Goal: Task Accomplishment & Management: Use online tool/utility

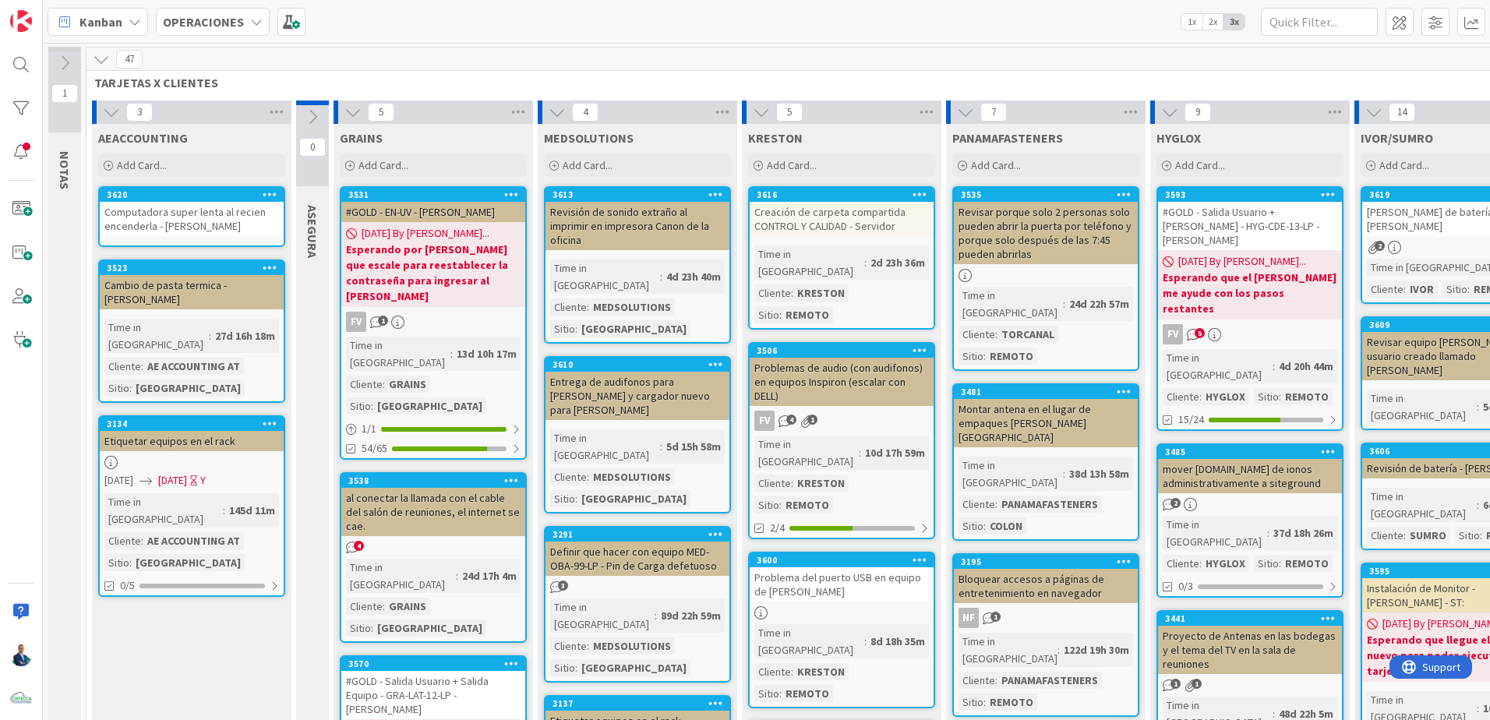
click at [114, 108] on icon at bounding box center [111, 112] width 17 height 17
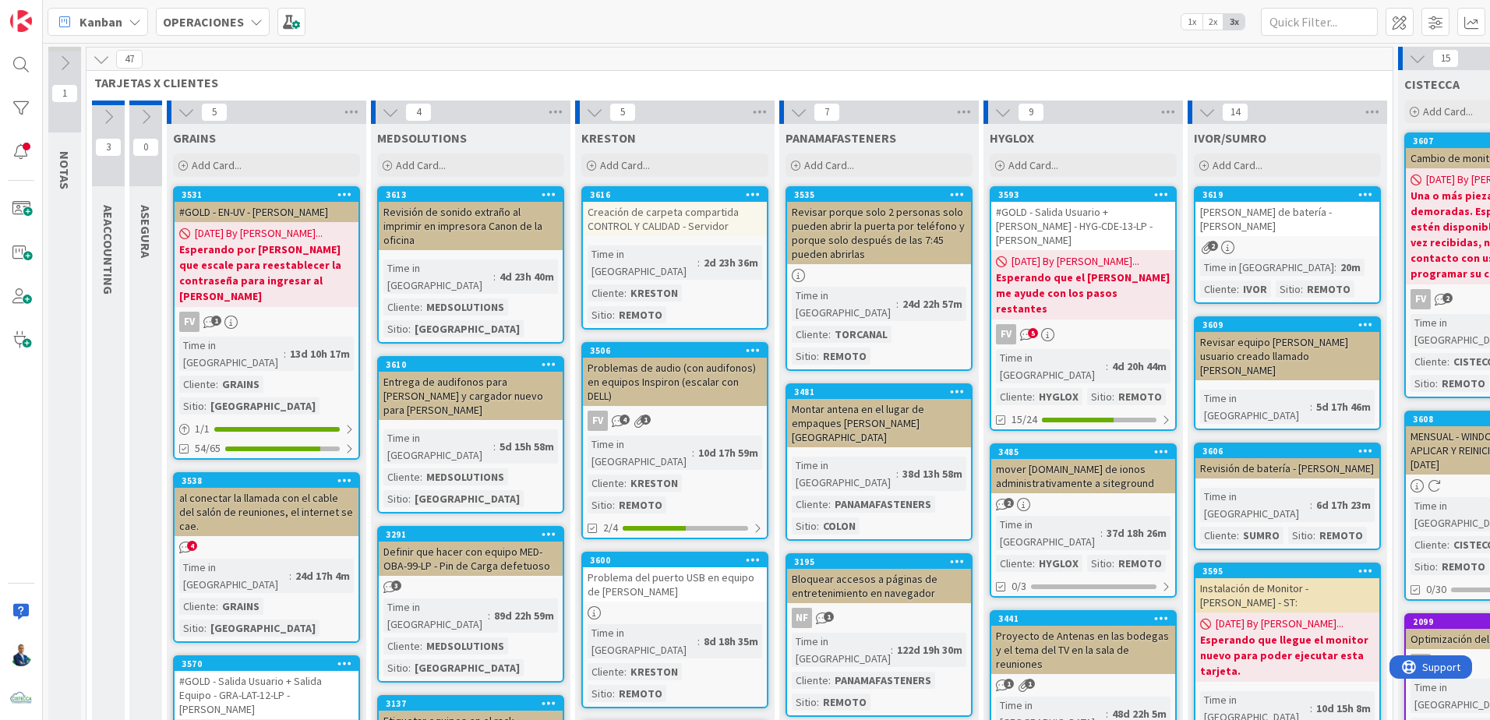
click at [181, 111] on icon at bounding box center [186, 112] width 17 height 17
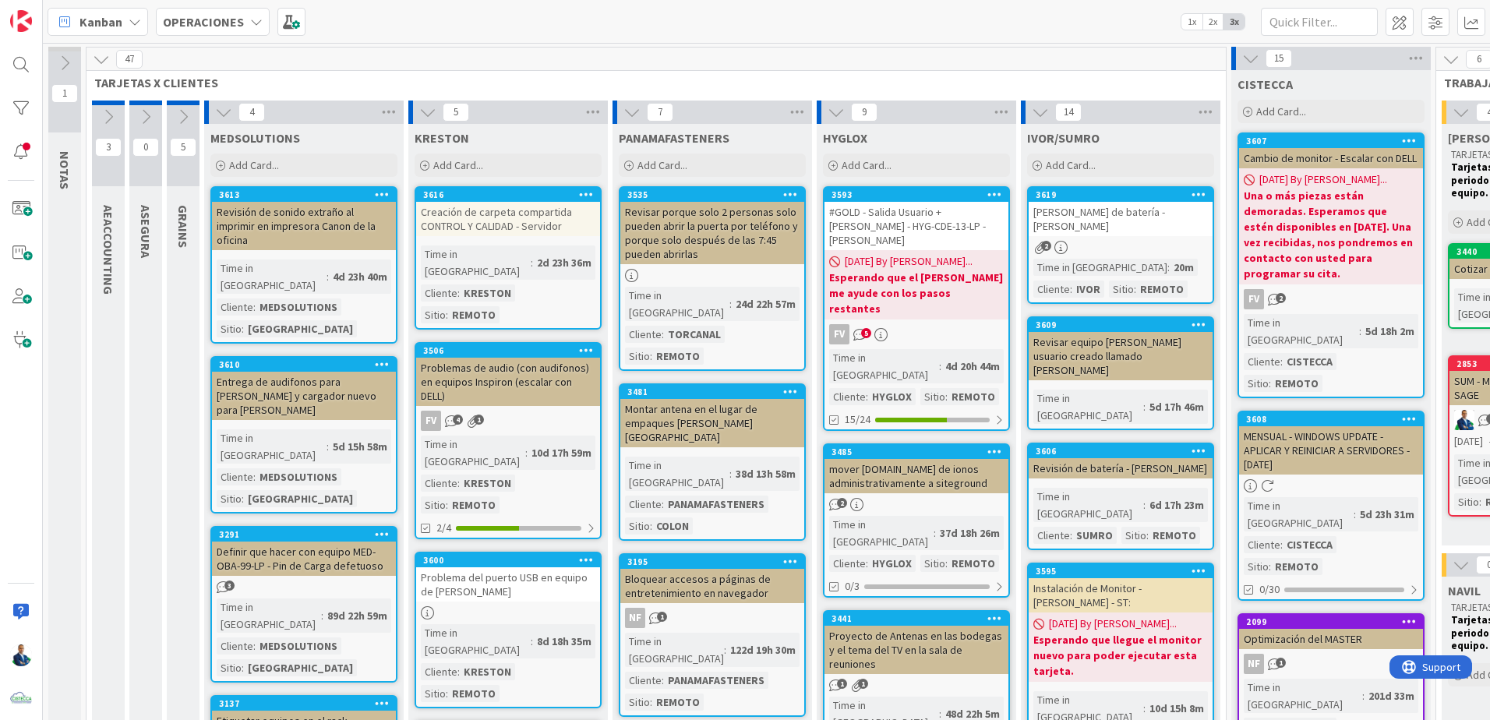
click at [226, 112] on icon at bounding box center [223, 112] width 17 height 17
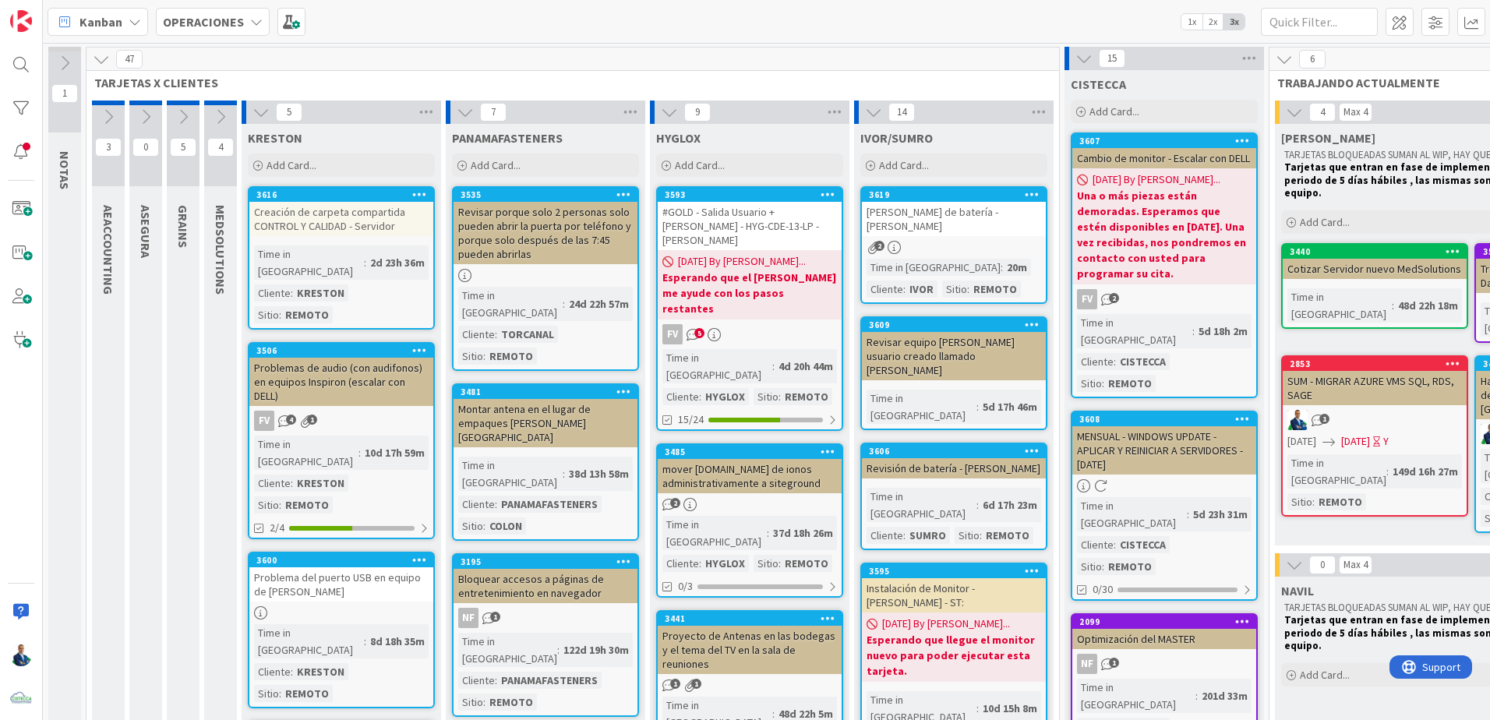
click at [254, 112] on icon at bounding box center [260, 112] width 17 height 17
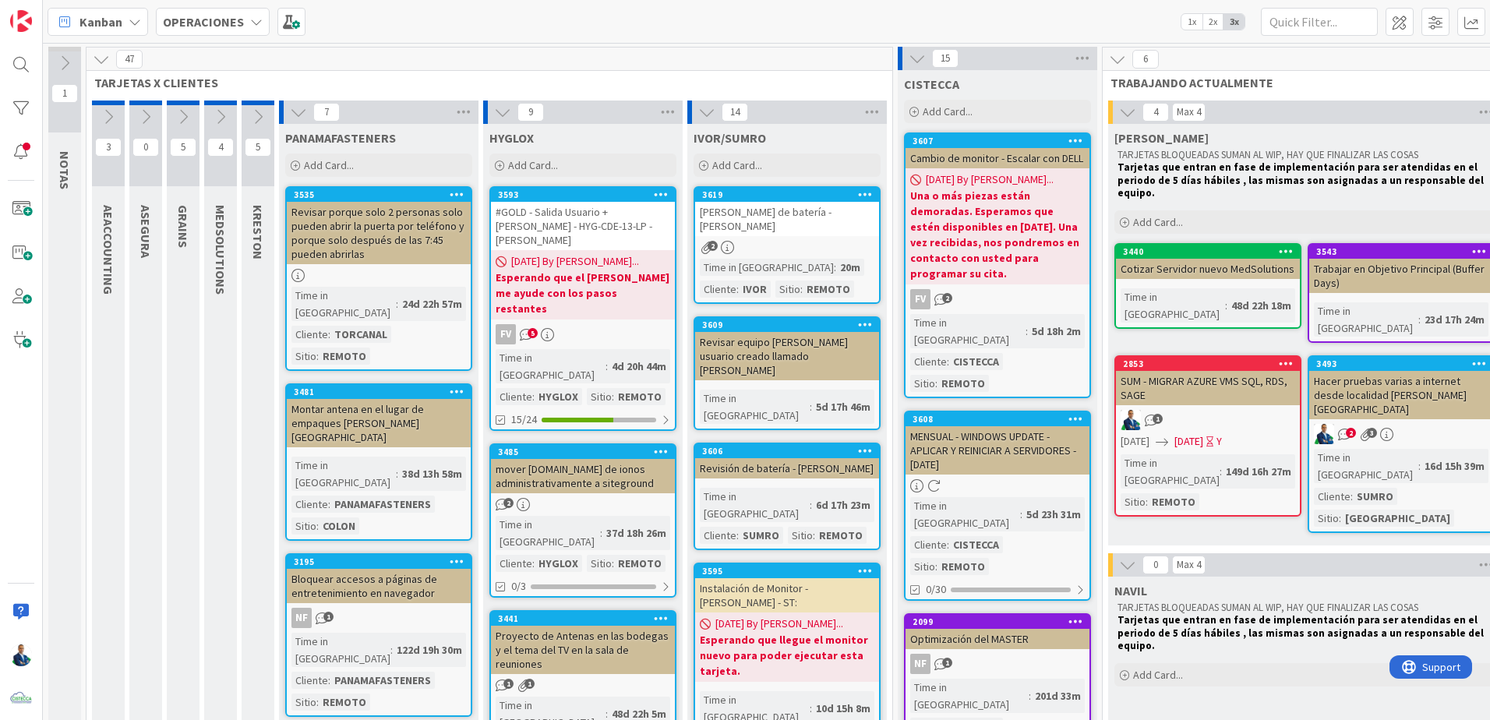
click at [304, 115] on icon at bounding box center [298, 112] width 17 height 17
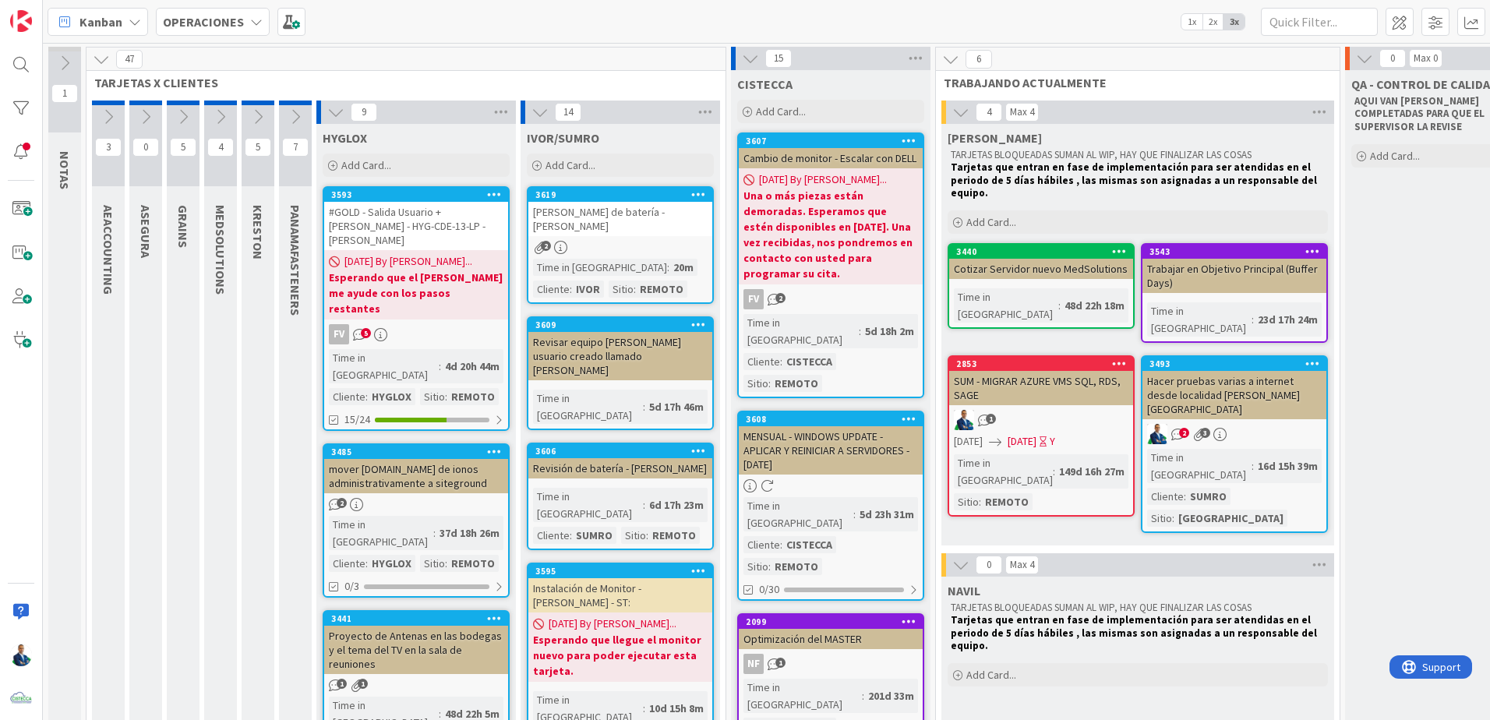
click at [328, 115] on icon at bounding box center [335, 112] width 17 height 17
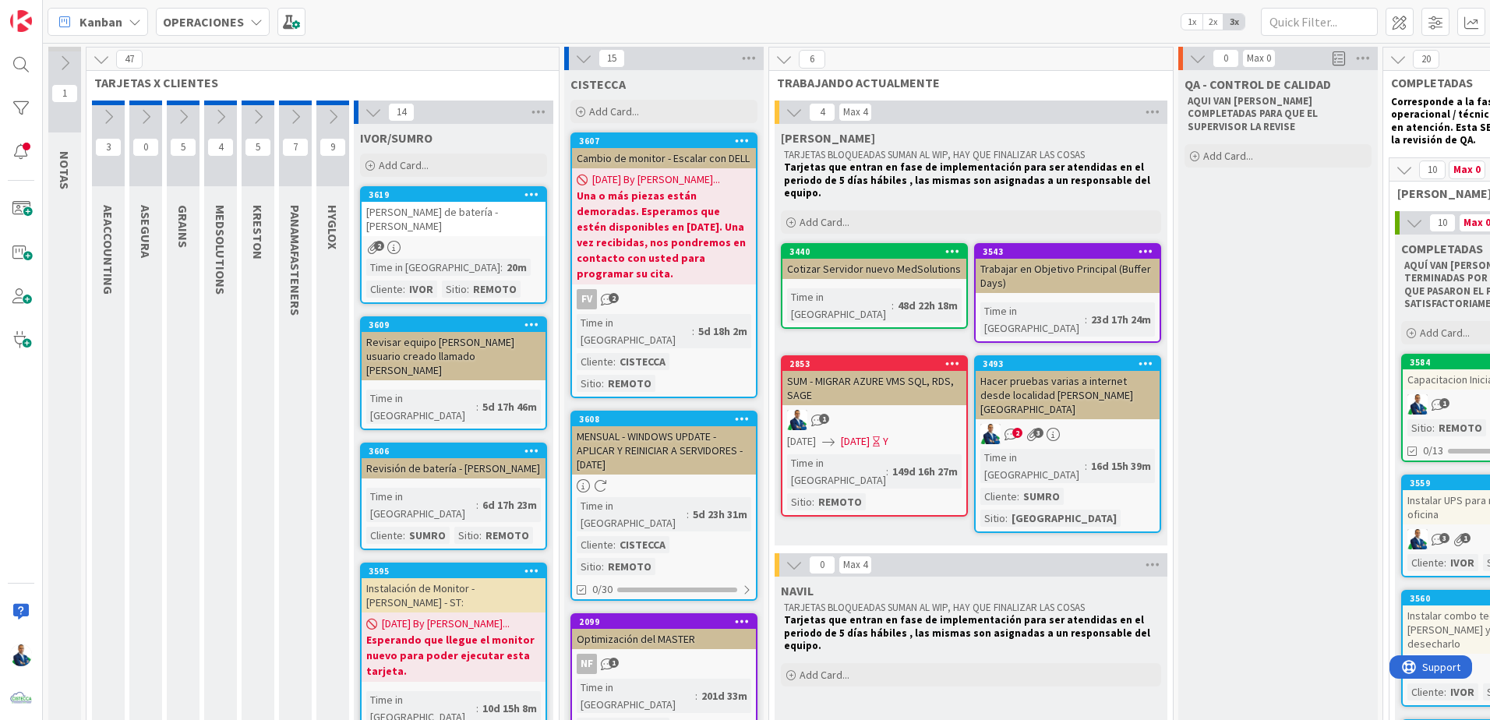
click at [394, 119] on span "14" at bounding box center [401, 112] width 26 height 19
click at [373, 116] on icon at bounding box center [373, 112] width 17 height 17
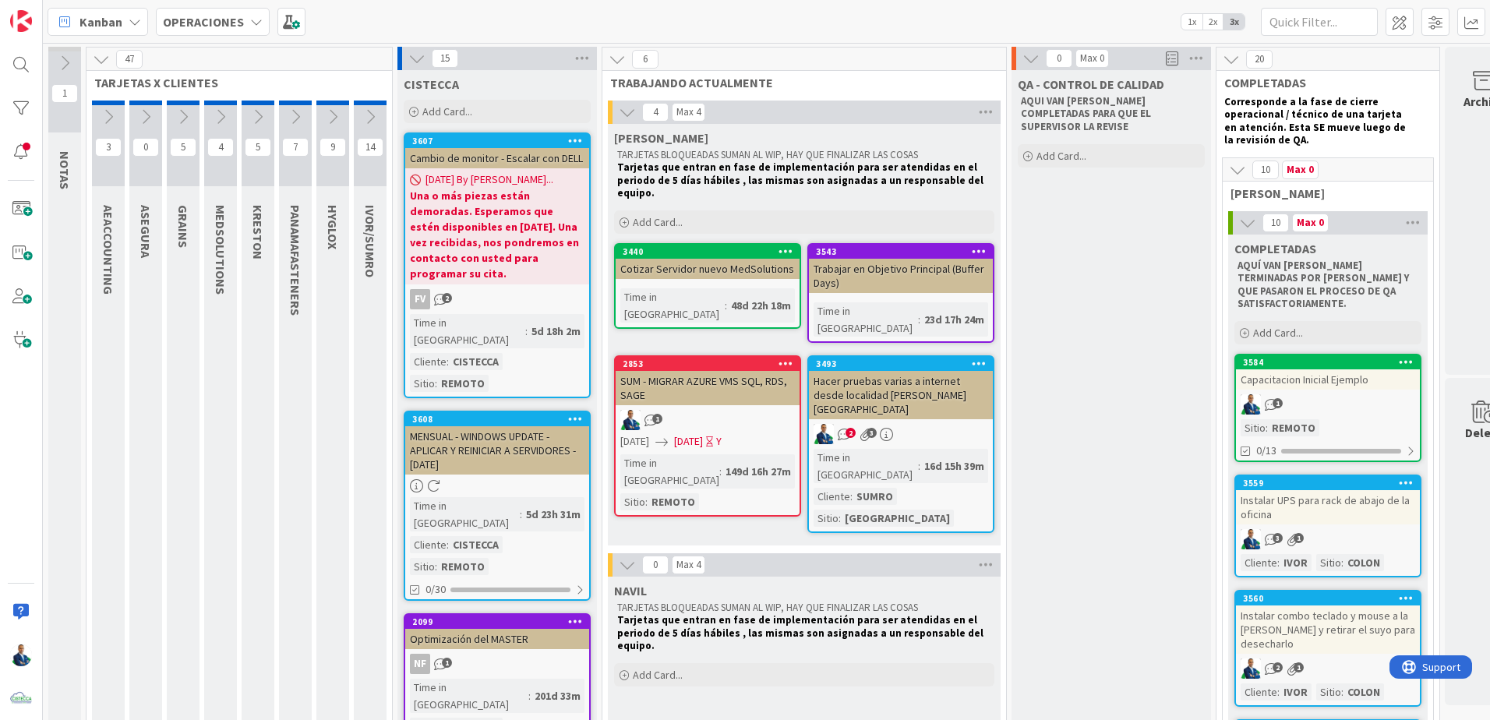
click at [416, 54] on icon at bounding box center [416, 58] width 17 height 17
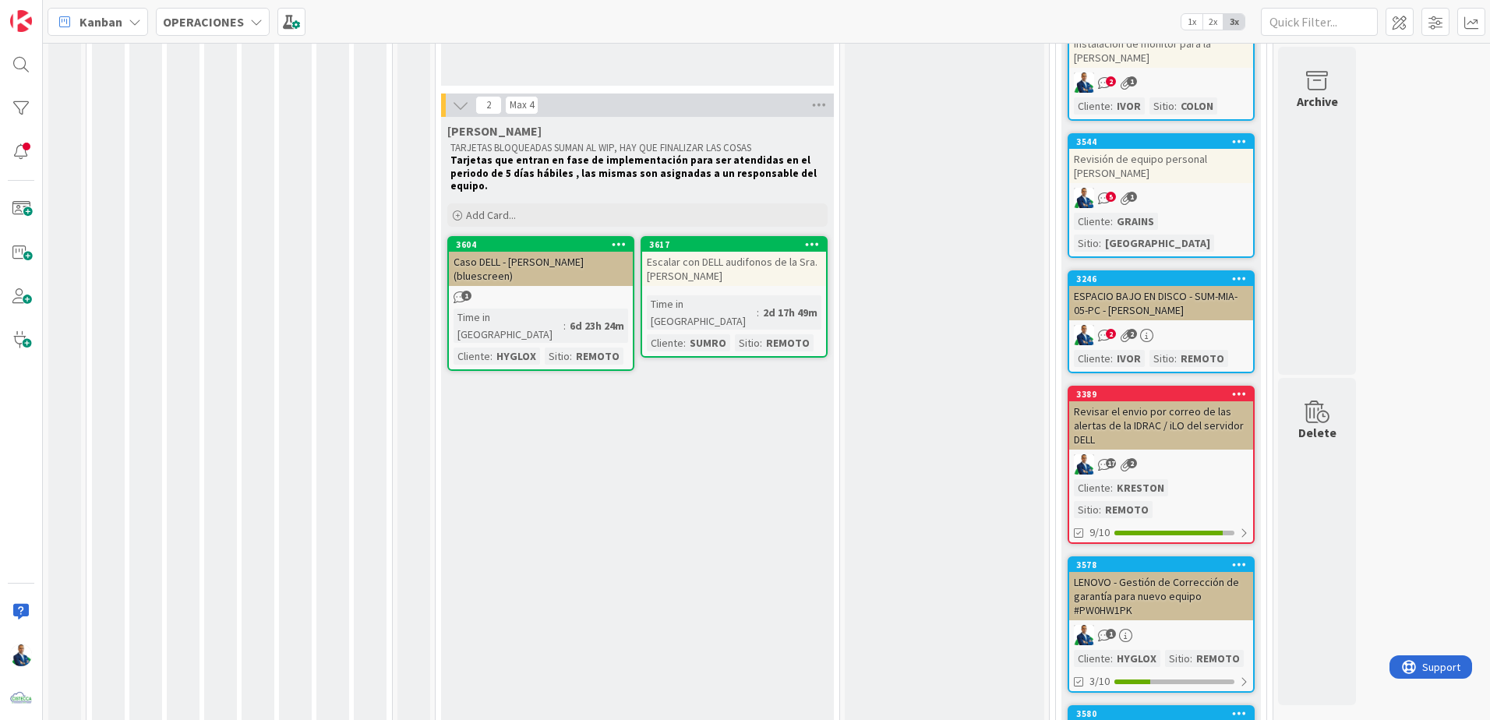
scroll to position [779, 0]
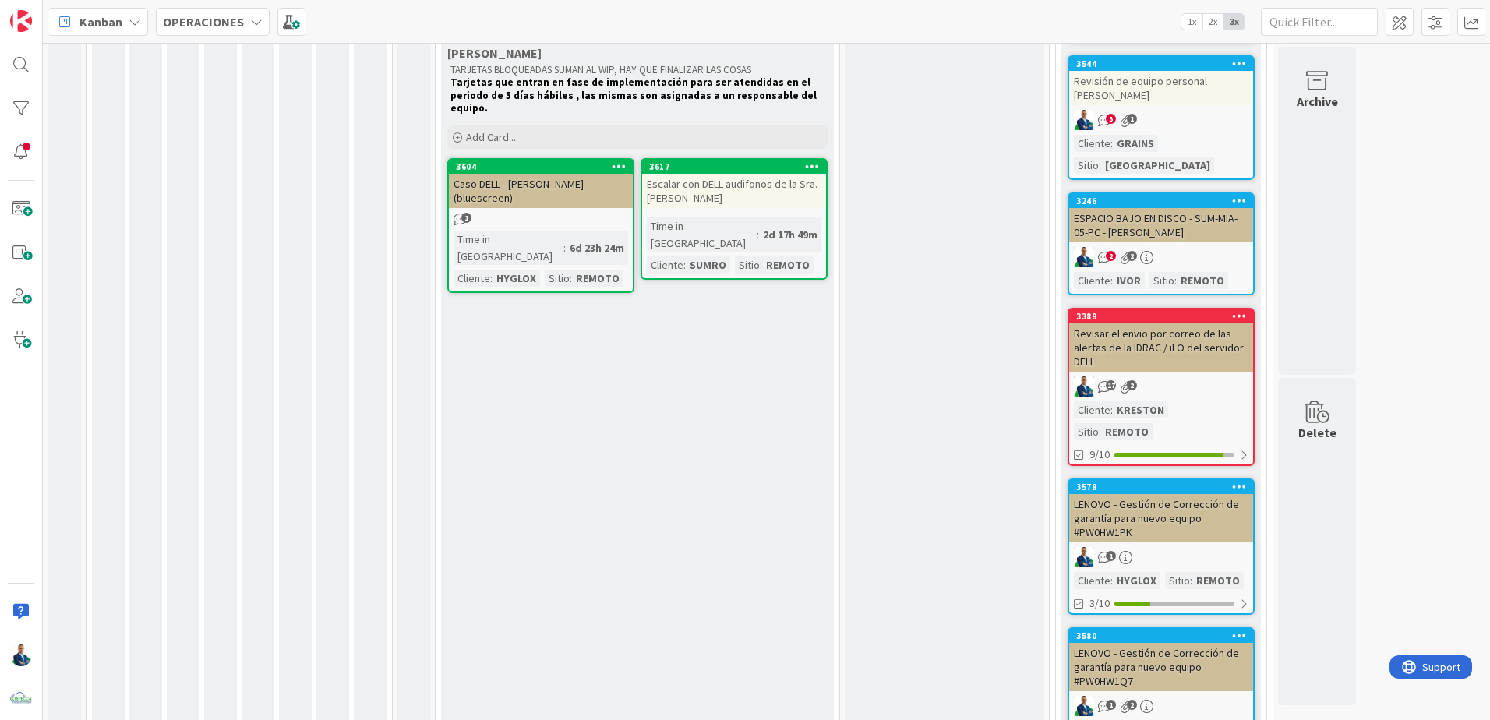
click at [1160, 323] on div "Revisar el envio por correo de las alertas de la IDRAC / iLO del servidor DELL" at bounding box center [1161, 347] width 184 height 48
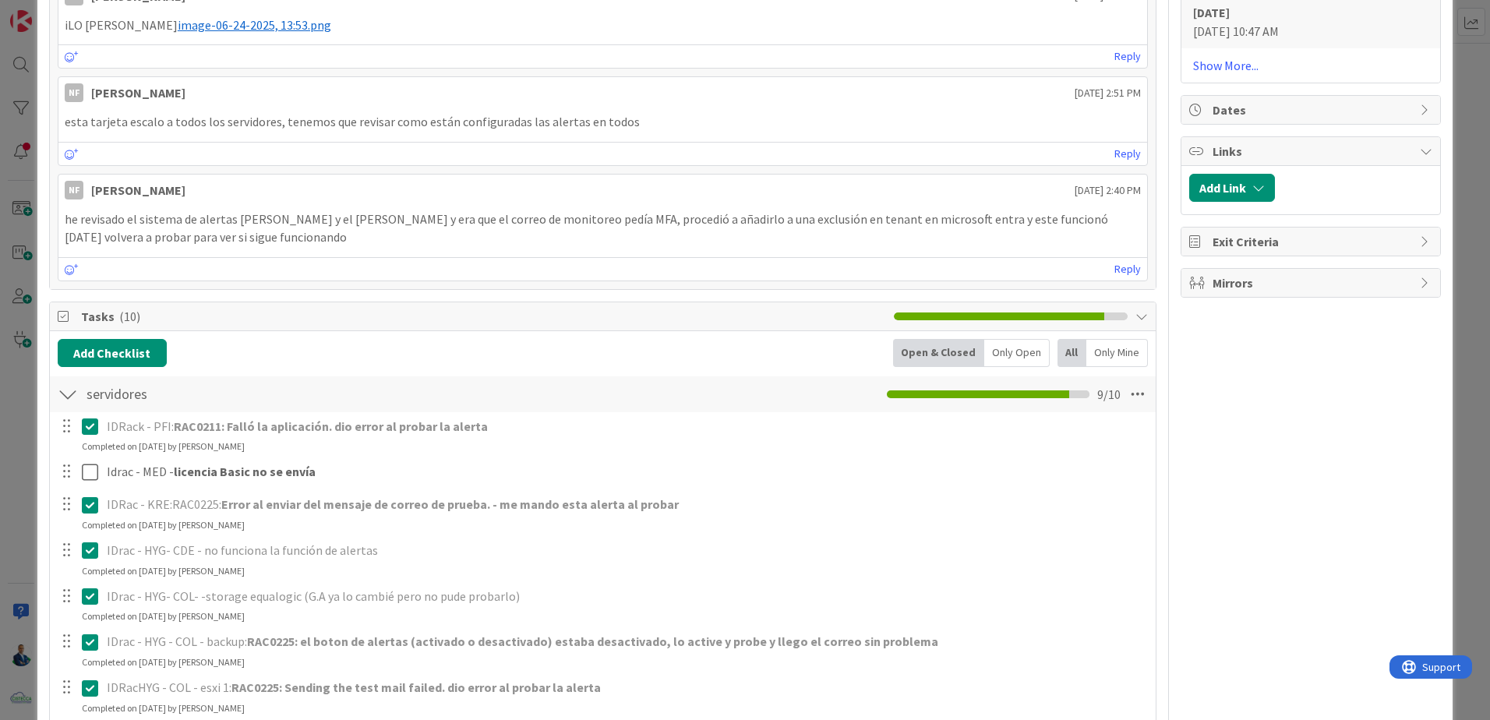
scroll to position [1713, 0]
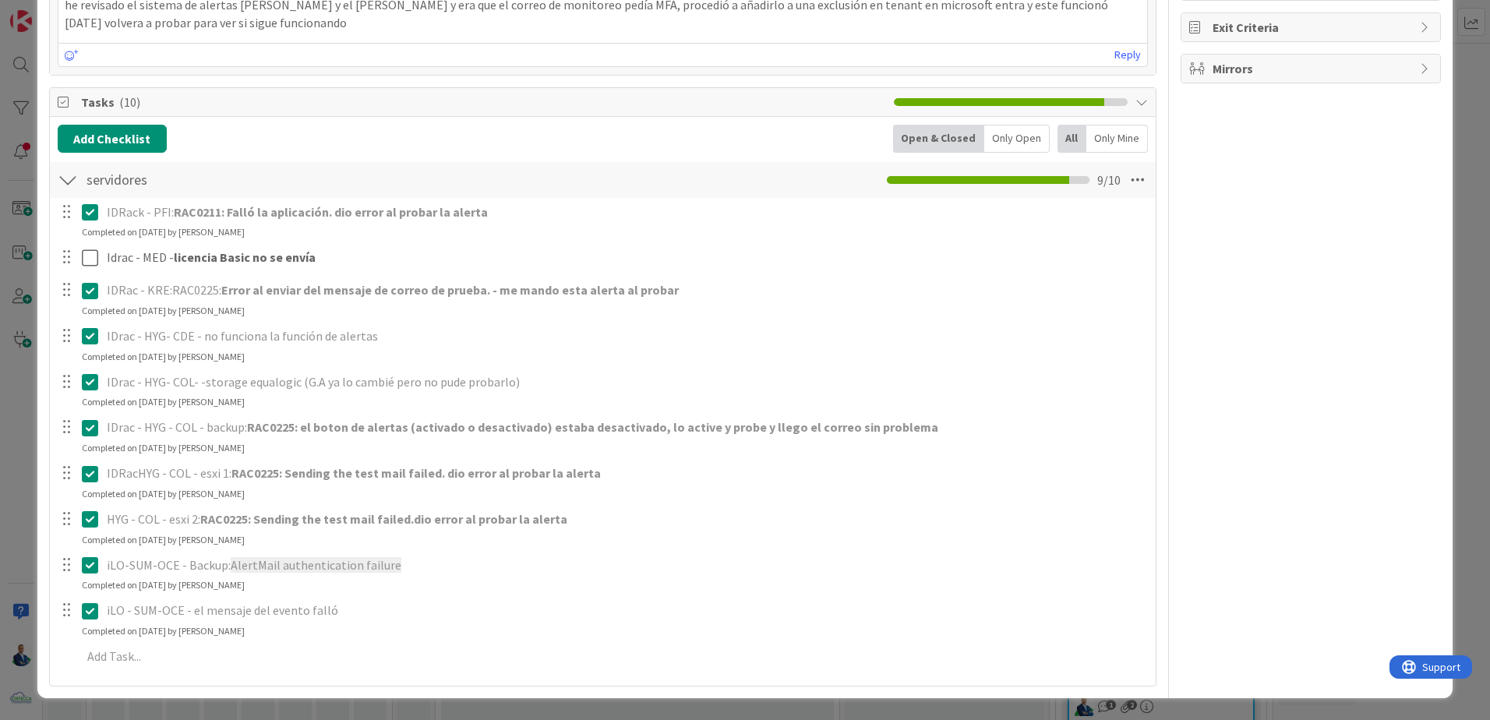
click at [1468, 196] on div "ID 3389 OPERACIONES COMPLETADAS Title 78 / 128 Revisar el envio por correo de l…" at bounding box center [745, 360] width 1490 height 720
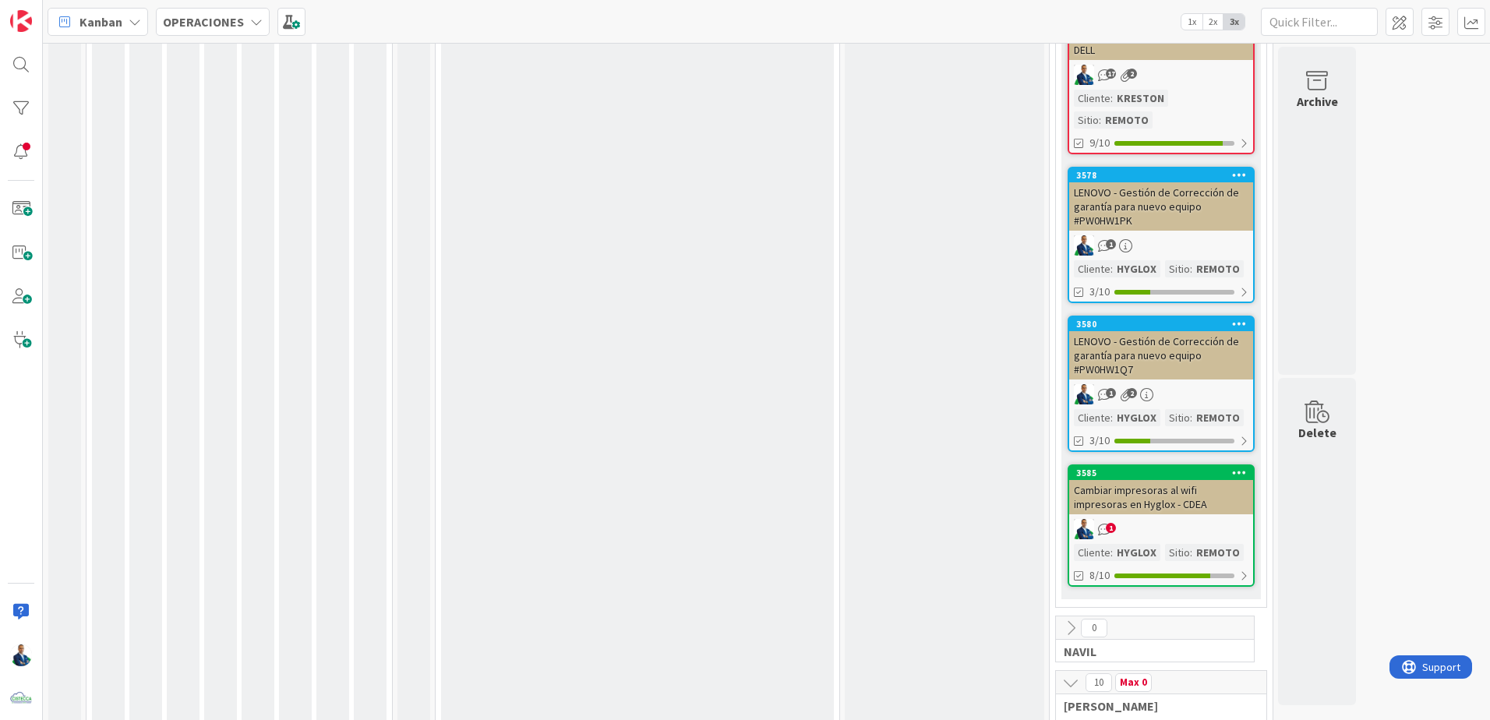
scroll to position [1169, 0]
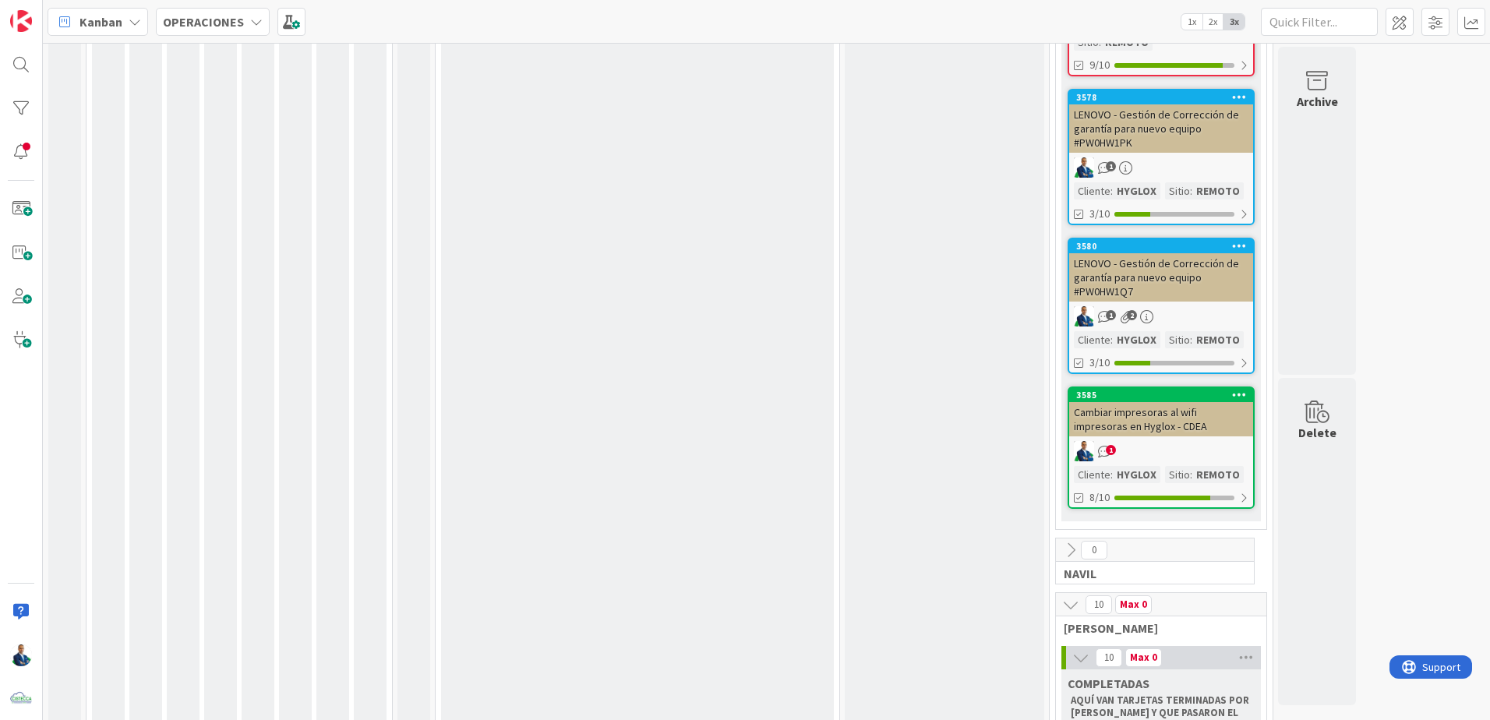
click at [1059, 538] on div "0" at bounding box center [1155, 549] width 198 height 23
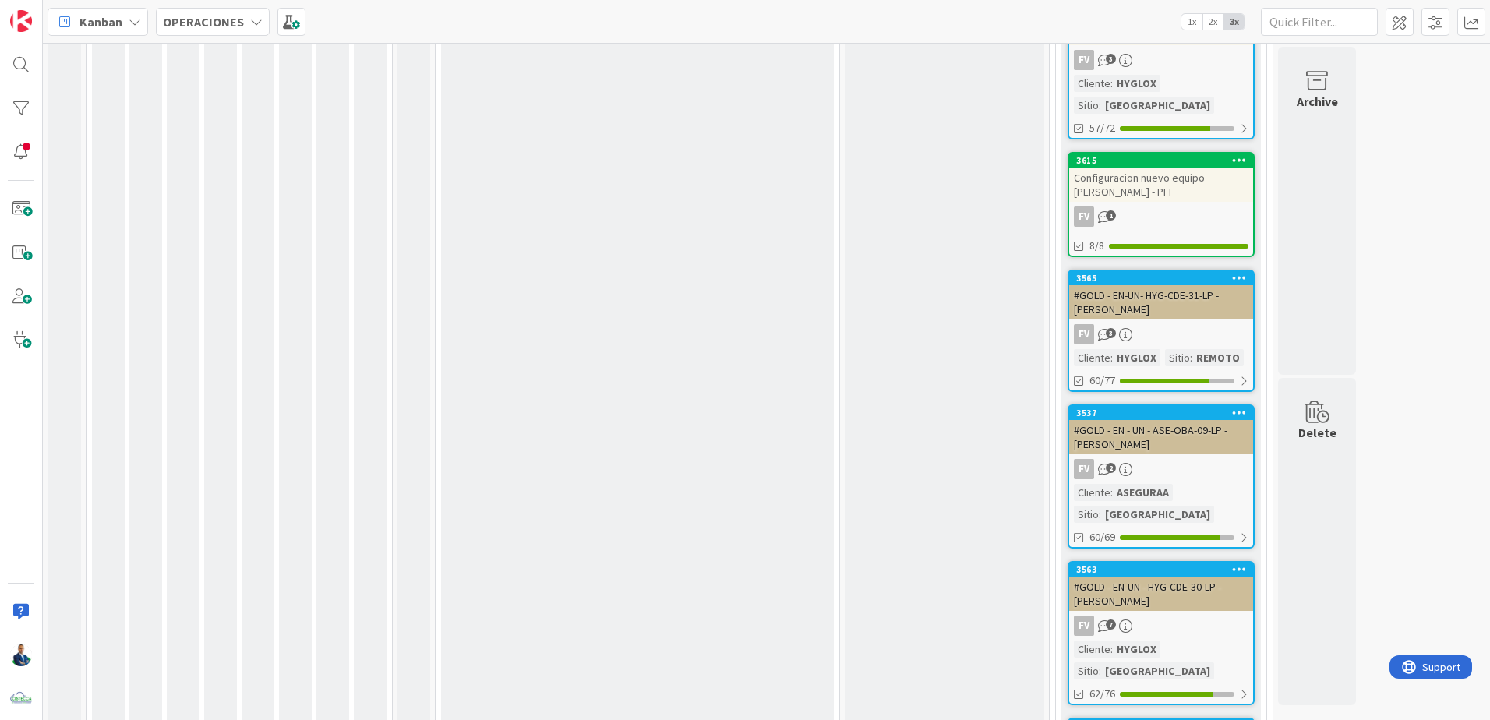
scroll to position [2522, 0]
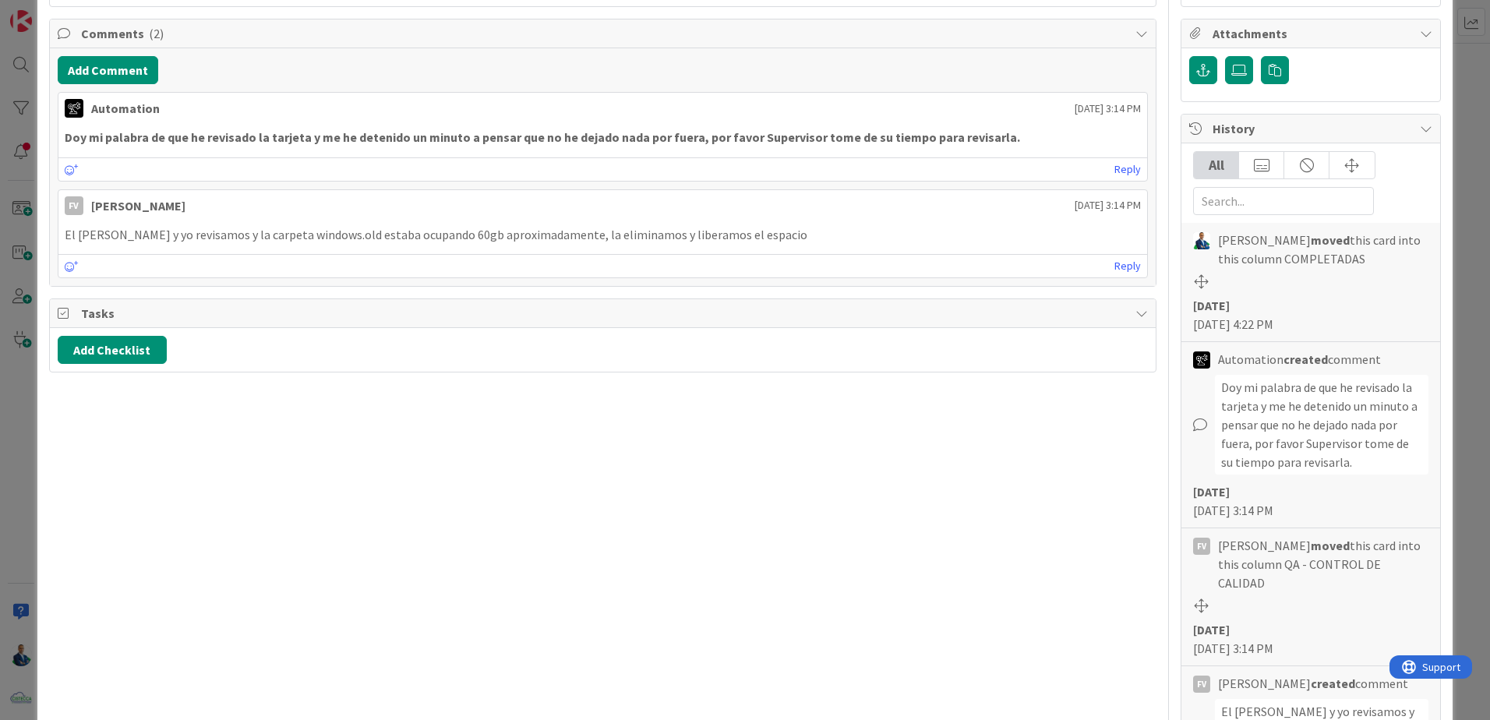
scroll to position [234, 0]
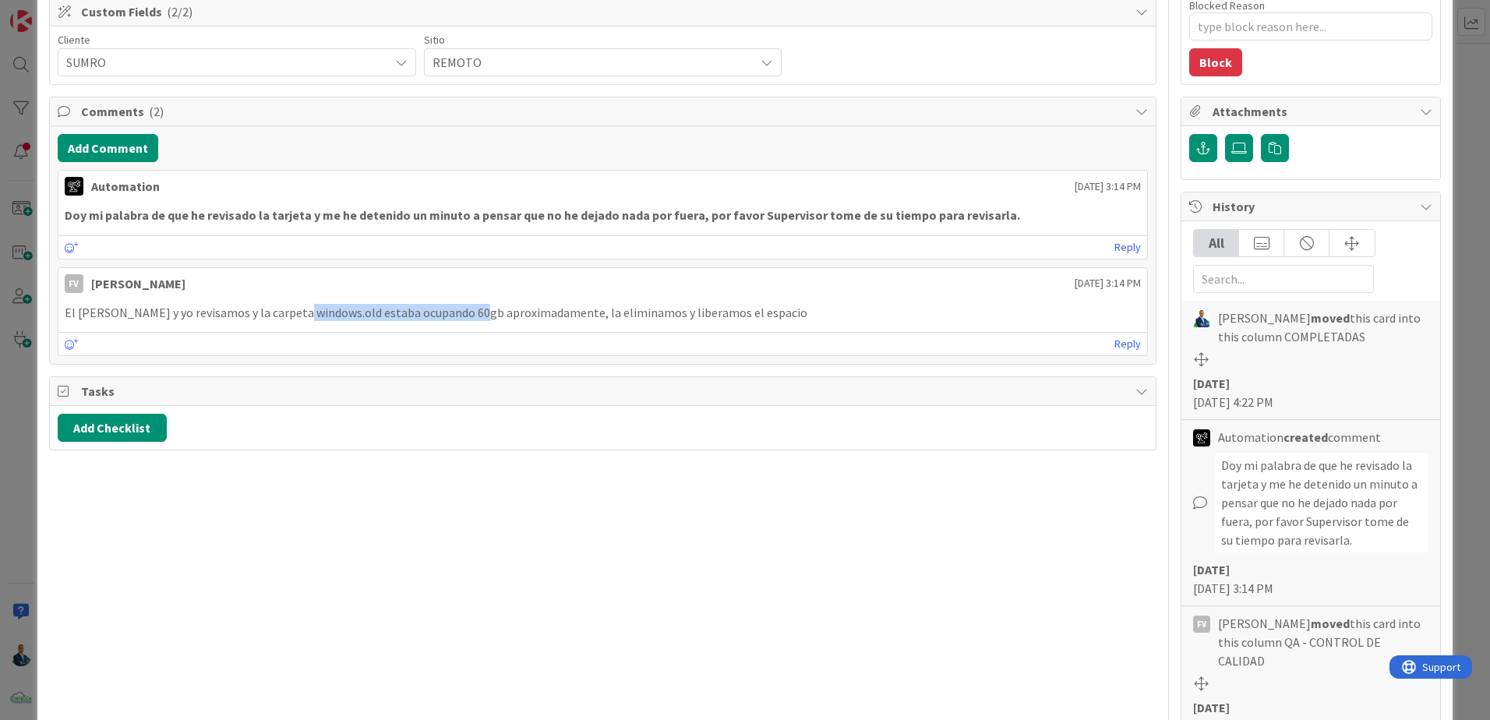
drag, startPoint x: 280, startPoint y: 316, endPoint x: 457, endPoint y: 315, distance: 177.7
click at [457, 315] on p "El [PERSON_NAME] y yo revisamos y la carpeta windows.old estaba ocupando 60gb a…" at bounding box center [603, 313] width 1076 height 18
click at [1456, 268] on div "ID 3491 OPERACIONES COMPLETADAS Title 71 / 128 ALERTA - ESPACIO BAJO EN DISCO -…" at bounding box center [745, 360] width 1490 height 720
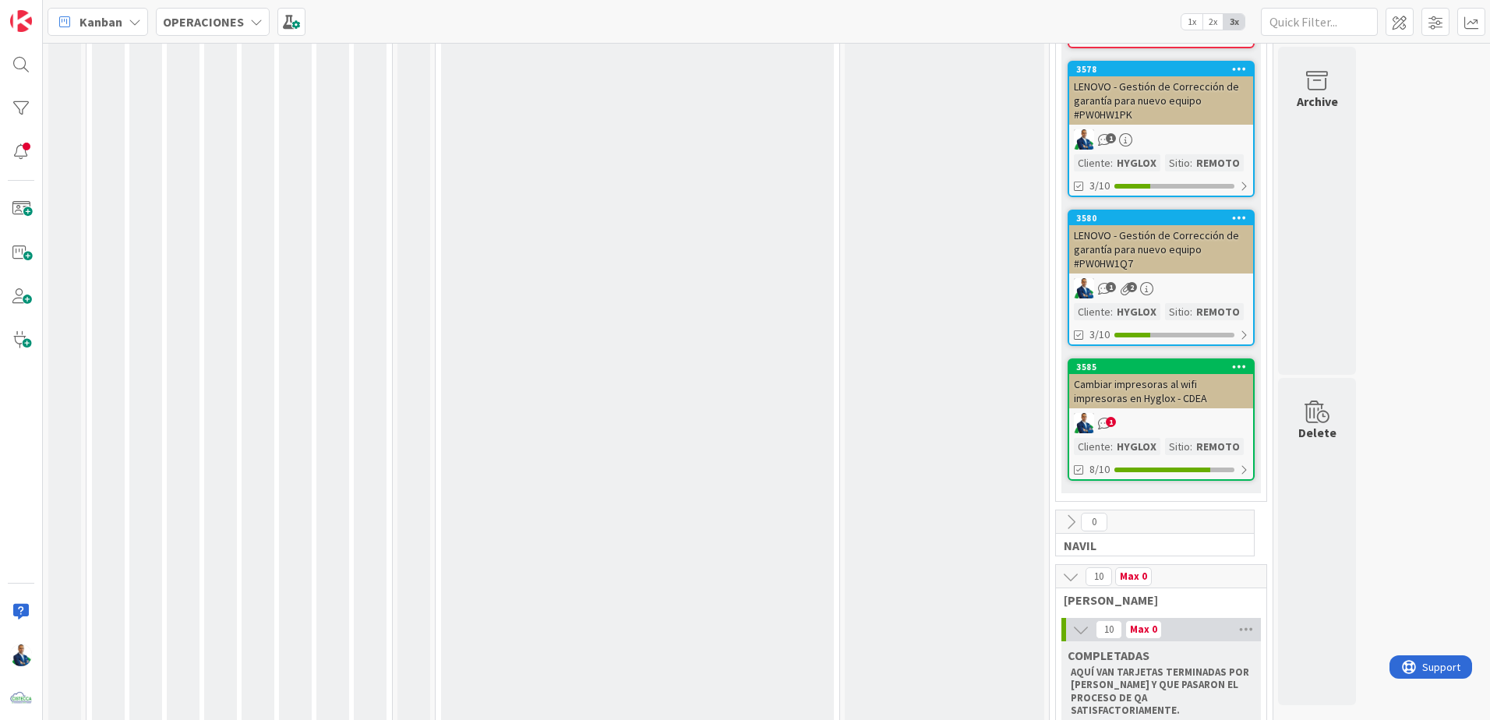
click at [1255, 618] on icon at bounding box center [1246, 629] width 20 height 23
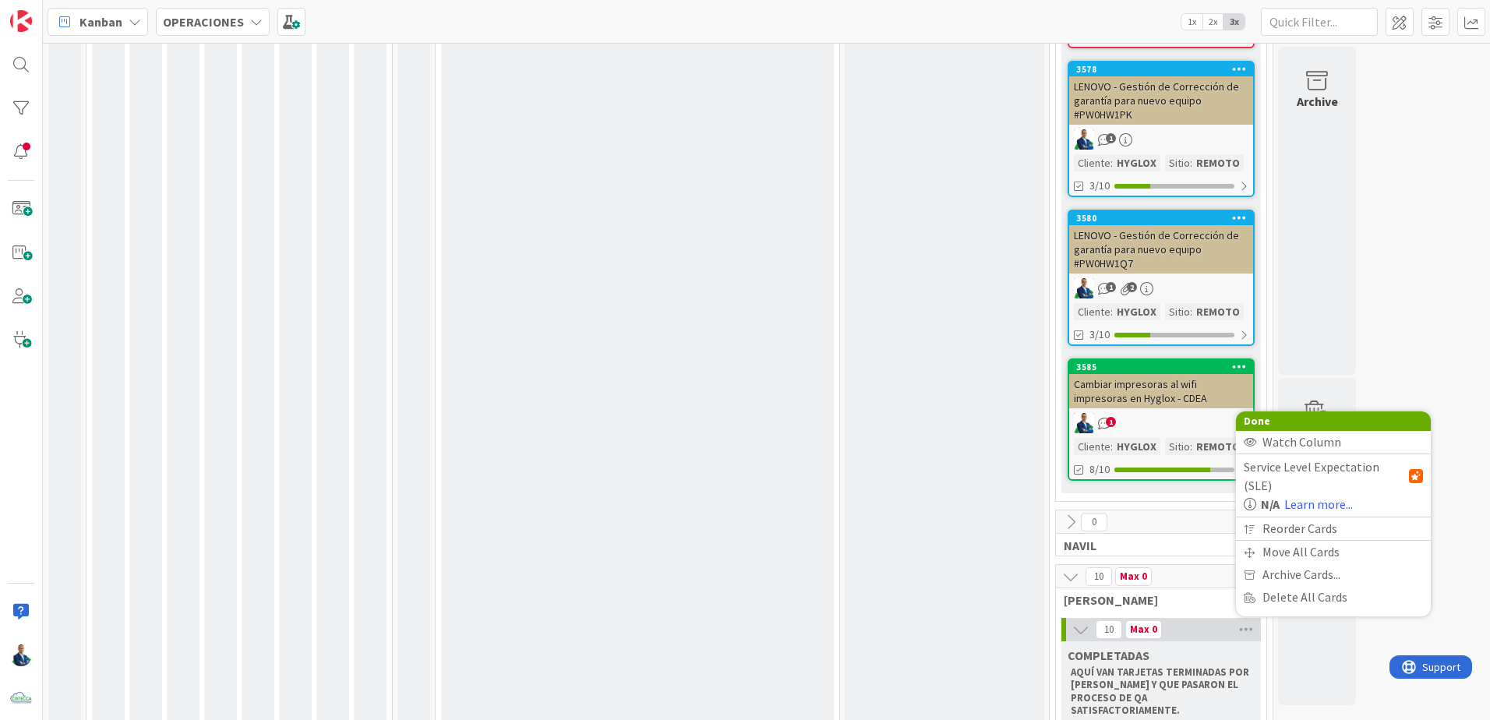
click at [1302, 563] on span "Archive Cards..." at bounding box center [1301, 574] width 78 height 23
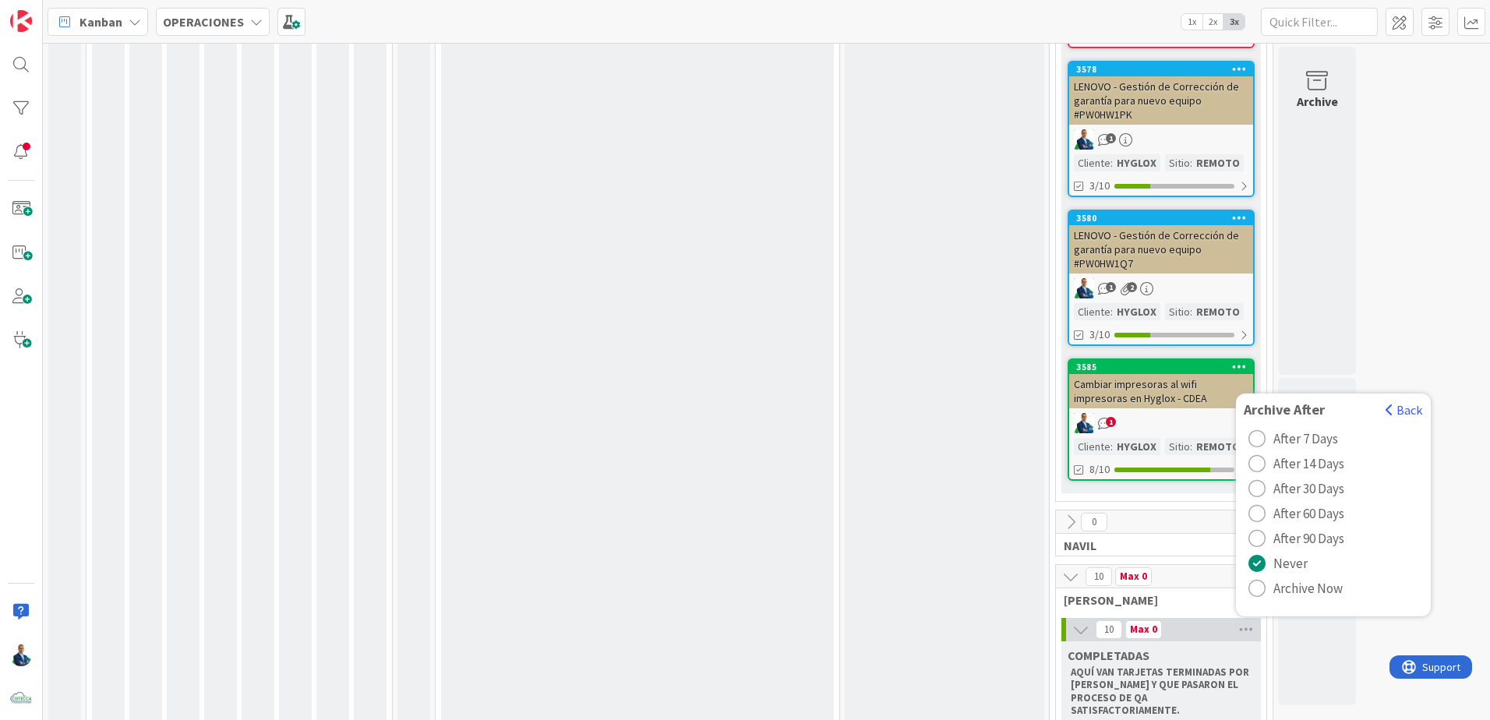
click at [1309, 577] on span "Archive Now" at bounding box center [1307, 588] width 69 height 23
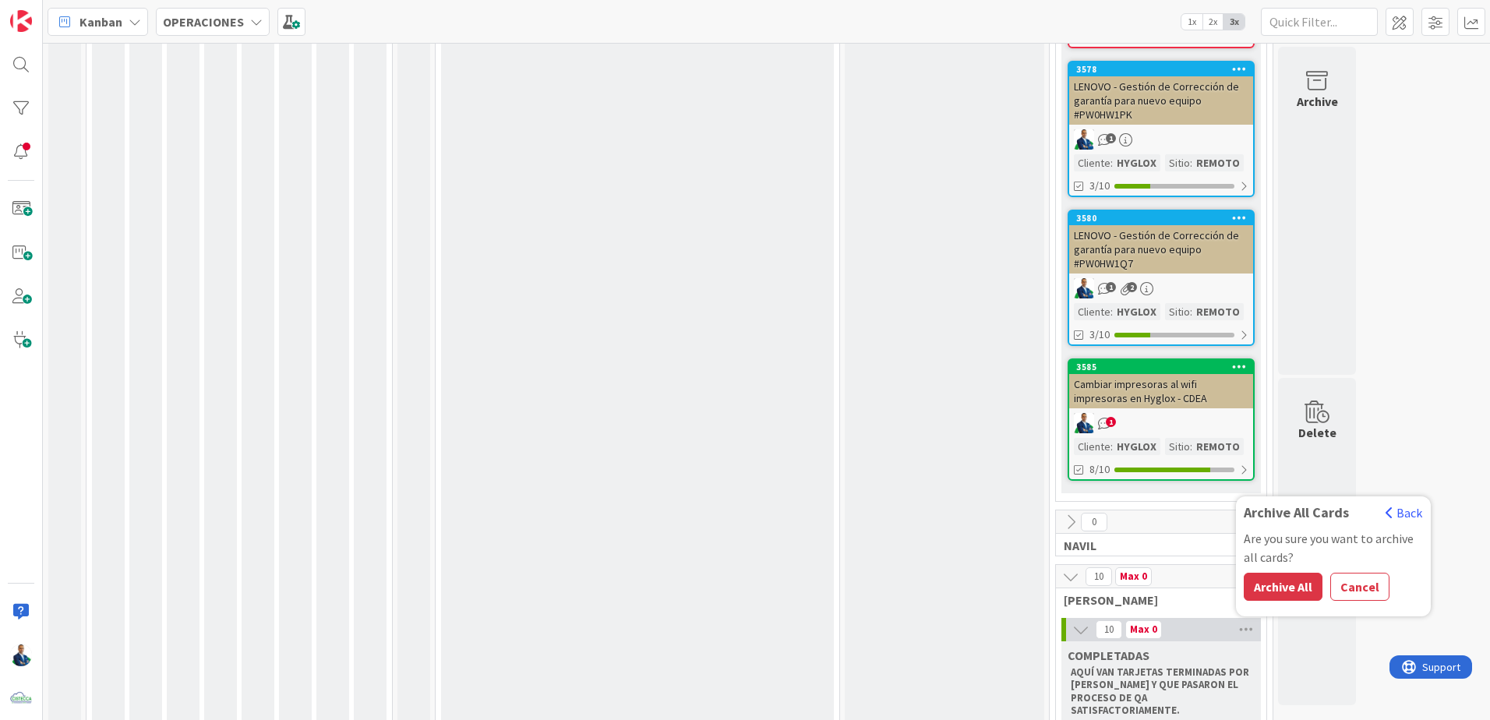
click at [1288, 573] on button "Archive All" at bounding box center [1283, 587] width 79 height 28
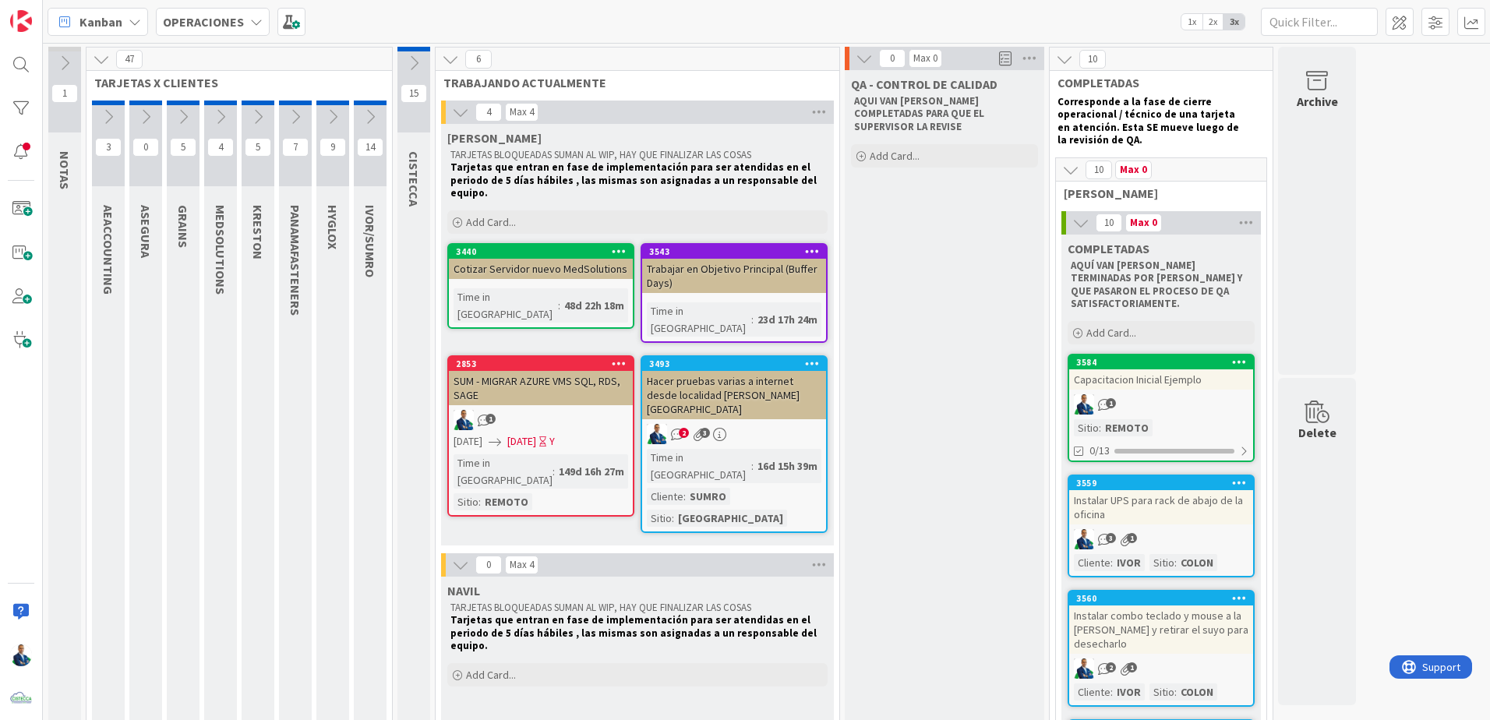
click at [1255, 221] on icon at bounding box center [1246, 222] width 20 height 23
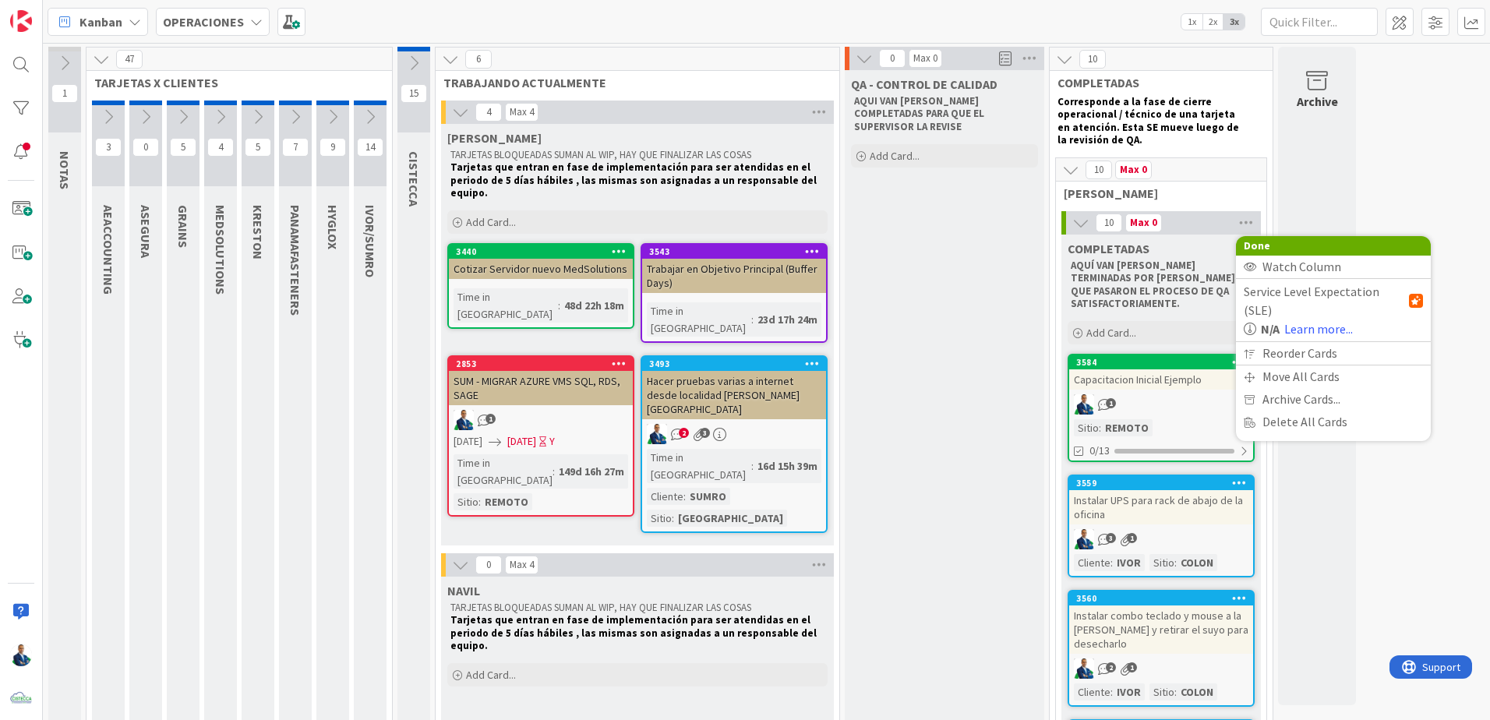
click at [1319, 388] on span "Archive Cards..." at bounding box center [1301, 399] width 78 height 23
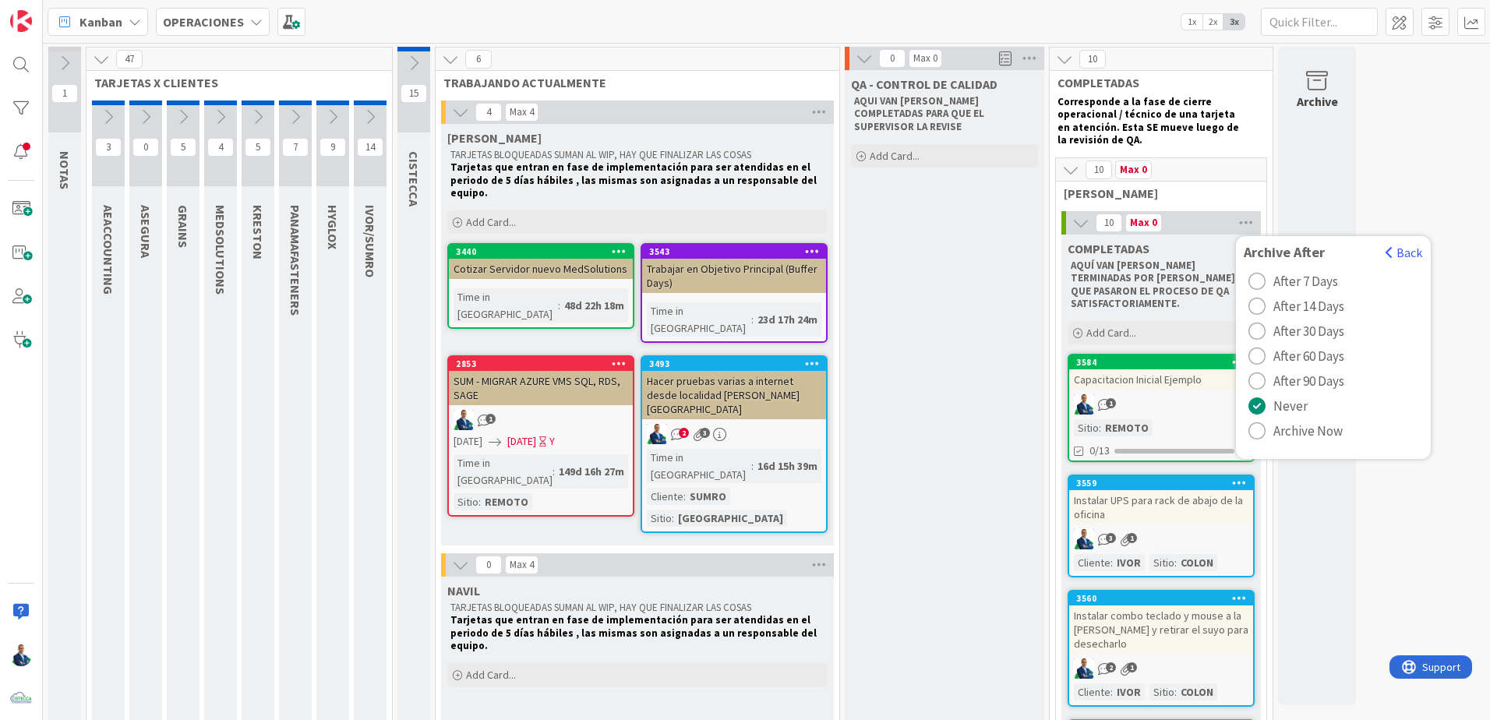
click at [1301, 426] on span "Archive Now" at bounding box center [1307, 430] width 69 height 23
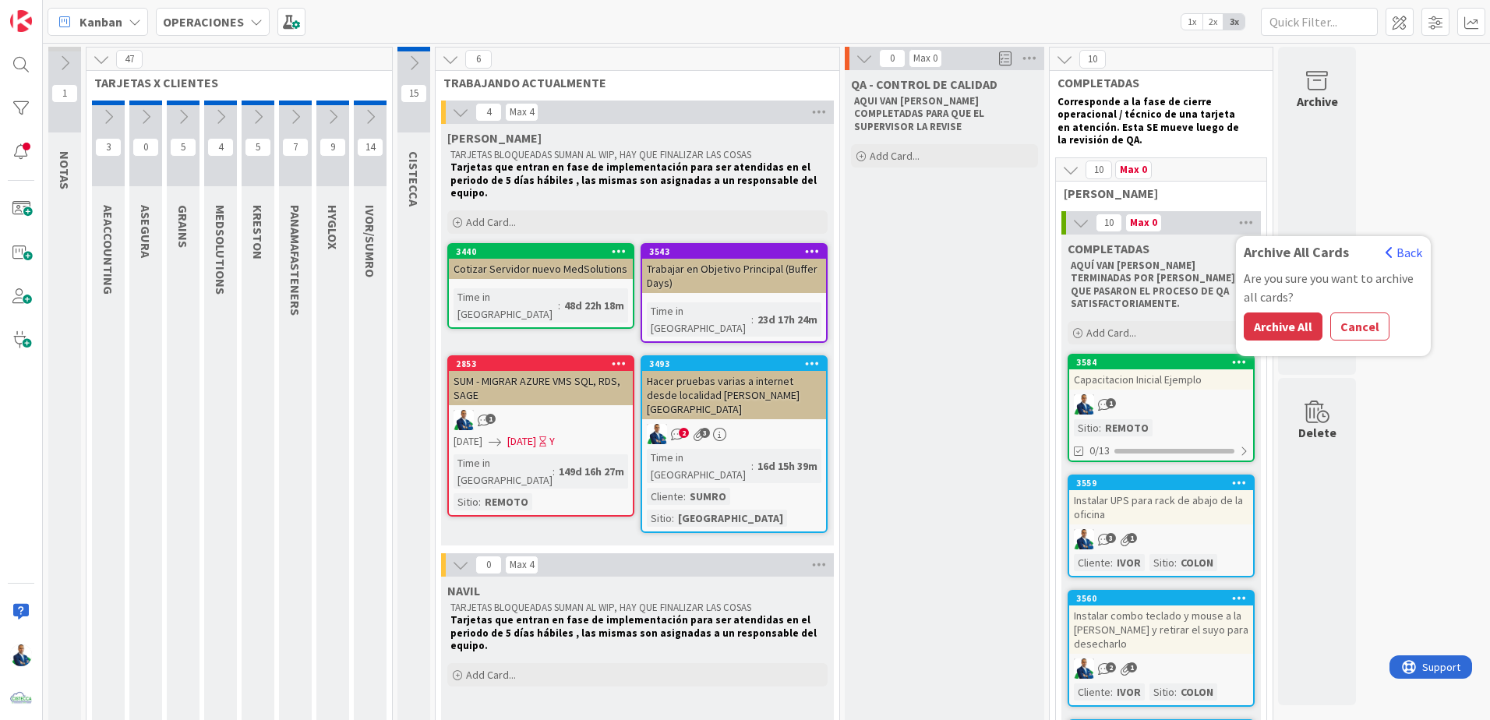
click at [1289, 321] on button "Archive All" at bounding box center [1283, 326] width 79 height 28
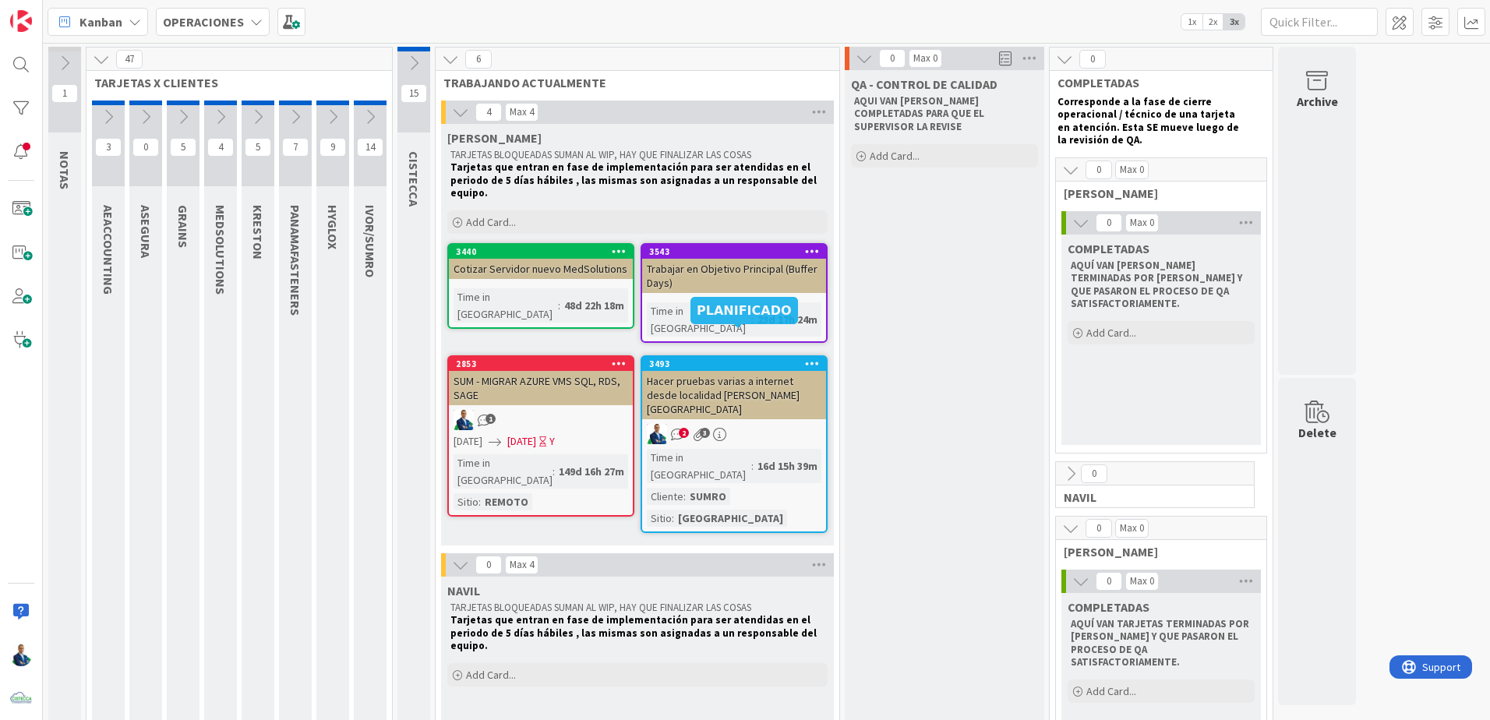
click at [744, 358] on div "3493" at bounding box center [737, 363] width 177 height 11
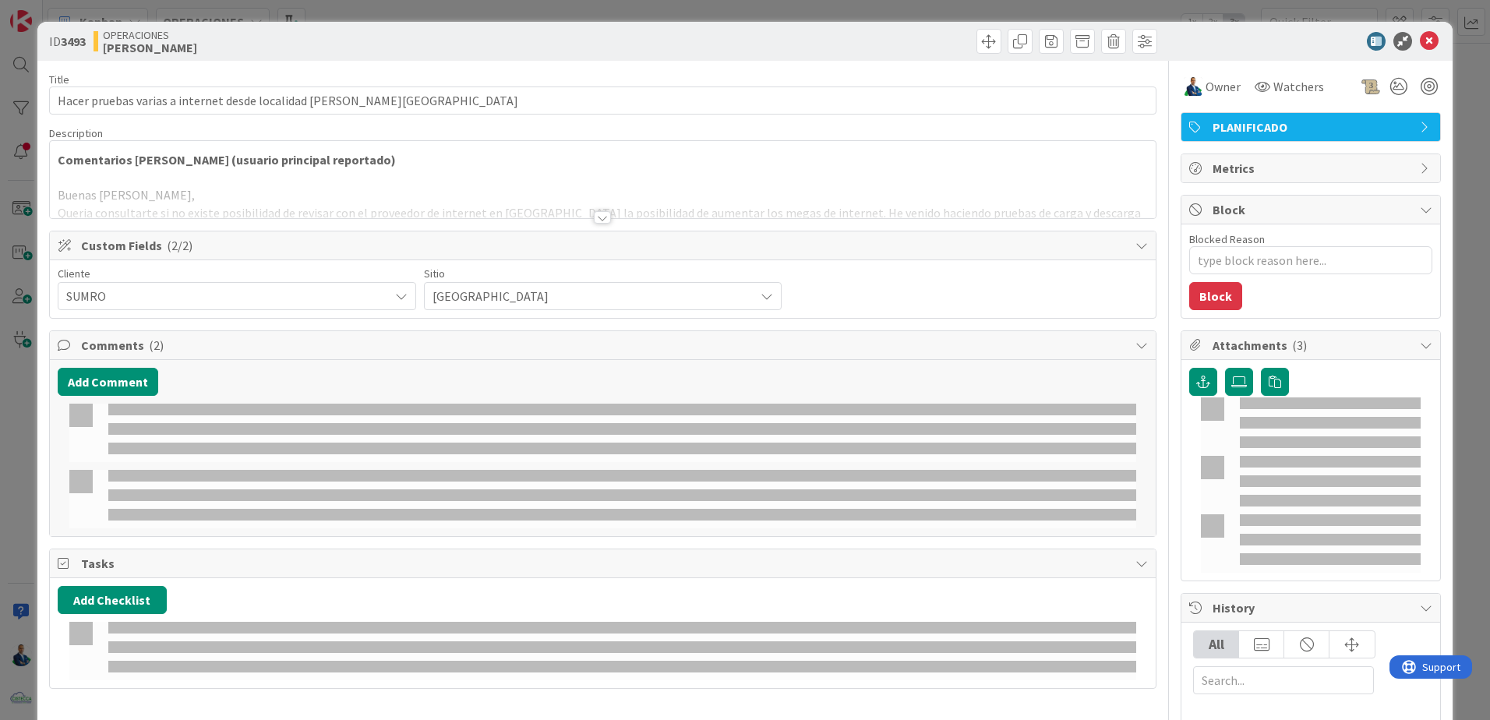
type textarea "x"
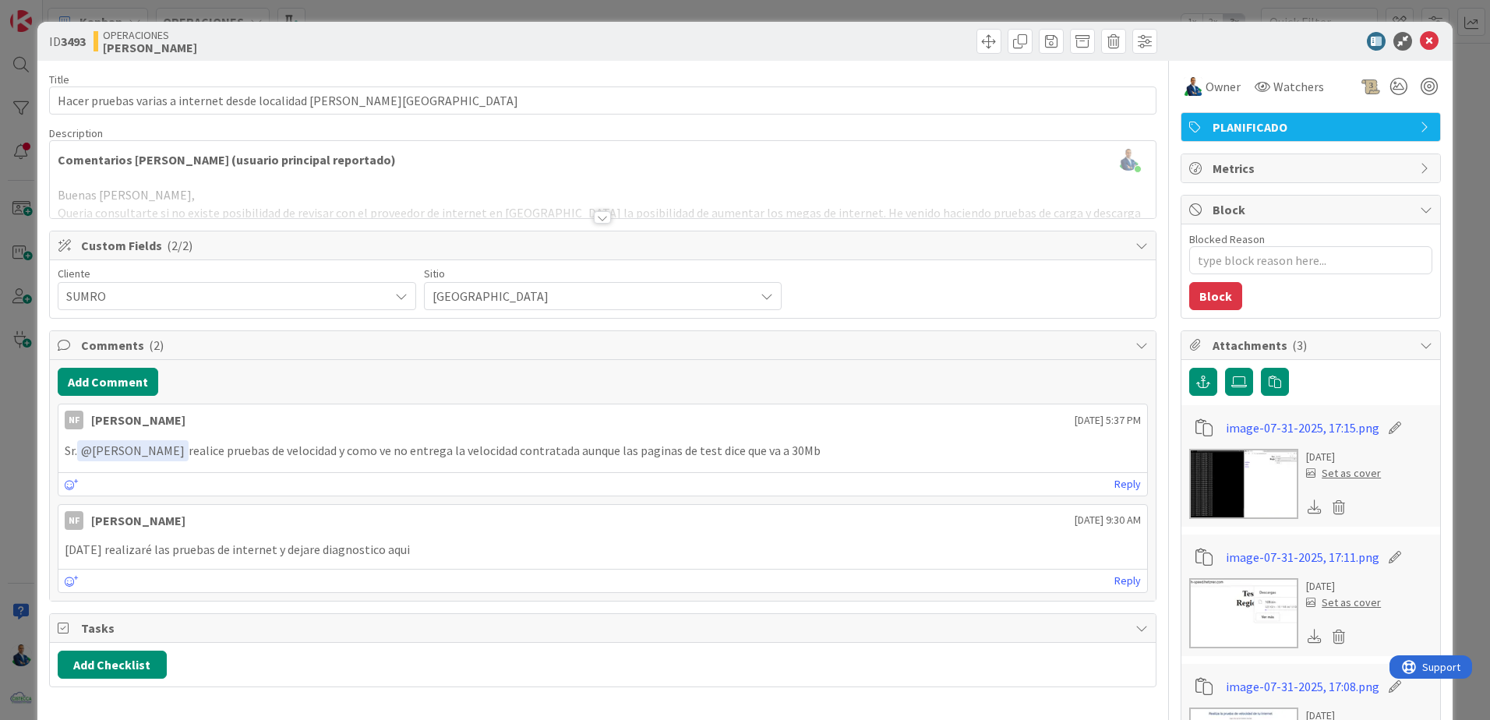
click at [1465, 192] on div "ID 3493 OPERACIONES [PERSON_NAME] Title 68 / 128 Hacer pruebas varias a interne…" at bounding box center [745, 360] width 1490 height 720
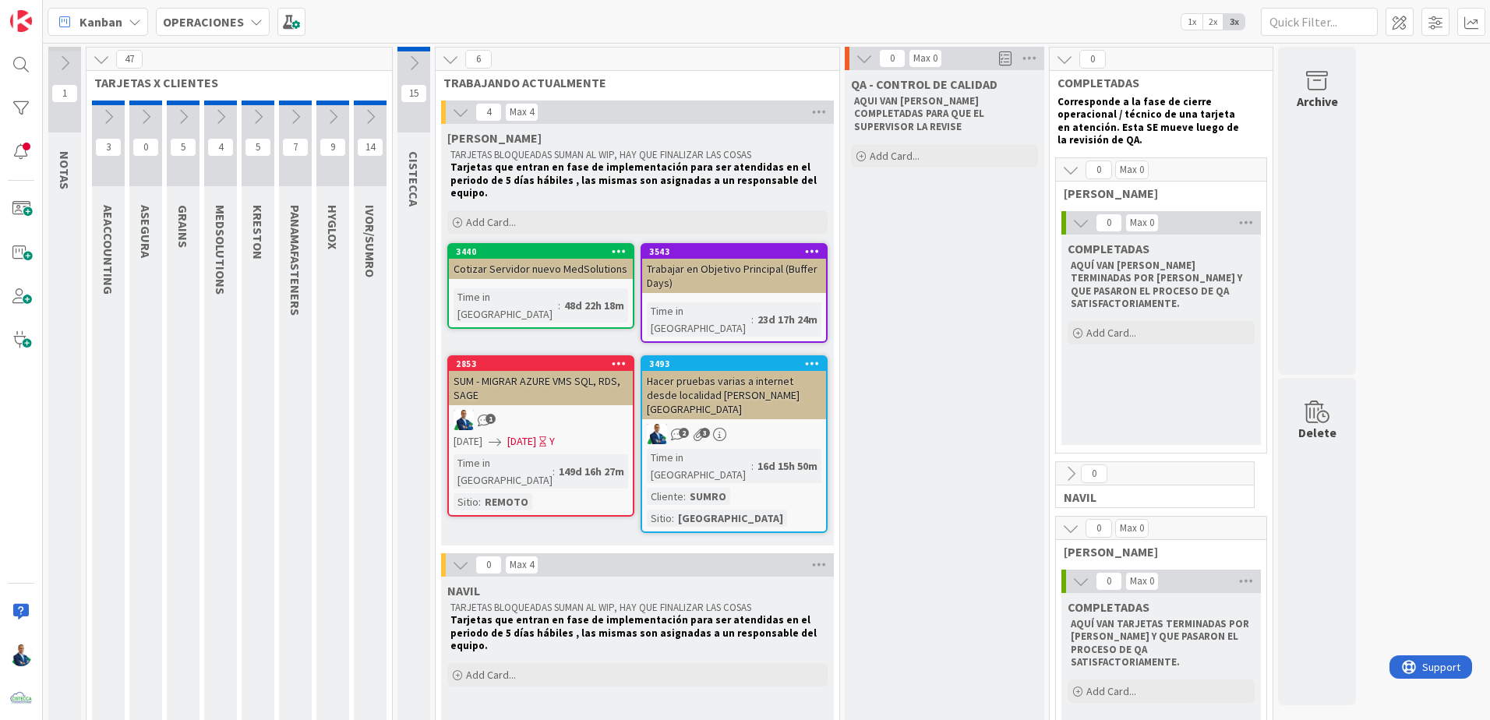
click at [418, 63] on icon at bounding box center [413, 63] width 17 height 17
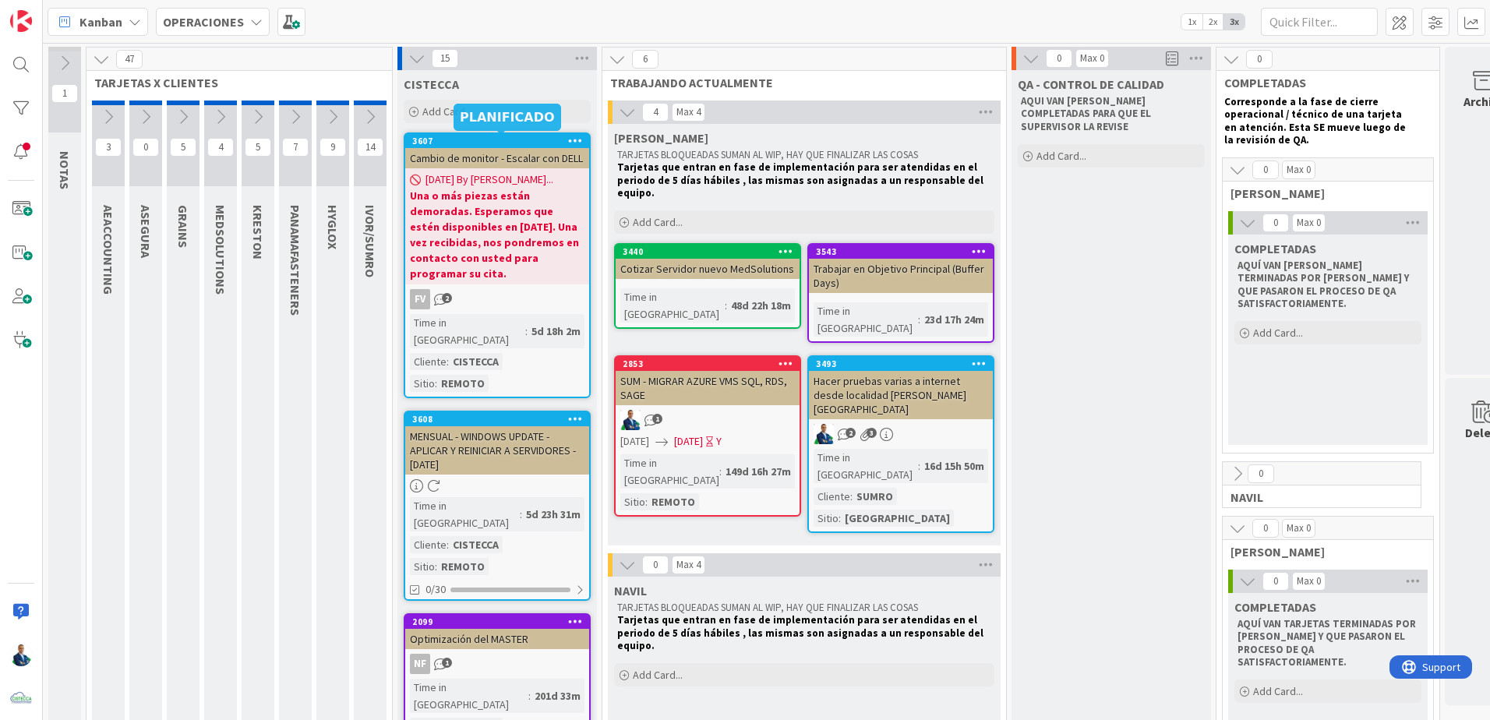
click at [503, 136] on body "Kanban OPERACIONES 1x 2x 3x 1 NOTAS Tarjetas que no afectan la productividad y …" at bounding box center [745, 360] width 1490 height 720
click at [372, 110] on icon at bounding box center [370, 116] width 17 height 17
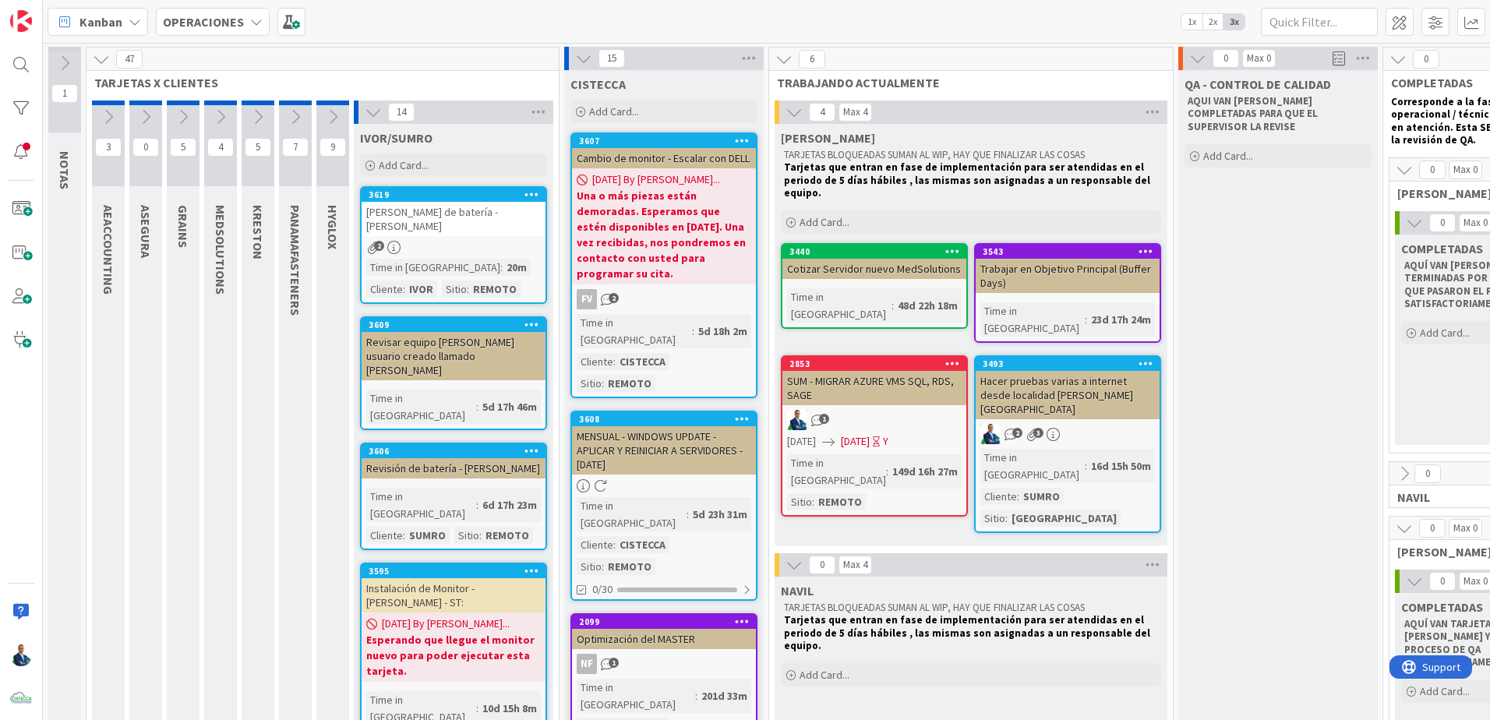
click at [676, 153] on div "Cambio de monitor - Escalar con DELL" at bounding box center [664, 158] width 184 height 20
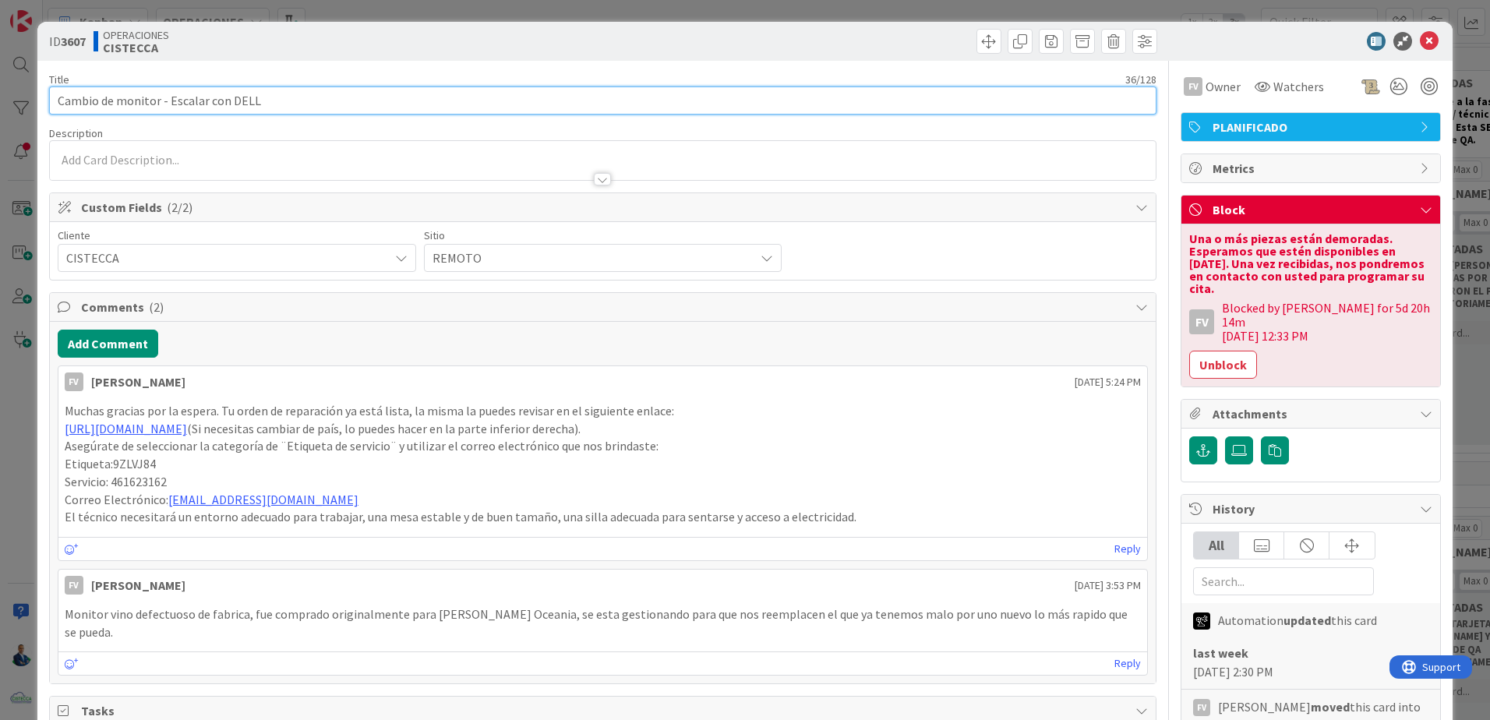
click at [68, 97] on input "Cambio de monitor - Escalar con DELL" at bounding box center [602, 101] width 1107 height 28
type input "Crear Caso [PERSON_NAME] de monitor Nuevo- Escalar con DELL"
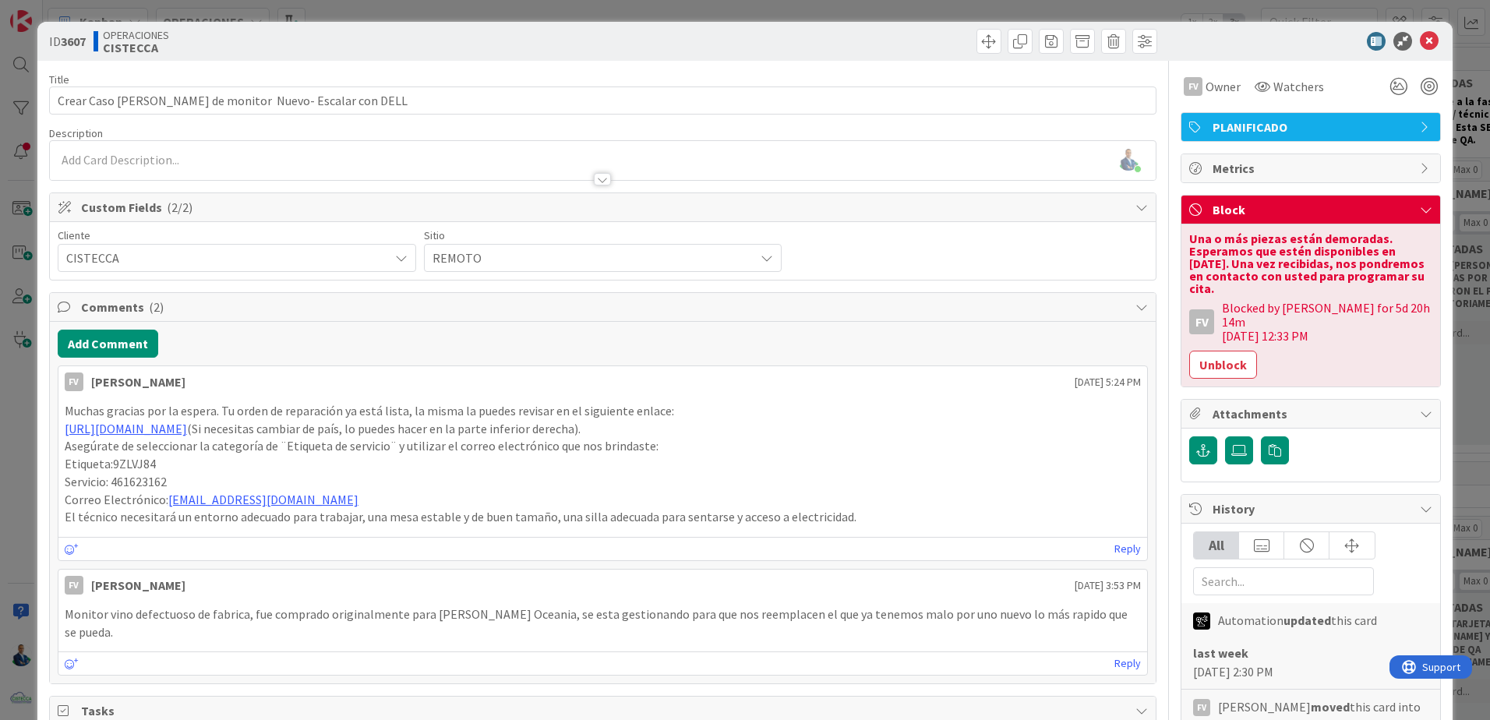
click at [1195, 351] on button "Unblock" at bounding box center [1223, 365] width 68 height 28
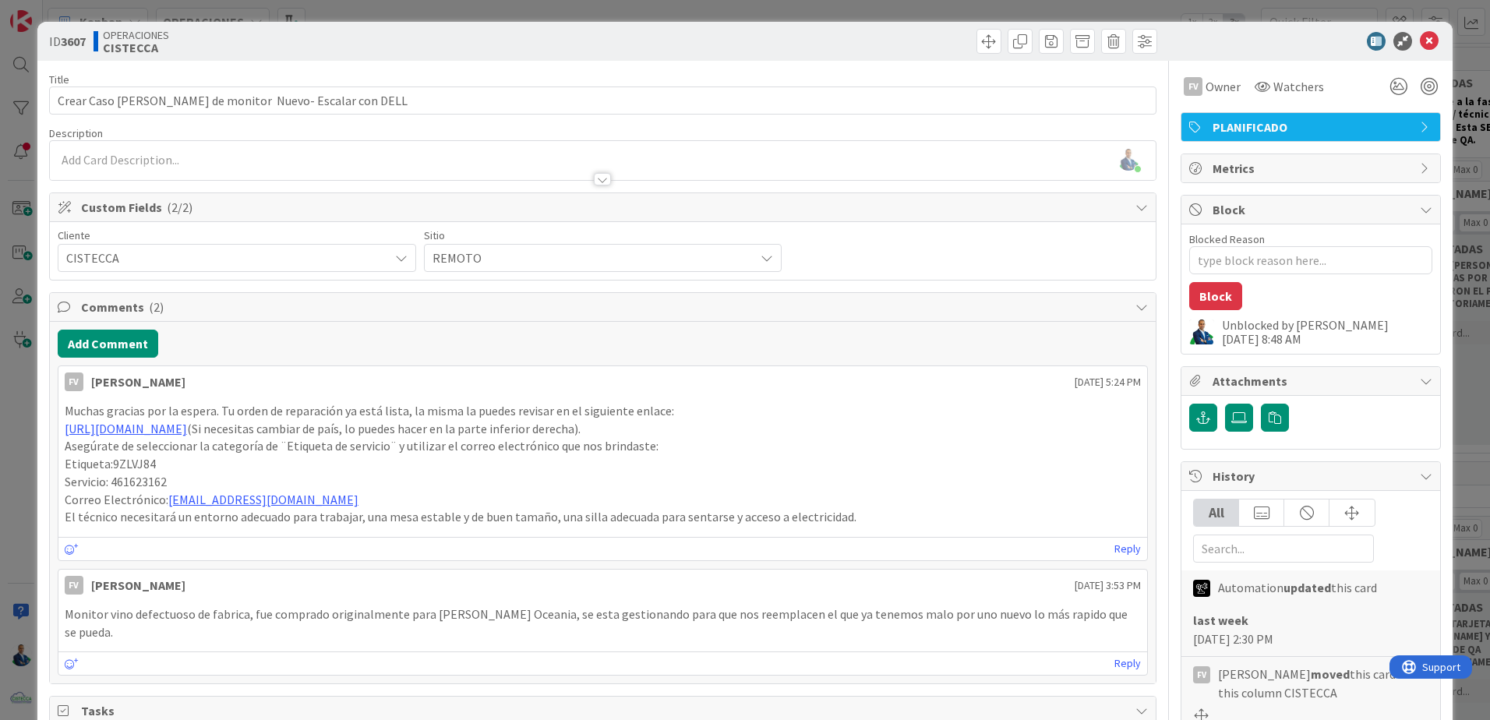
click at [1463, 251] on div "ID 3607 OPERACIONES CISTECCA Title 55 / 128 Crear Caso [PERSON_NAME] de monitor…" at bounding box center [745, 360] width 1490 height 720
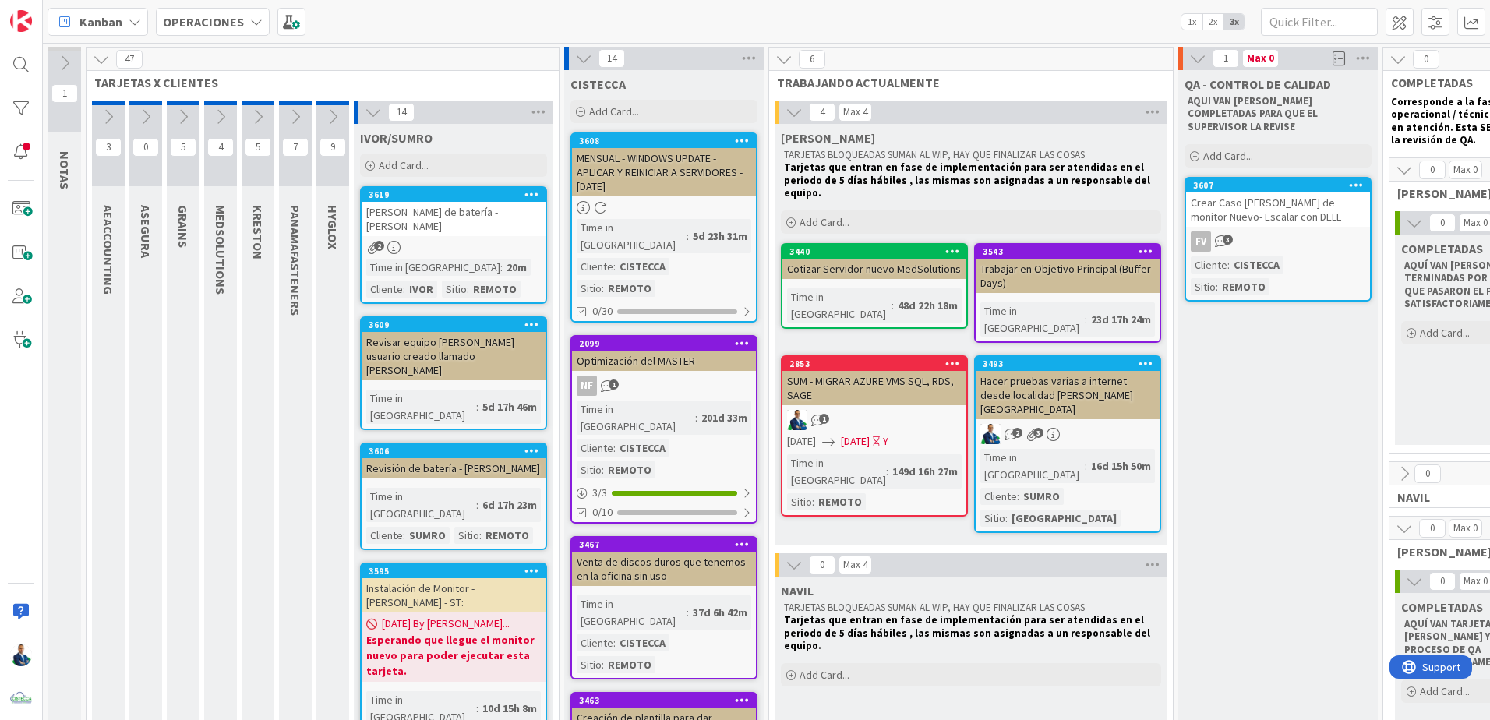
drag, startPoint x: 622, startPoint y: 164, endPoint x: 1220, endPoint y: 190, distance: 598.3
click at [1220, 192] on div "Crear Caso [PERSON_NAME] de monitor Nuevo- Escalar con DELL" at bounding box center [1278, 209] width 184 height 34
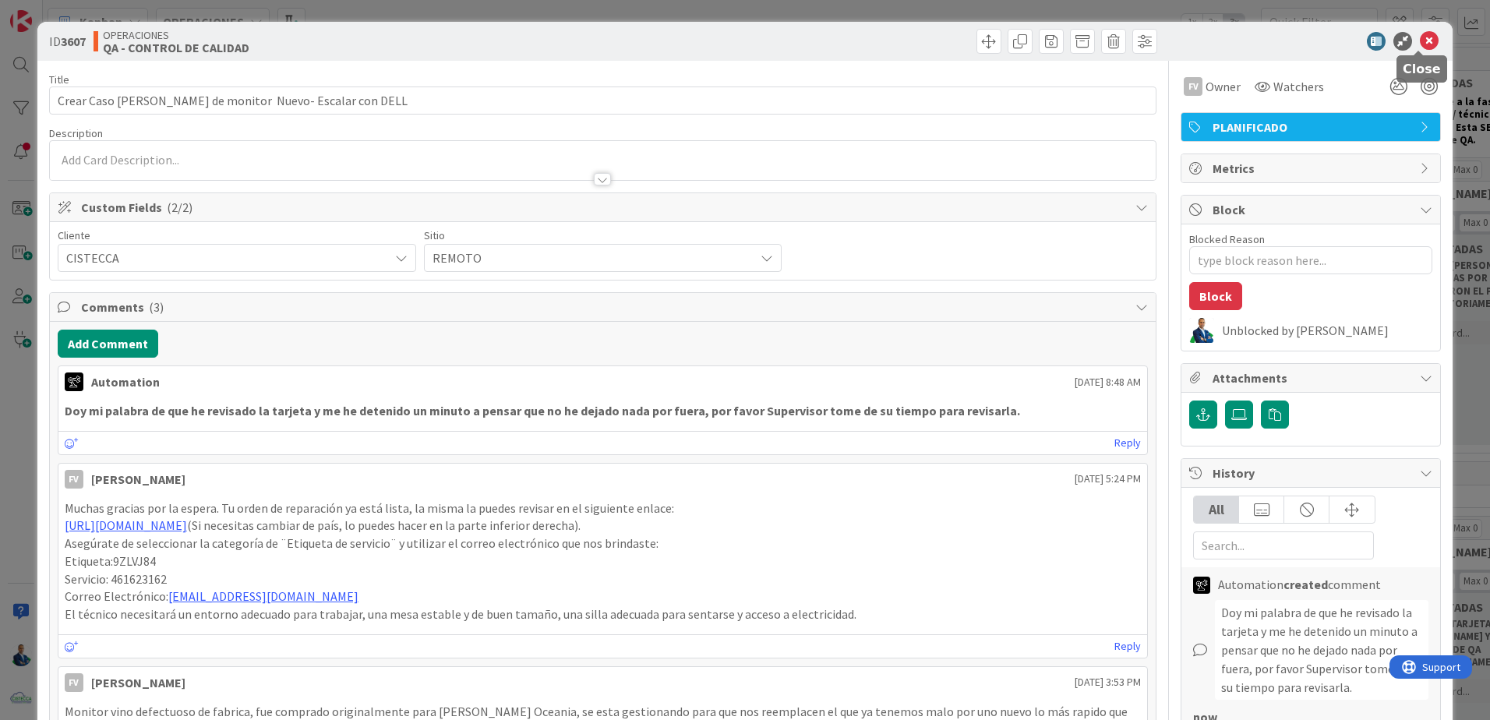
click at [1420, 41] on icon at bounding box center [1429, 41] width 19 height 19
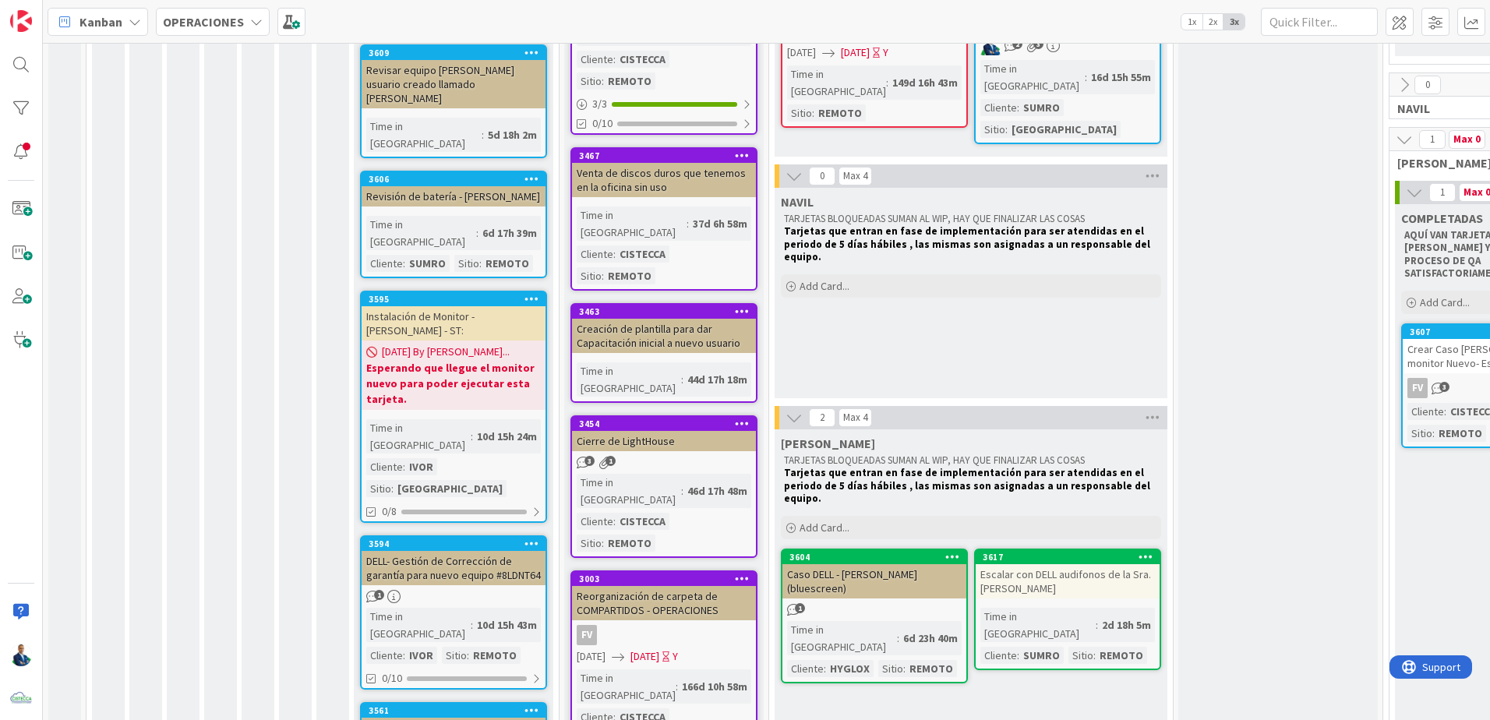
scroll to position [390, 0]
click at [666, 305] on div "3463" at bounding box center [667, 310] width 177 height 11
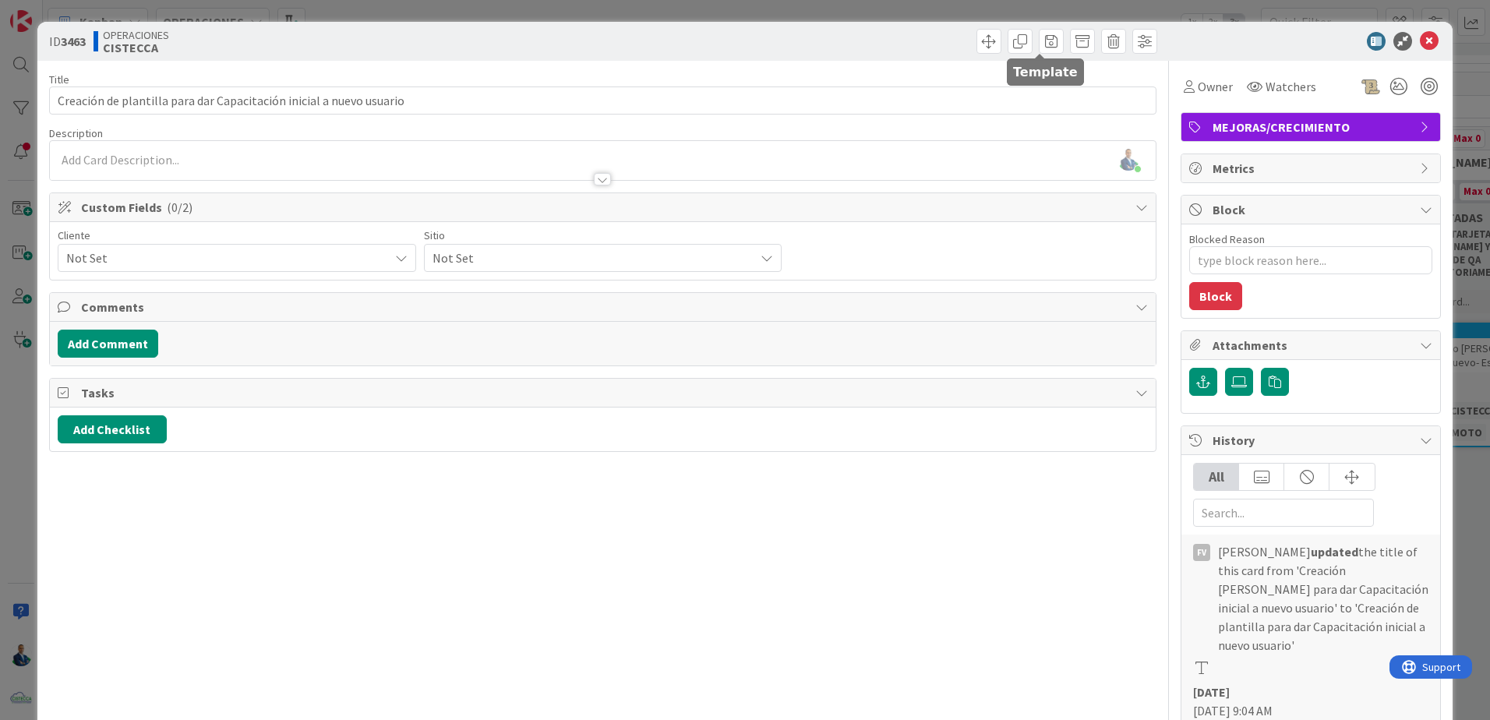
click at [1039, 41] on span at bounding box center [1051, 41] width 25 height 25
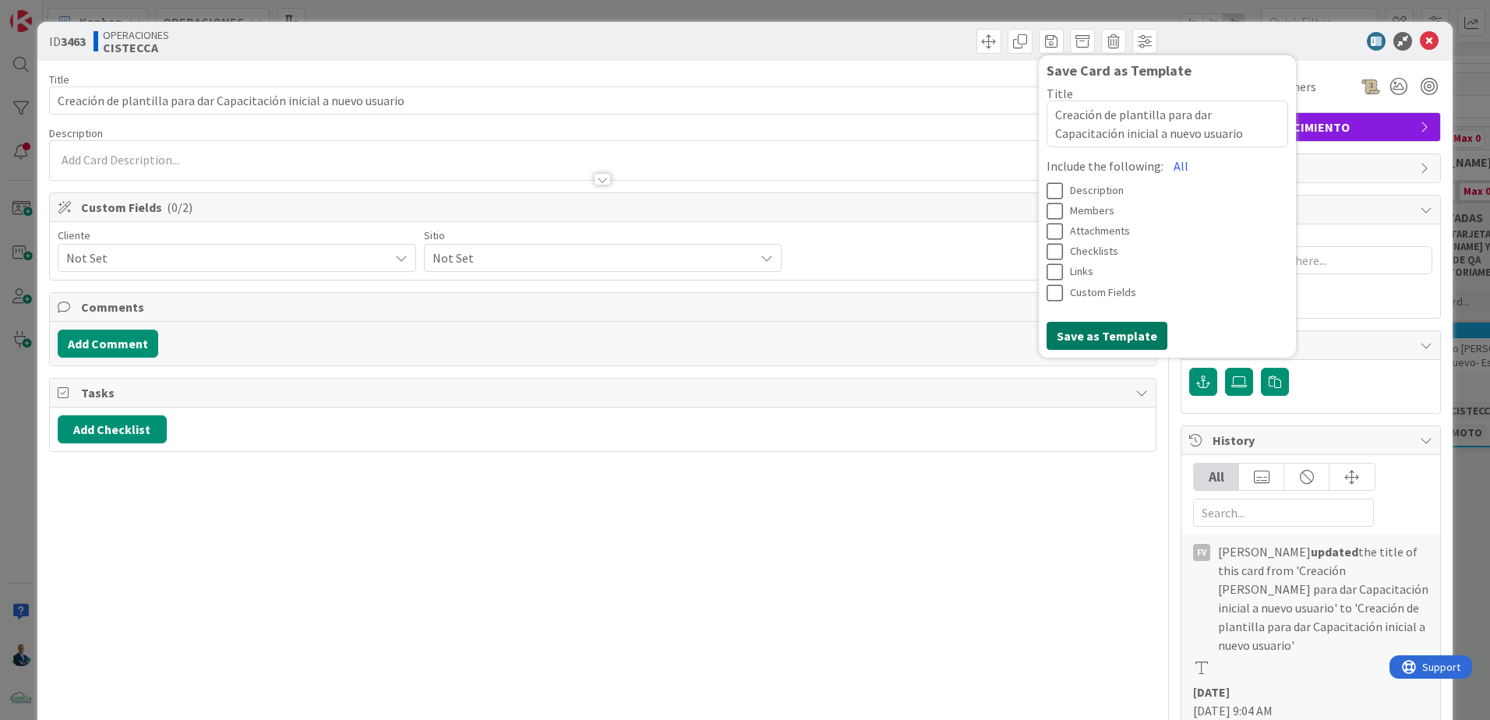
click at [1115, 339] on button "Save as Template" at bounding box center [1107, 336] width 121 height 28
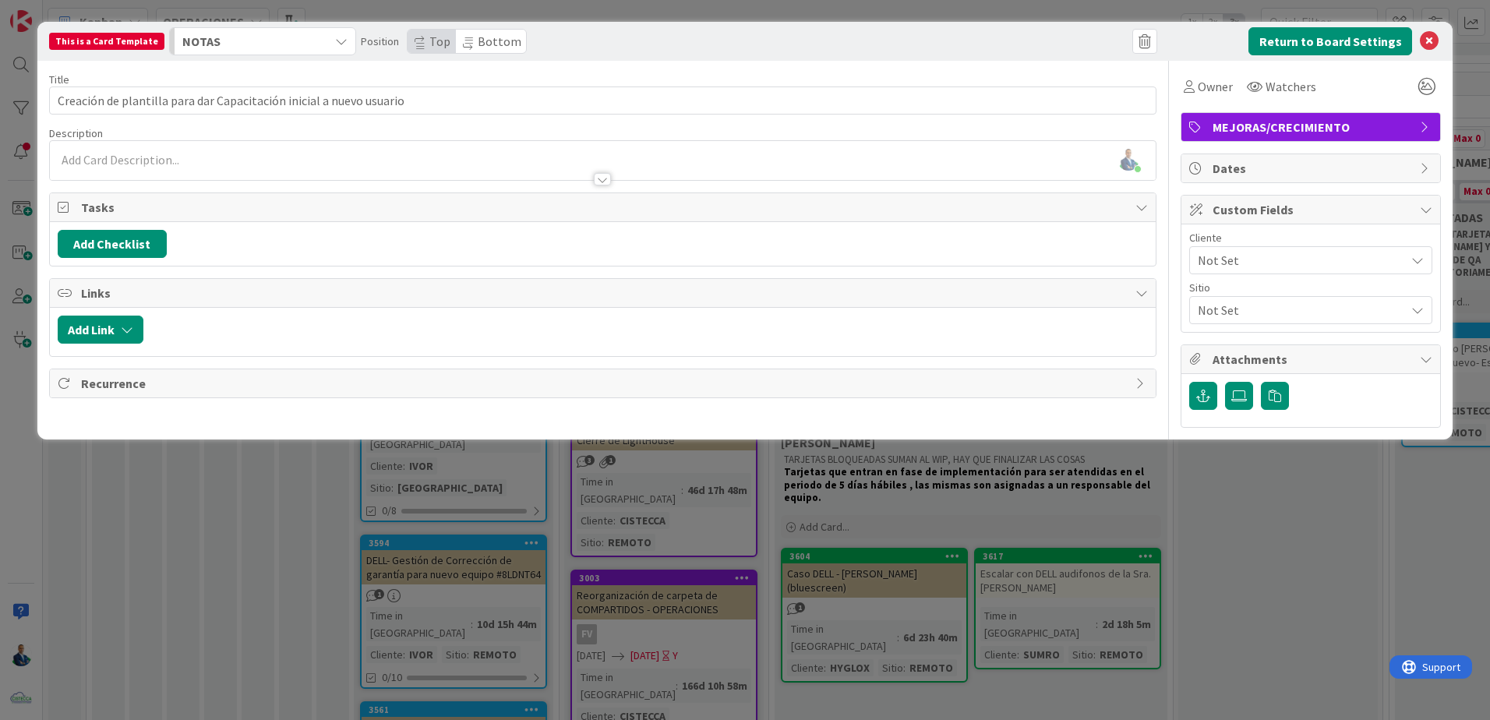
click at [288, 521] on div "This is a Card Template NOTAS Position Top Bottom Return to Board Settings Titl…" at bounding box center [745, 360] width 1490 height 720
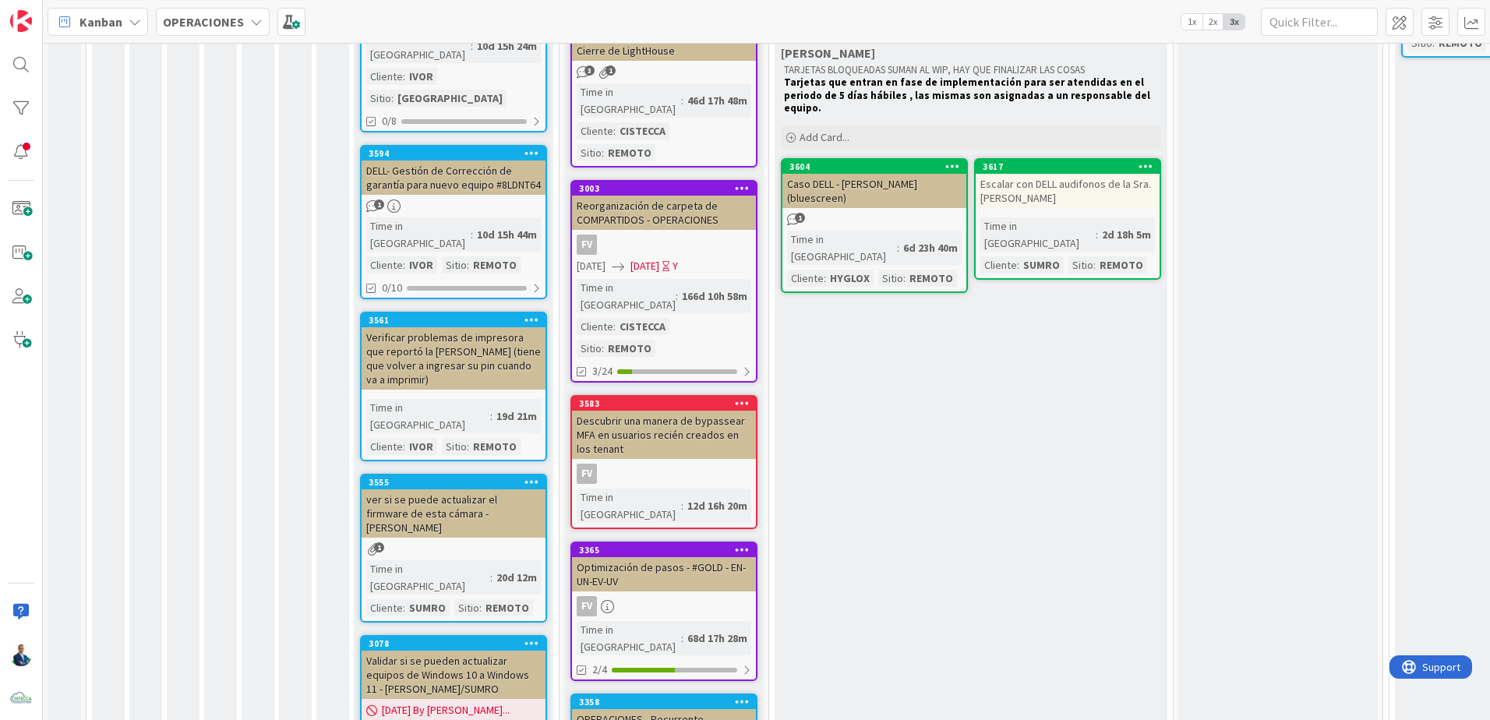
scroll to position [922, 0]
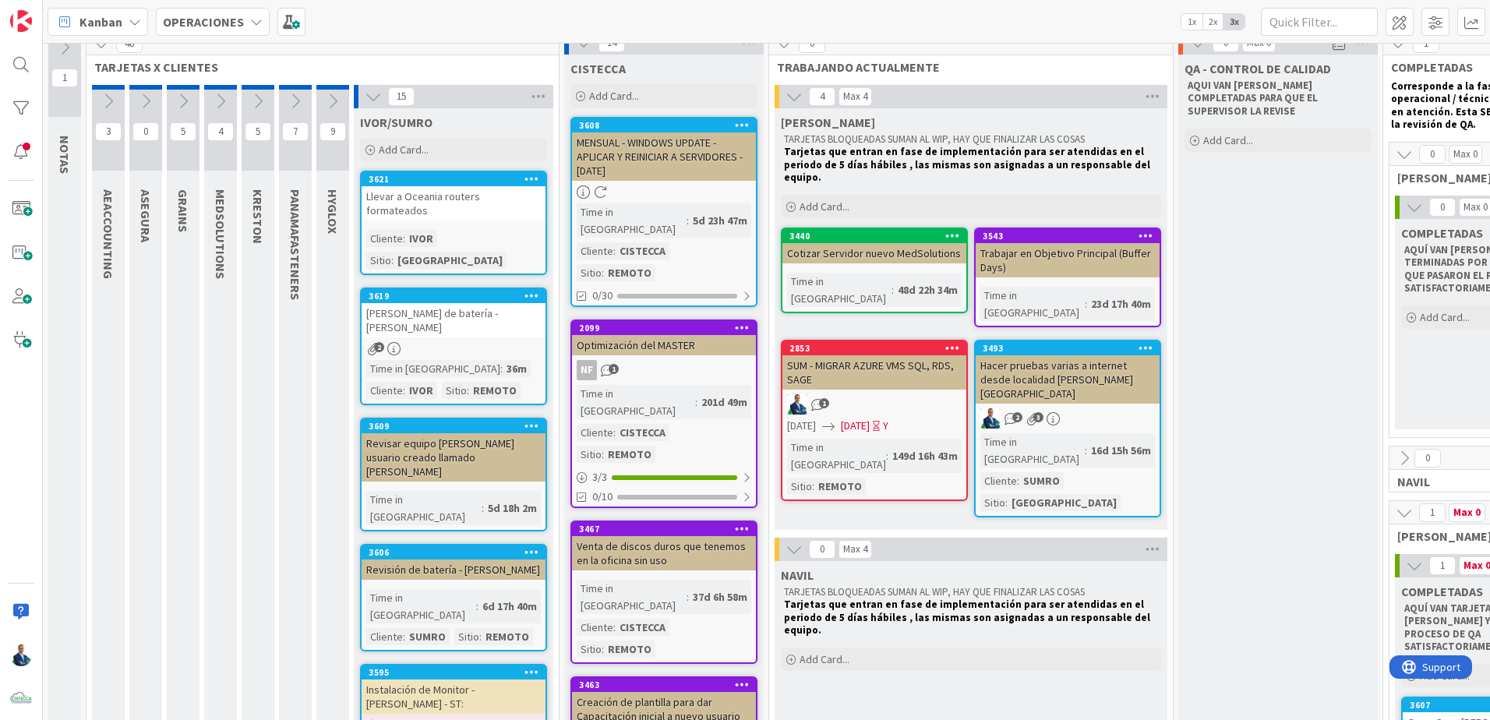
scroll to position [0, 0]
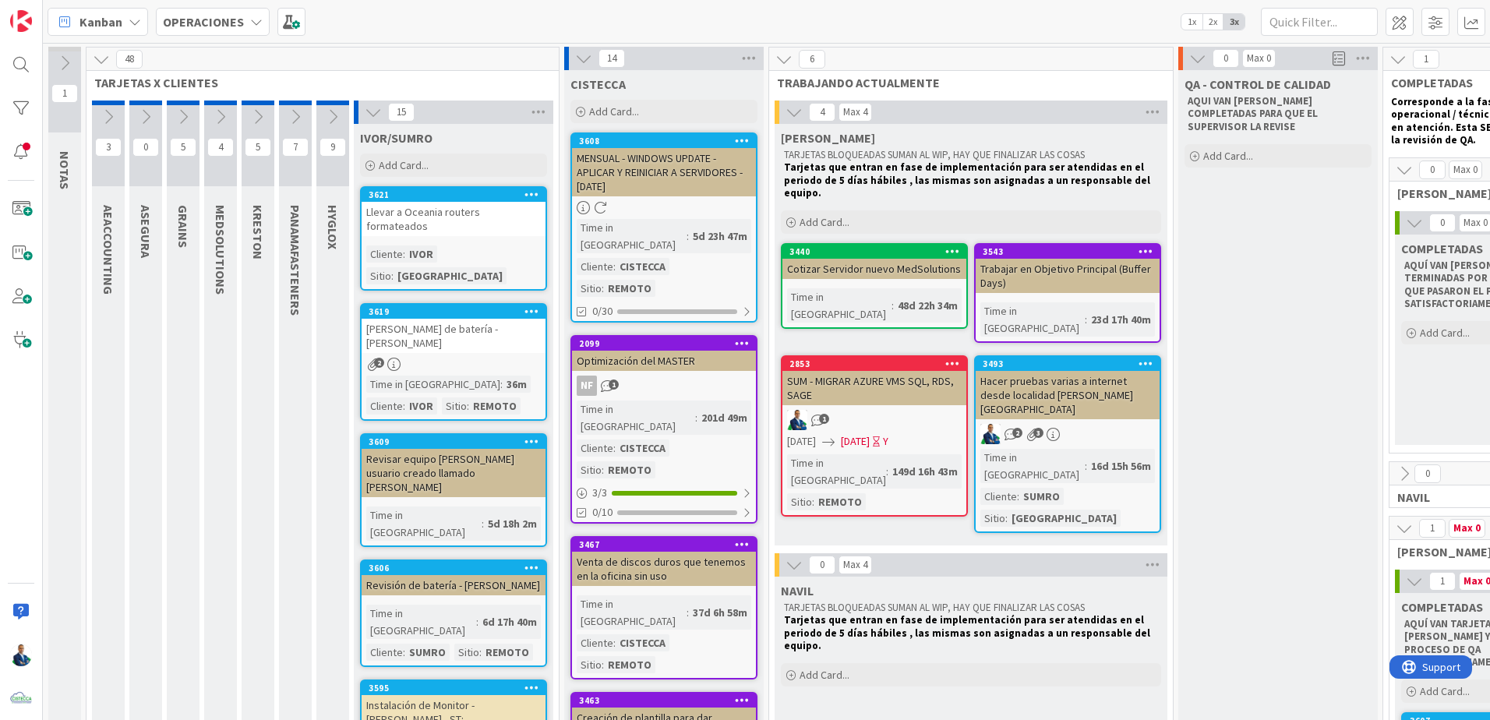
click at [582, 56] on icon at bounding box center [583, 58] width 17 height 17
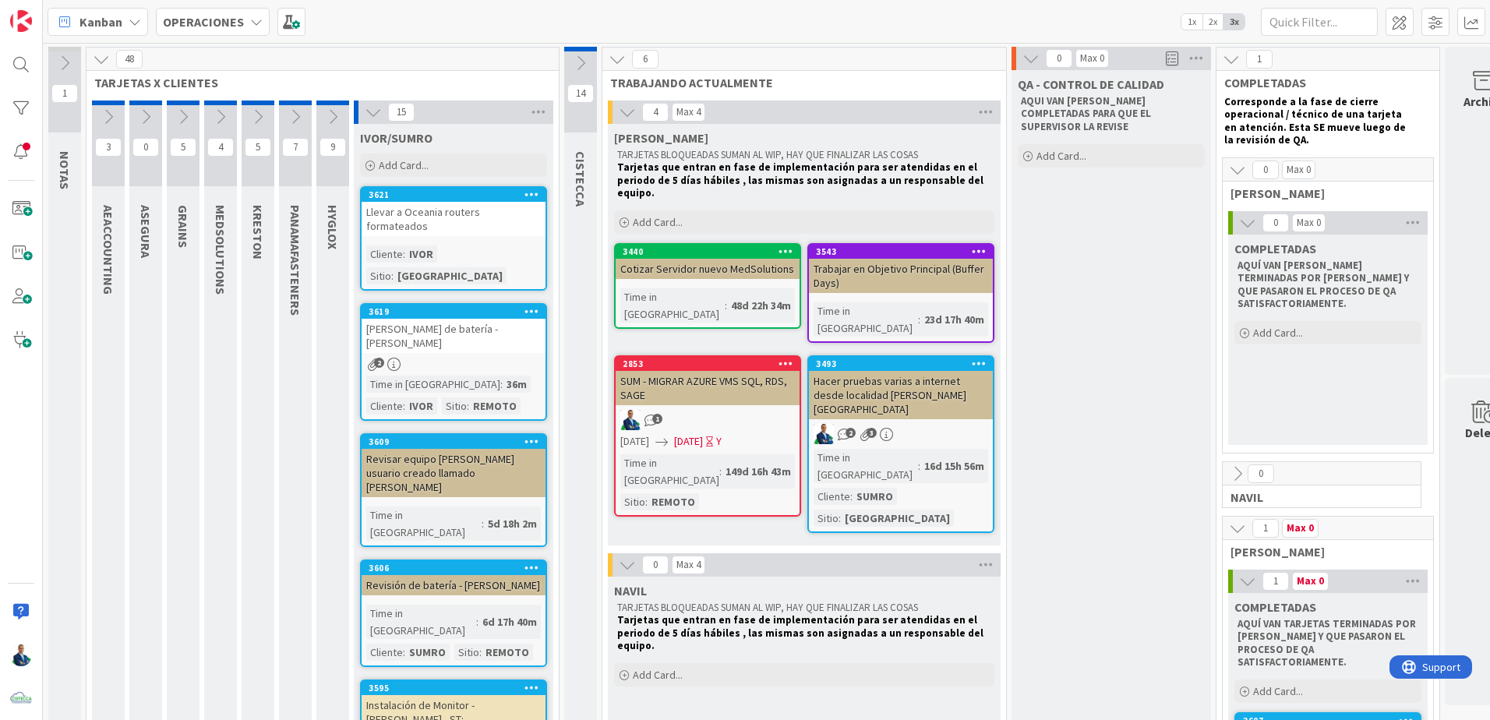
click at [457, 319] on div "[PERSON_NAME] de batería - [PERSON_NAME]" at bounding box center [454, 336] width 184 height 34
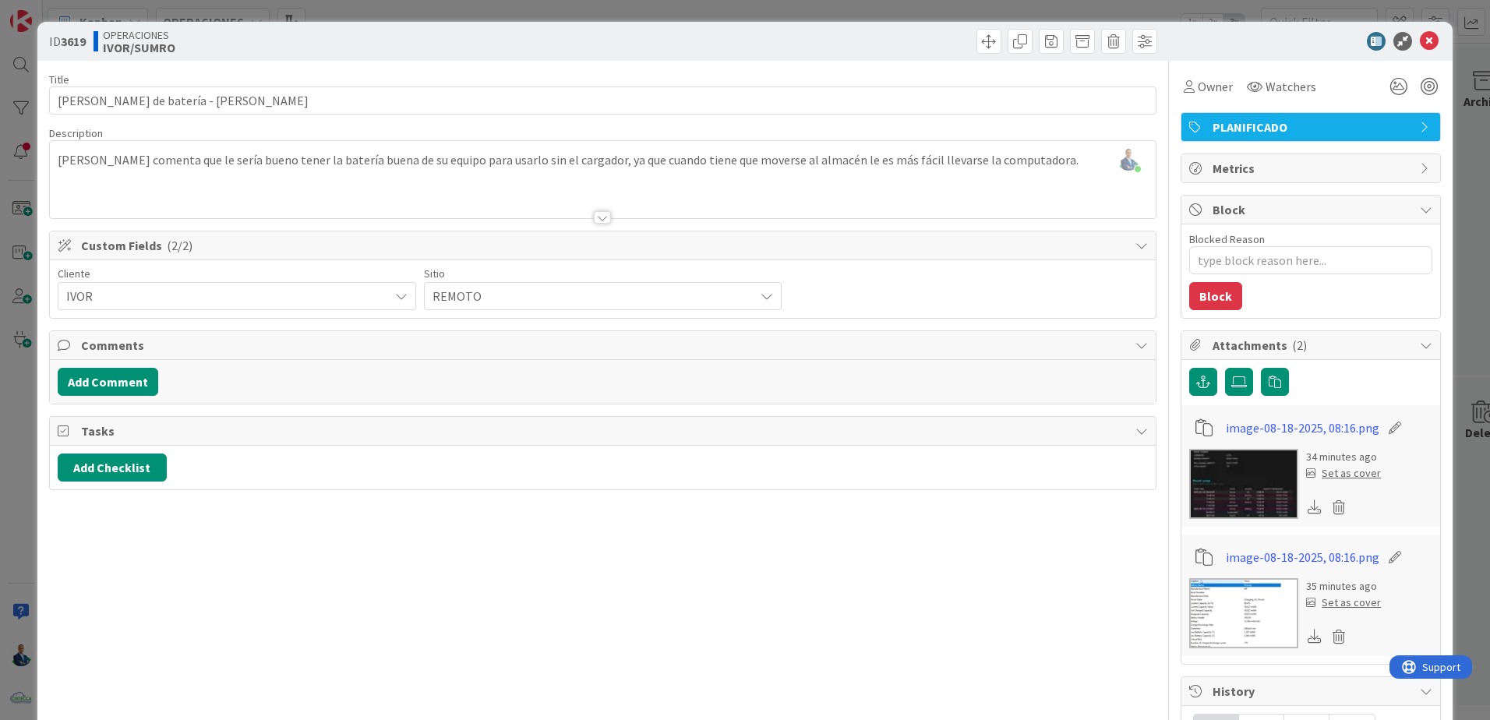
click at [1214, 518] on img at bounding box center [1243, 484] width 109 height 70
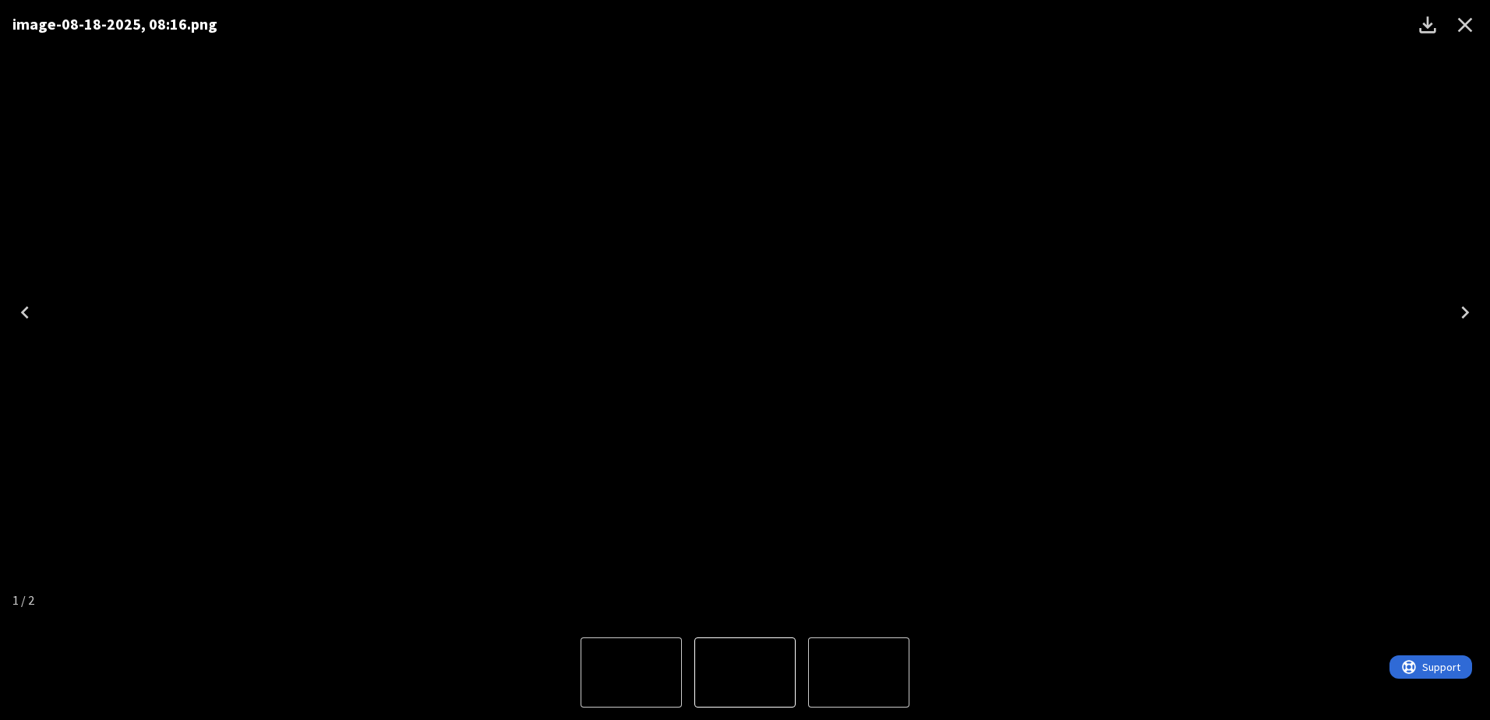
click at [1475, 20] on icon "Close" at bounding box center [1465, 24] width 25 height 25
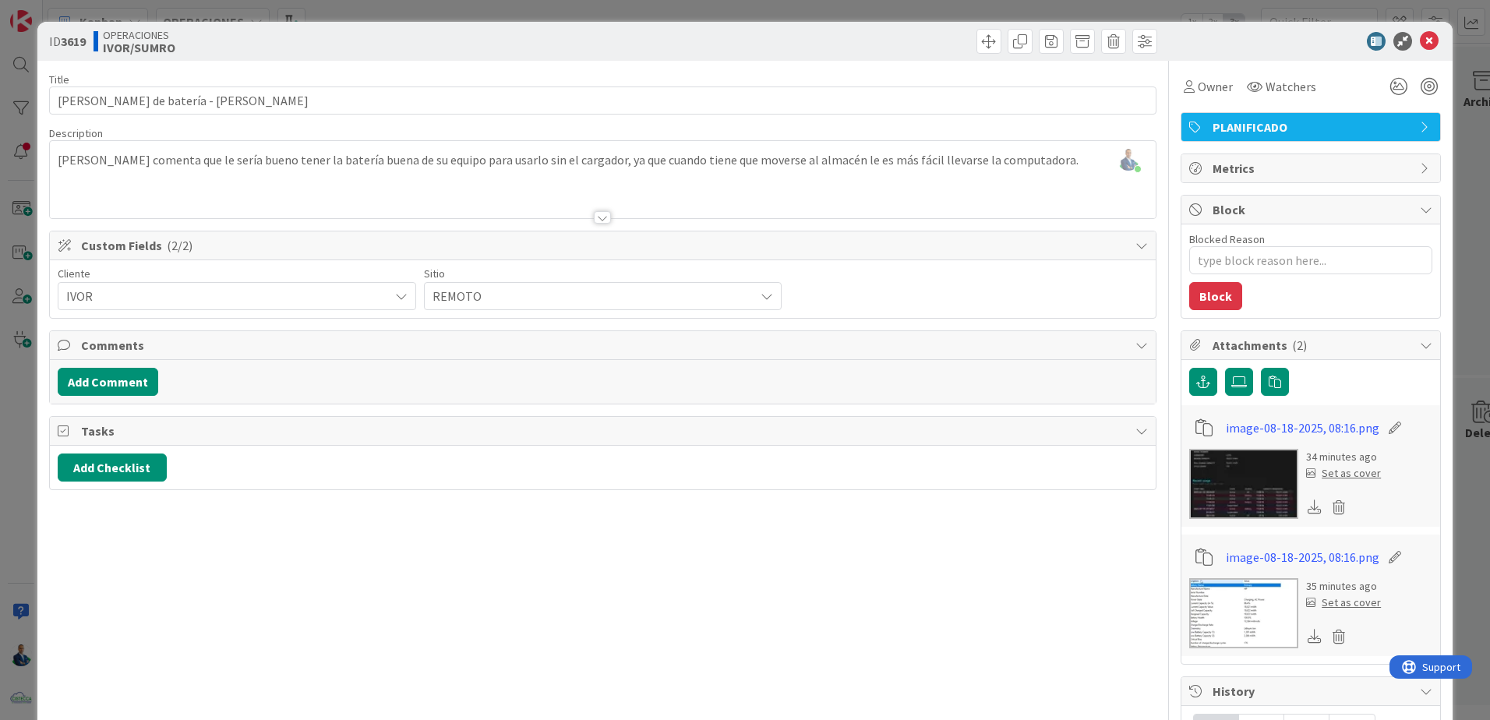
click at [1460, 381] on div "ID 3619 OPERACIONES [PERSON_NAME]/SUMRO Title 36 / 128 Cambio de batería - [PER…" at bounding box center [745, 360] width 1490 height 720
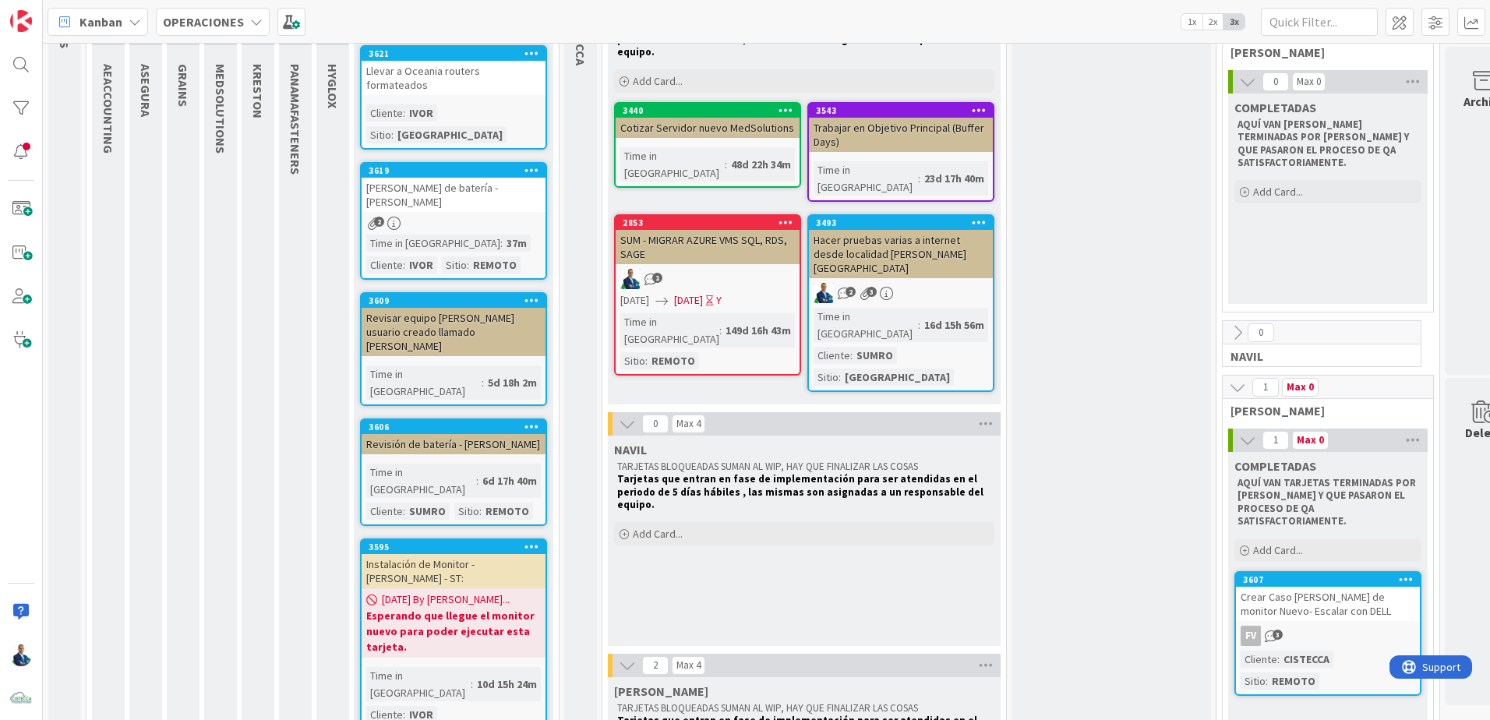
scroll to position [156, 0]
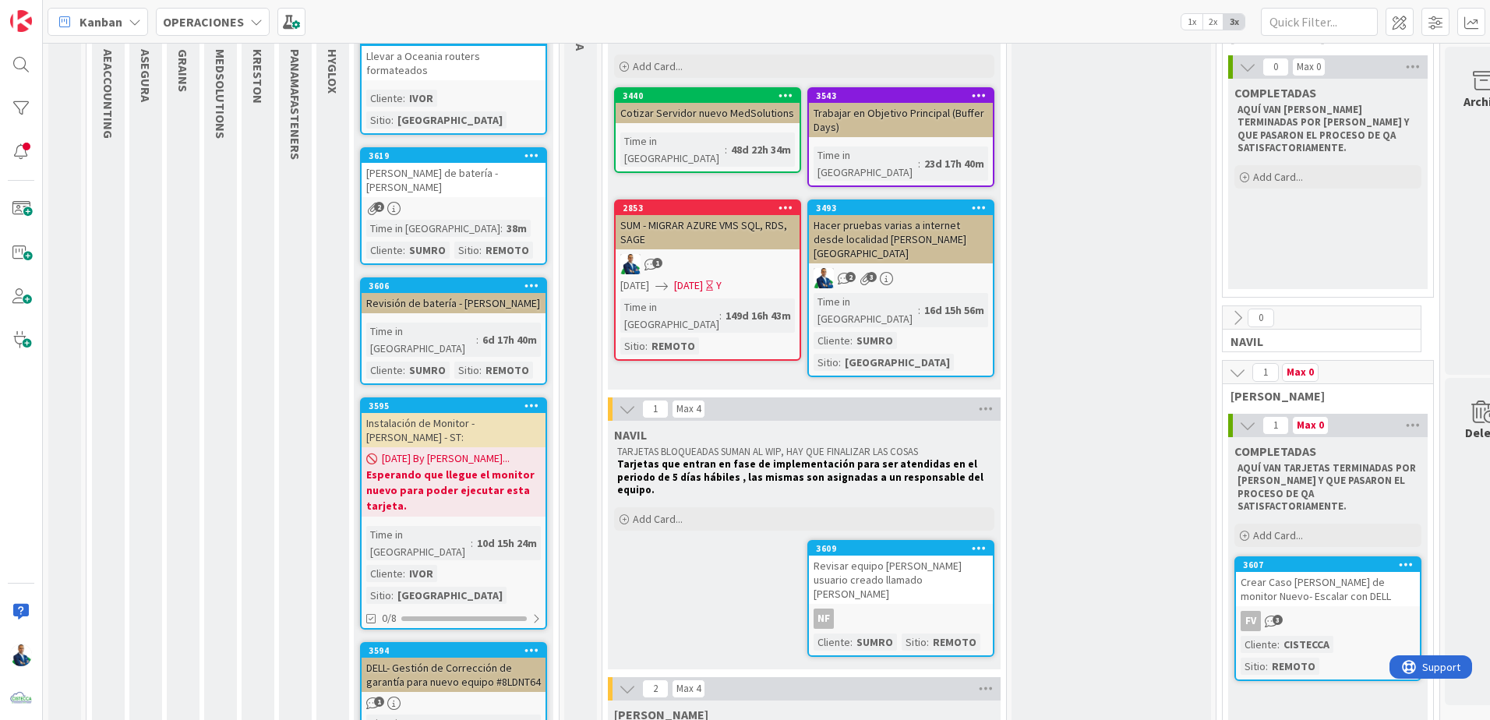
click at [457, 293] on div "Revisión de batería - [PERSON_NAME]" at bounding box center [454, 303] width 184 height 20
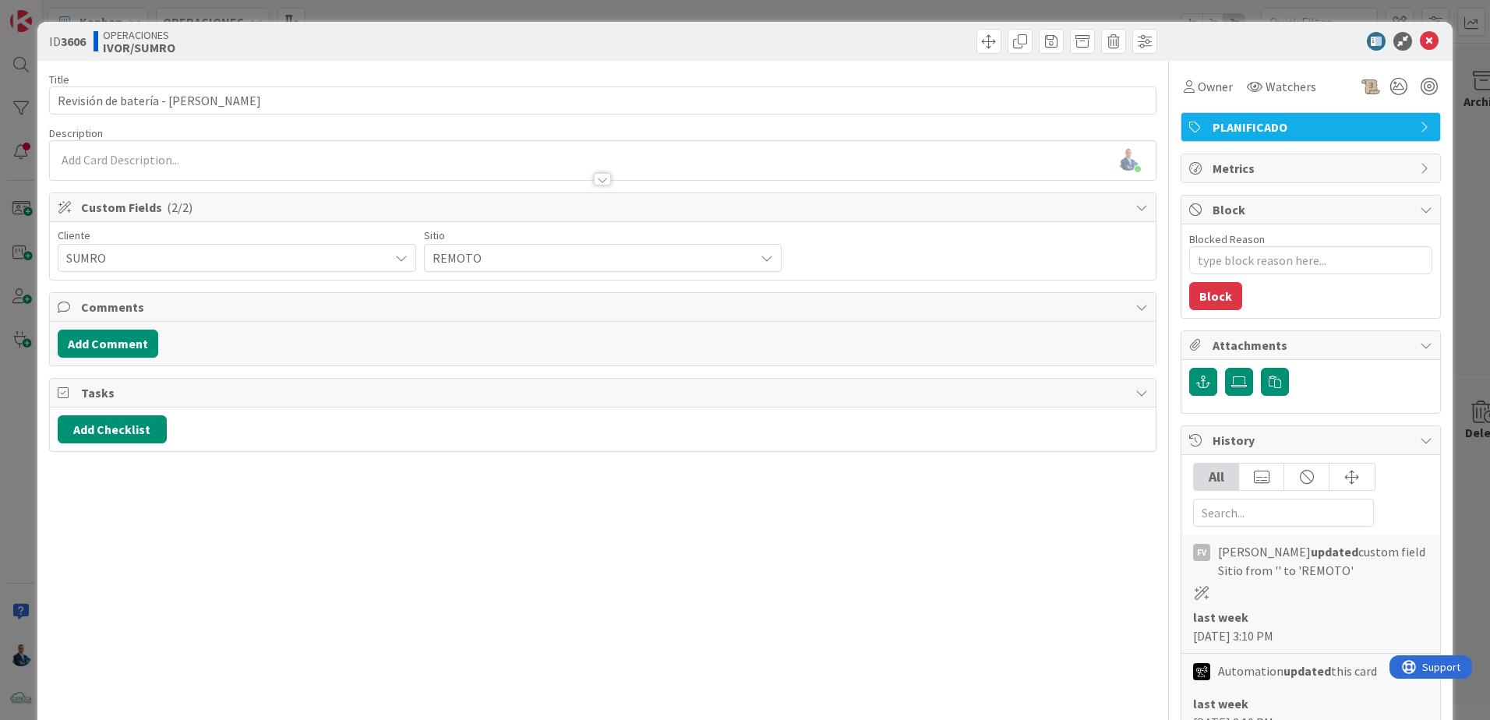
click at [1470, 283] on div "ID 3606 OPERACIONES [PERSON_NAME]/SUMRO Title 33 / 128 Revisión de batería - [P…" at bounding box center [745, 360] width 1490 height 720
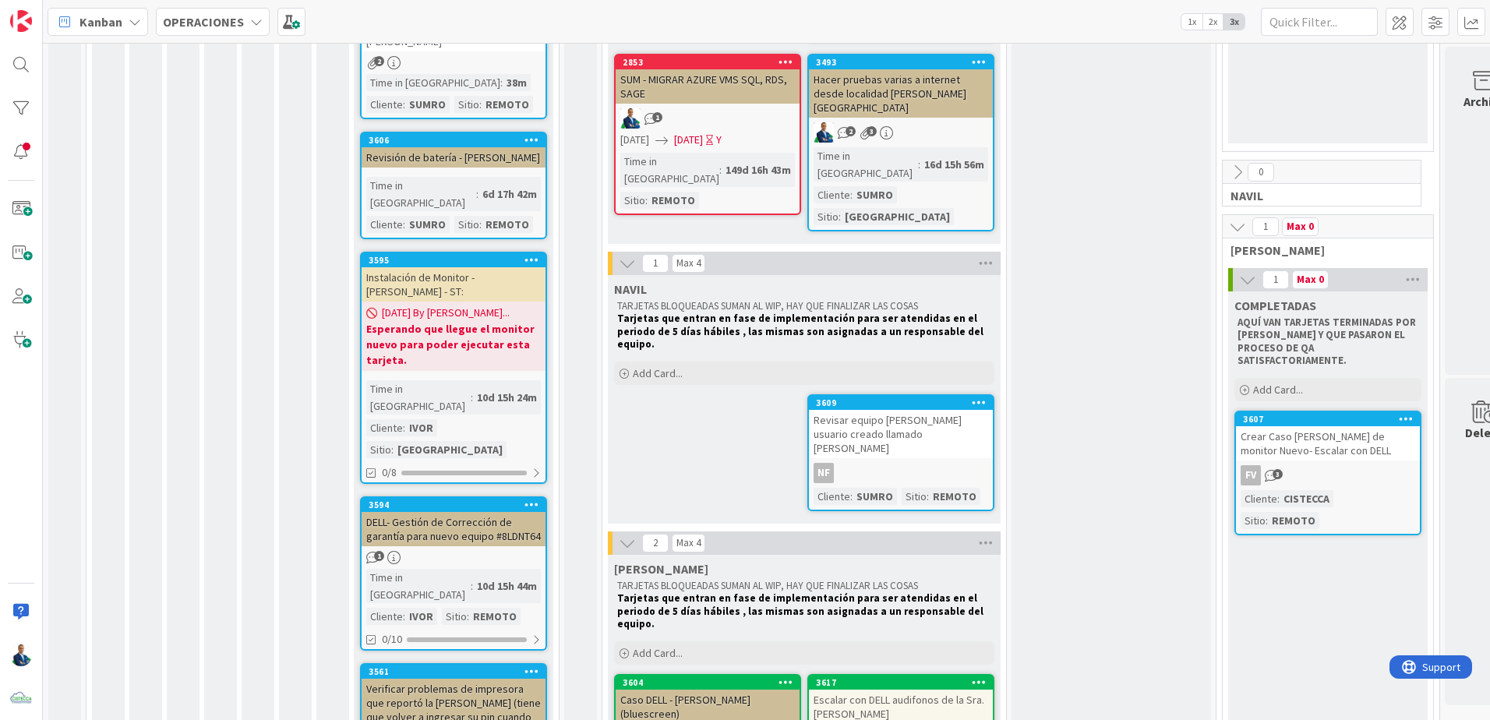
scroll to position [312, 0]
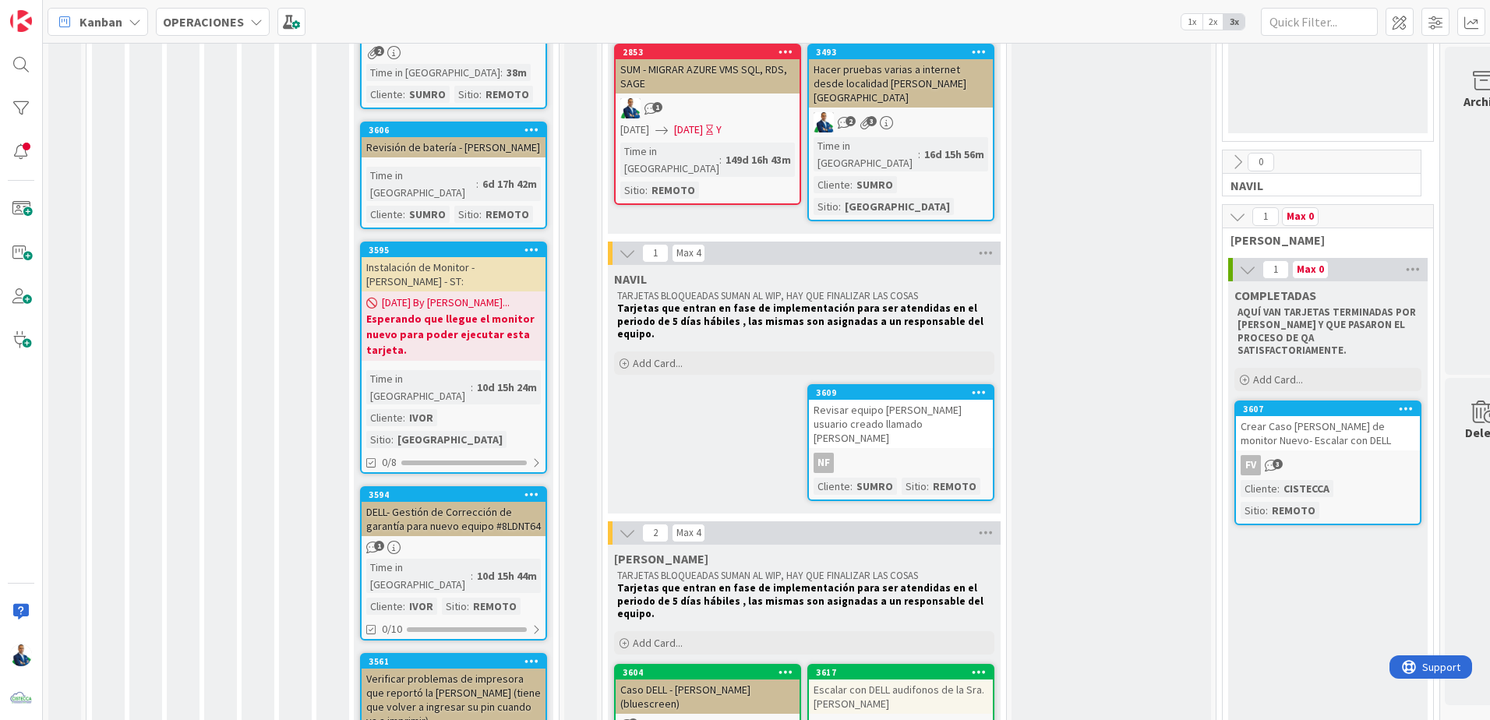
click at [464, 502] on div "DELL- Gestión de Corrección de garantía para nuevo equipo #8LDNT64" at bounding box center [454, 519] width 184 height 34
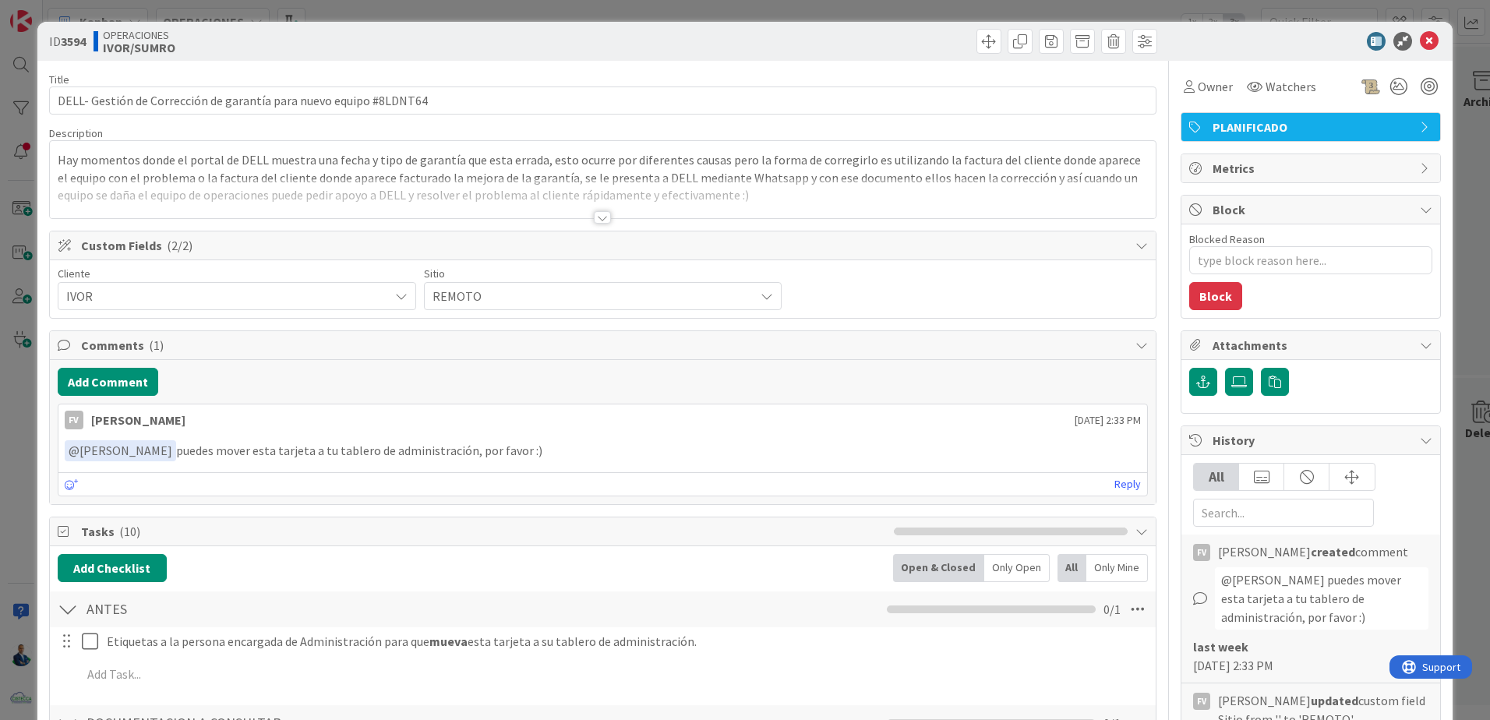
type textarea "x"
click at [1114, 482] on link "Reply" at bounding box center [1127, 484] width 26 height 19
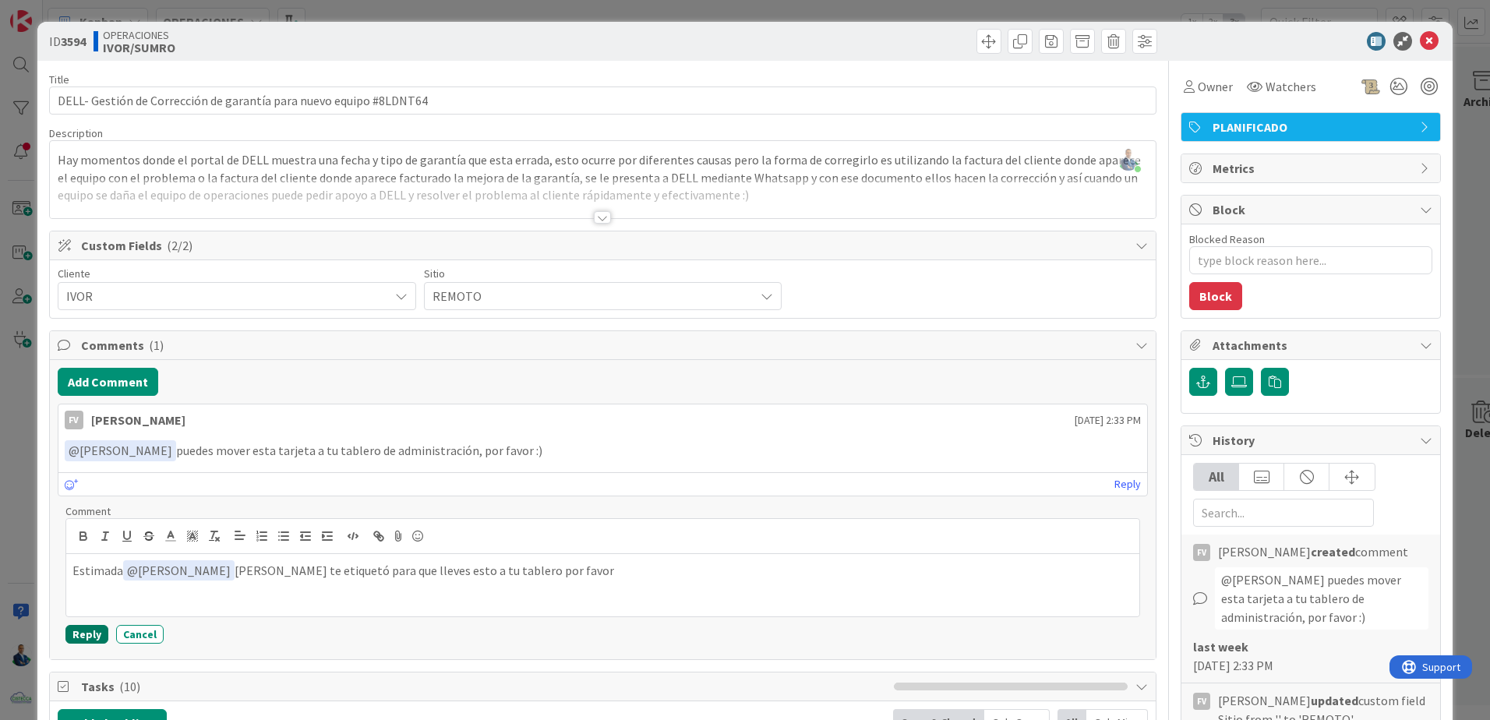
click at [94, 628] on button "Reply" at bounding box center [86, 634] width 43 height 19
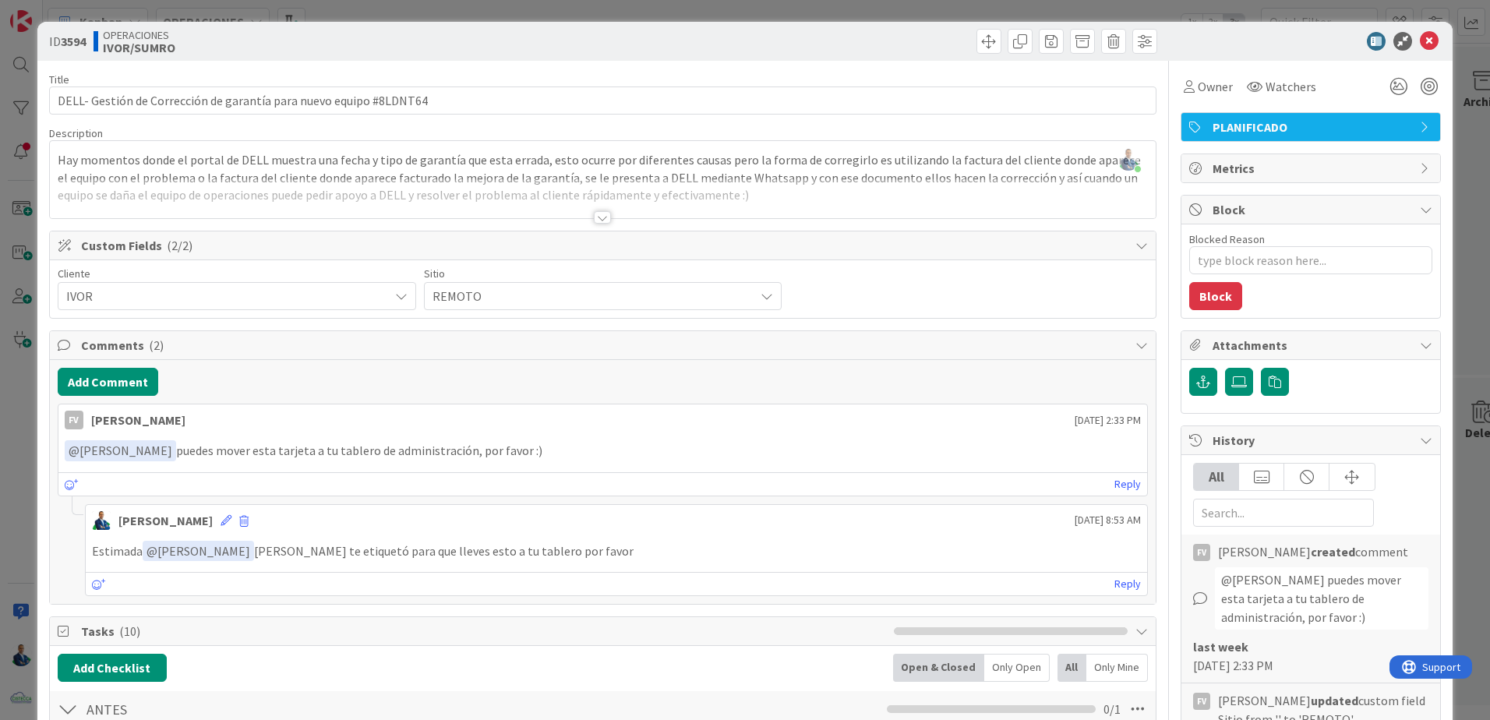
click at [1458, 265] on div "ID 3594 OPERACIONES [PERSON_NAME]/SUMRO Title 66 / 128 DELL- Gestión de Correcc…" at bounding box center [745, 360] width 1490 height 720
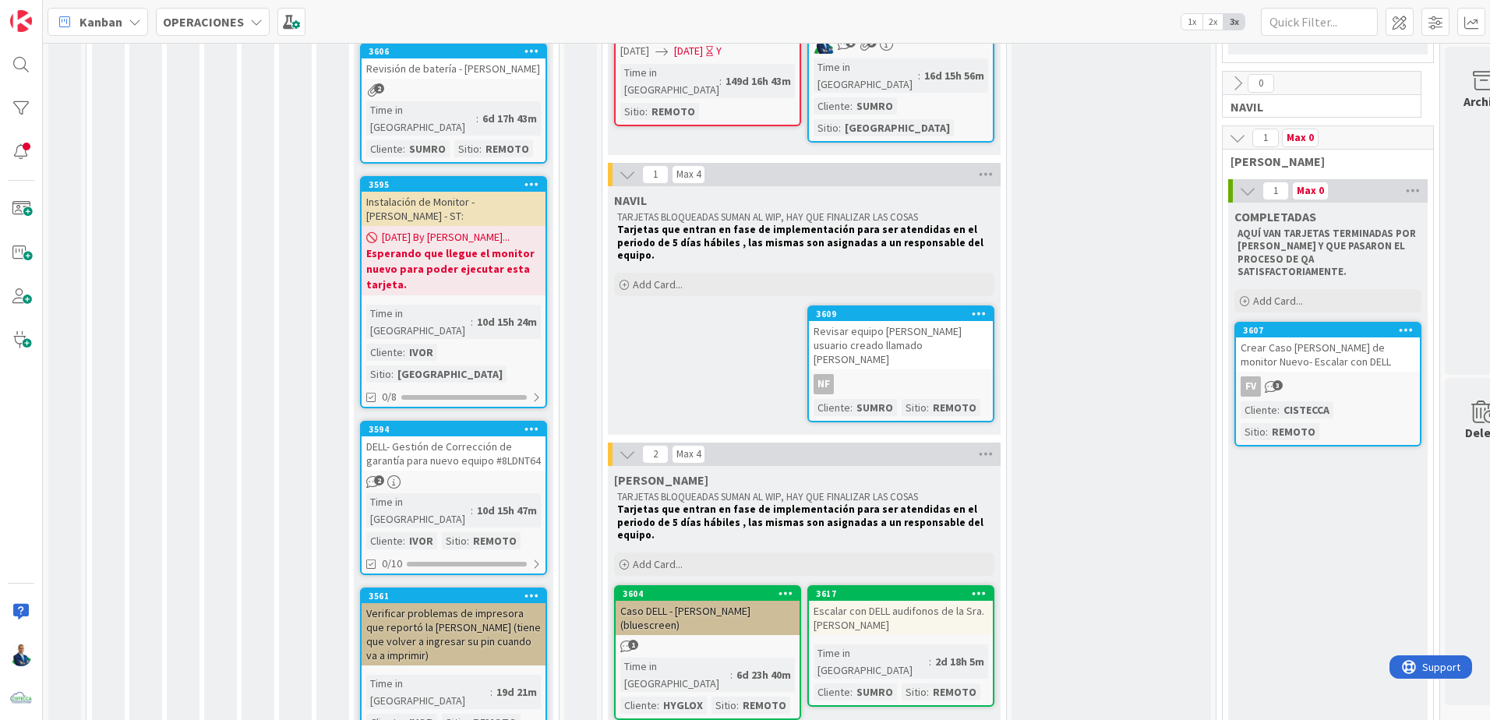
scroll to position [390, 0]
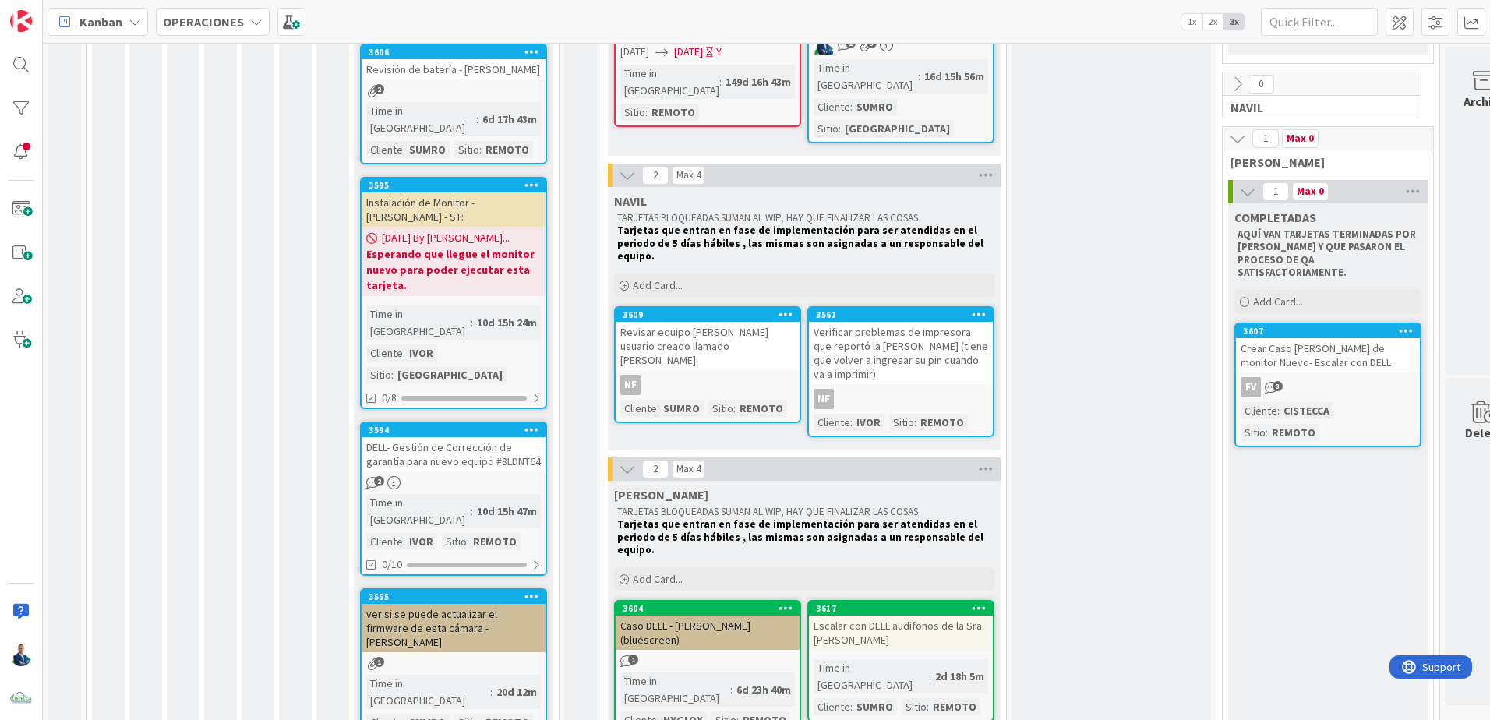
click at [926, 322] on div "Verificar problemas de impresora que reportó la [PERSON_NAME] (tiene que volver…" at bounding box center [901, 353] width 184 height 62
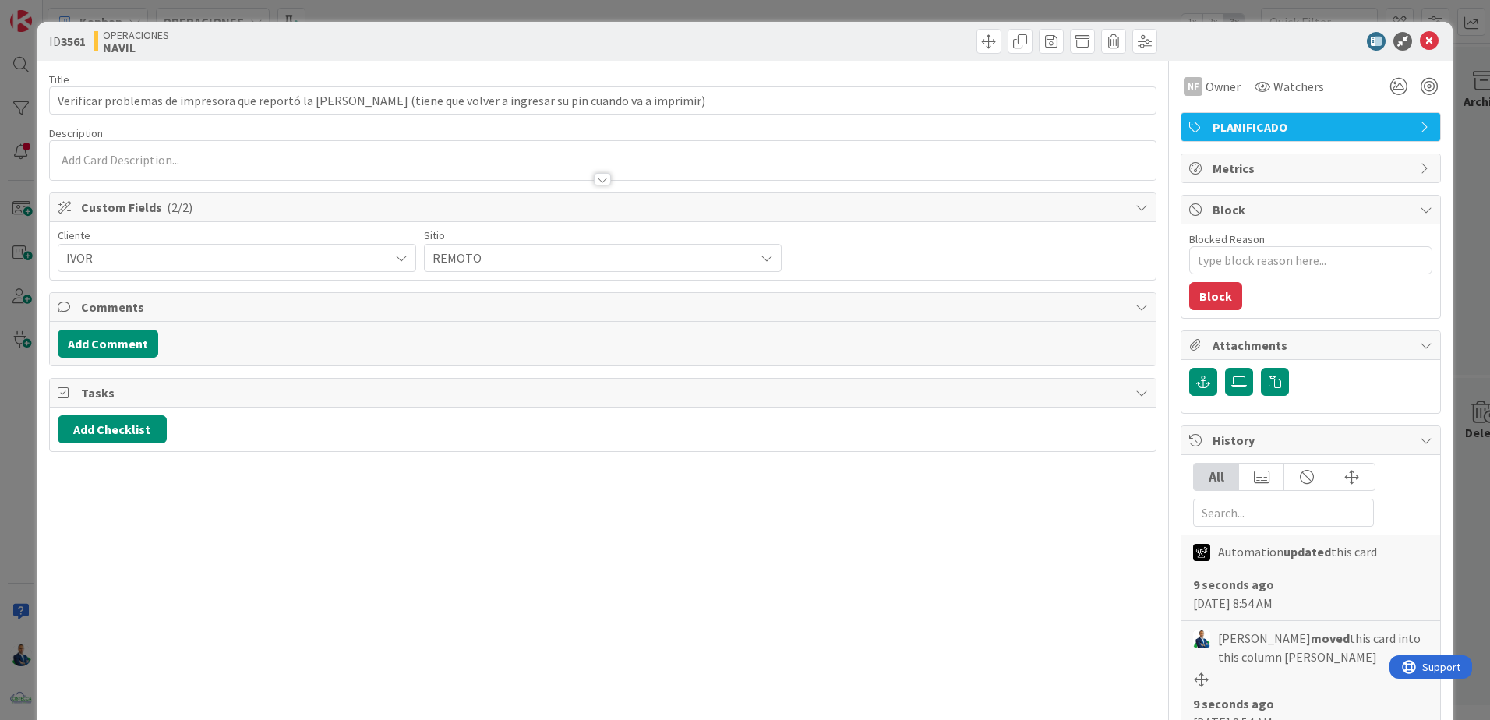
click at [1453, 209] on div "ID 3561 OPERACIONES [PERSON_NAME] Title 119 / 128 Verificar problemas de impres…" at bounding box center [745, 360] width 1490 height 720
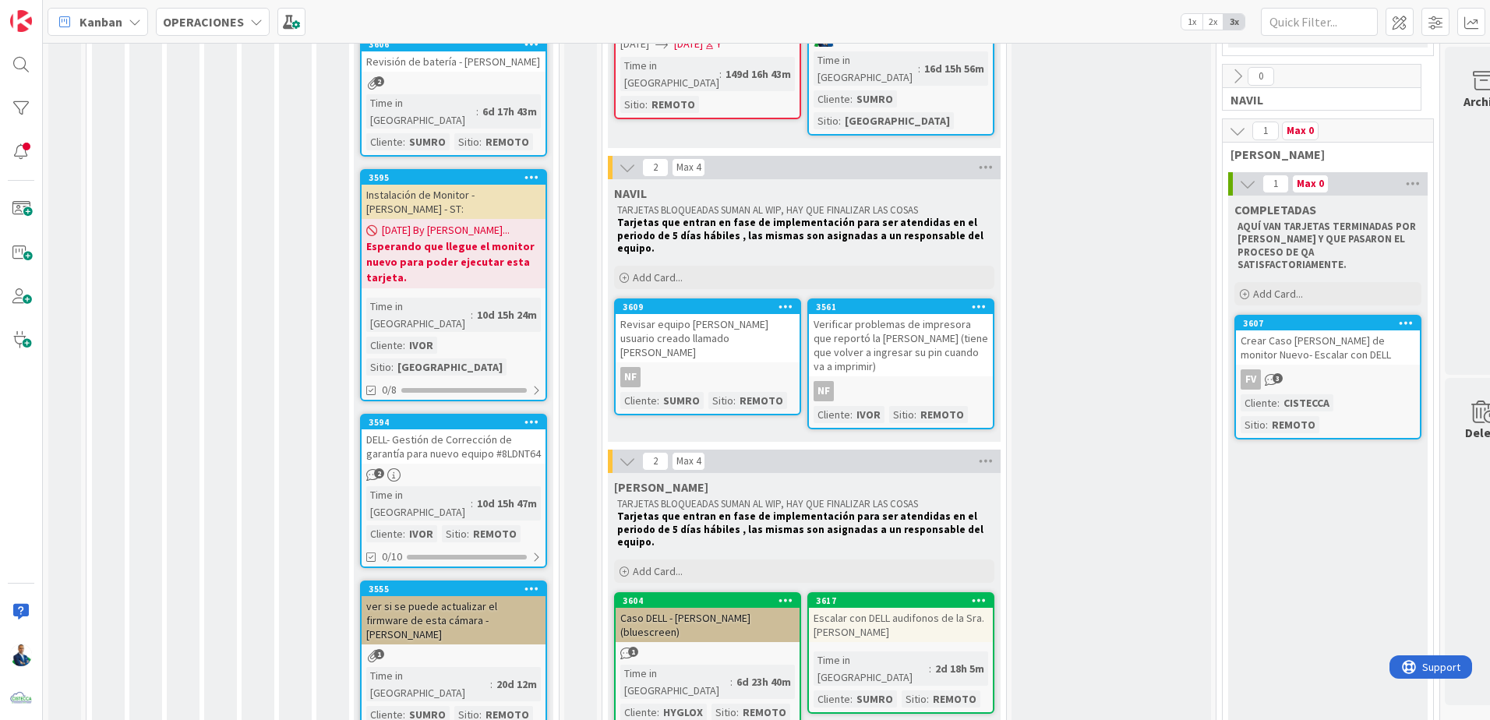
scroll to position [390, 0]
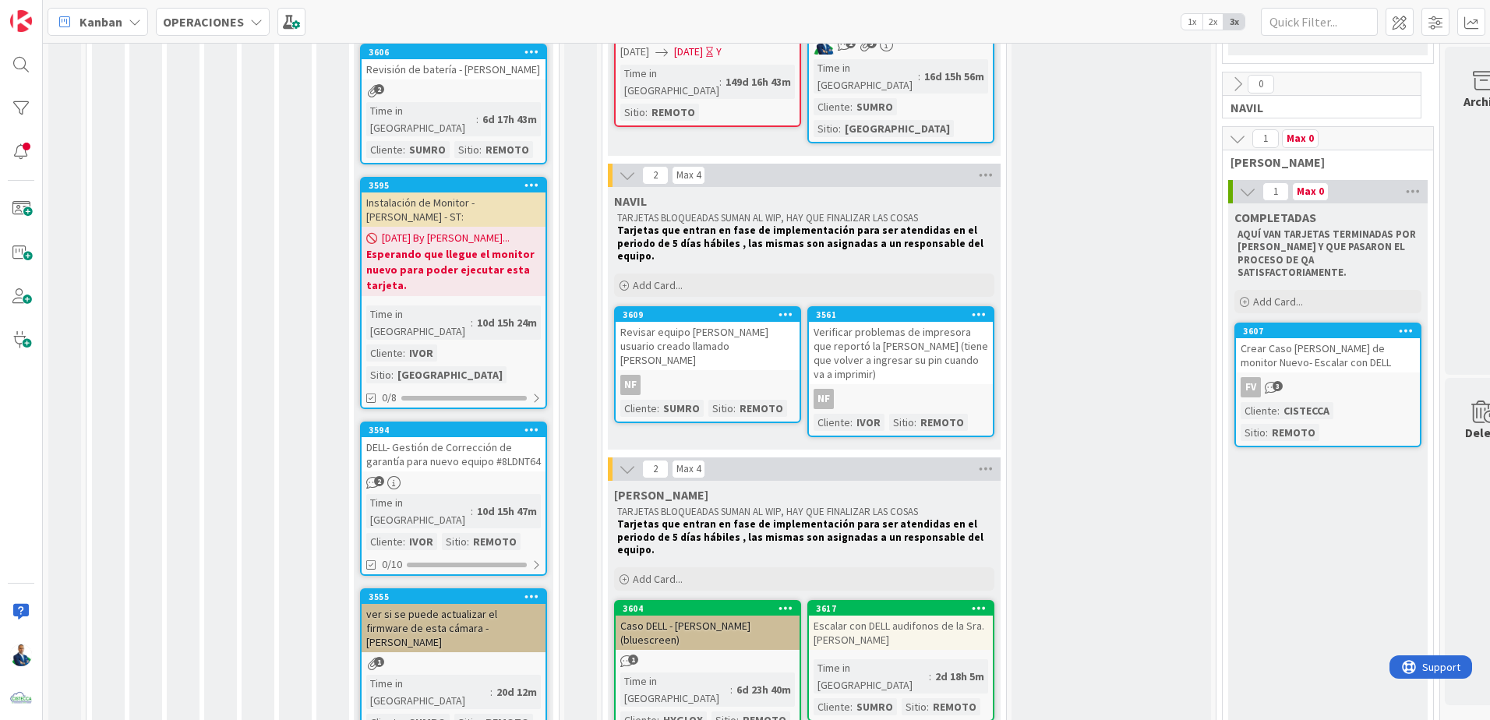
click at [469, 604] on div "ver si se puede actualizar el firmware de esta cámara - [PERSON_NAME]" at bounding box center [454, 628] width 184 height 48
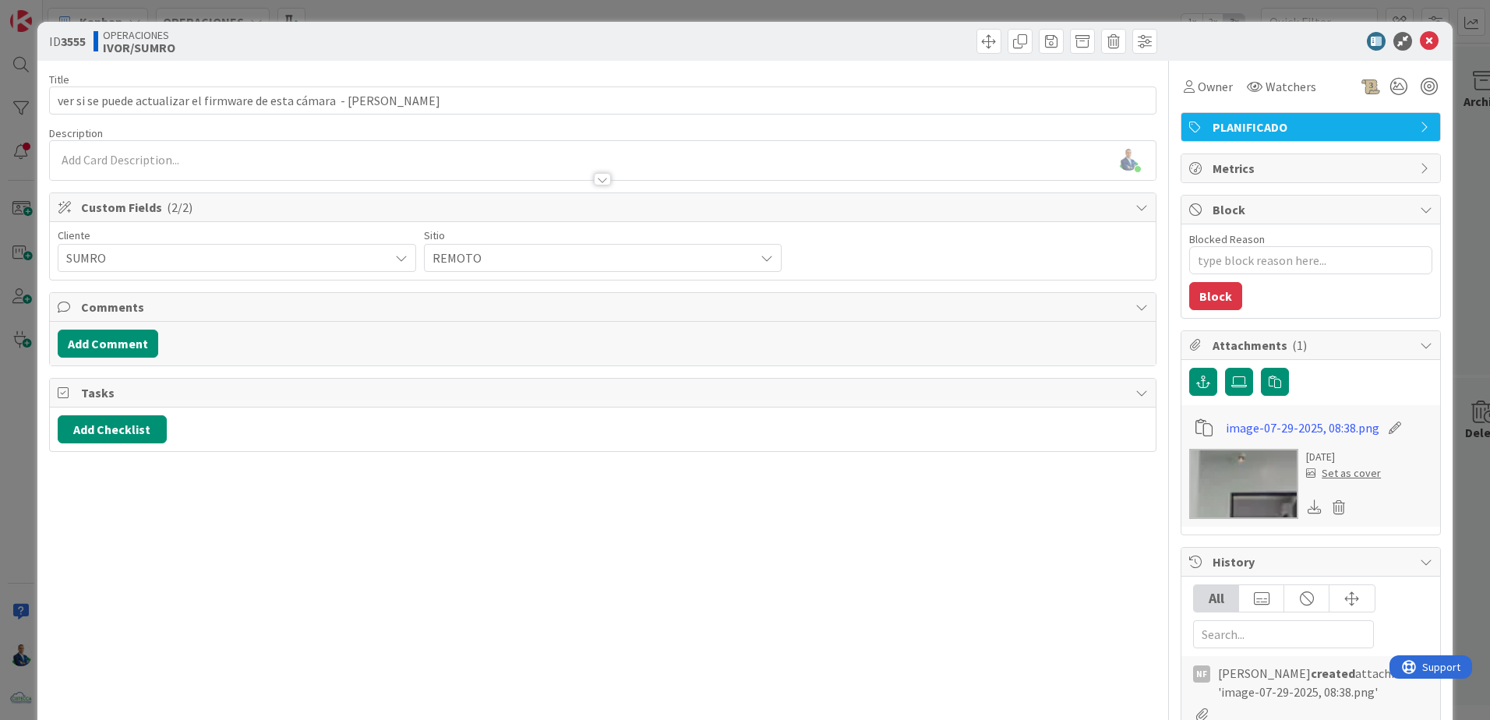
click at [1467, 268] on div "ID 3555 OPERACIONES [PERSON_NAME]/SUMRO Title 62 / 128 ver si se puede actualiz…" at bounding box center [745, 360] width 1490 height 720
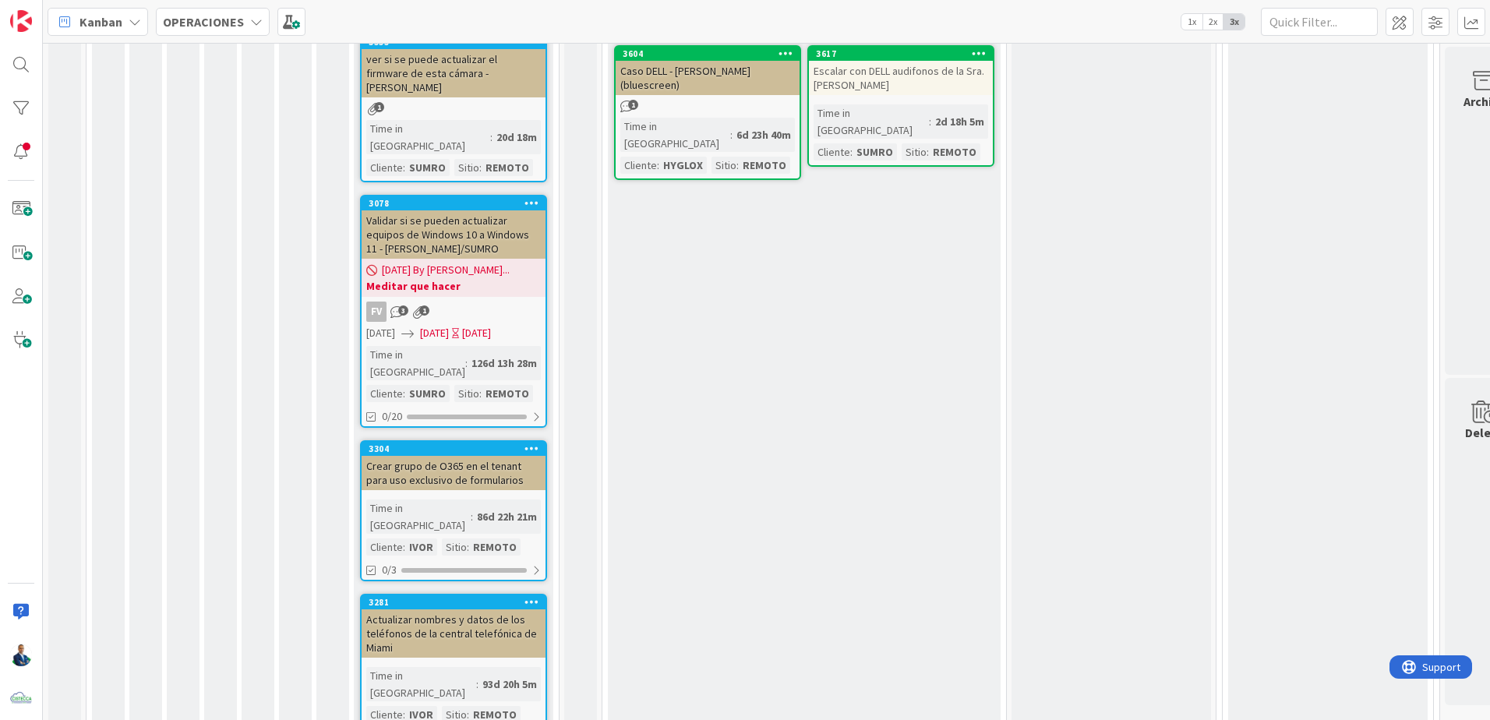
scroll to position [963, 0]
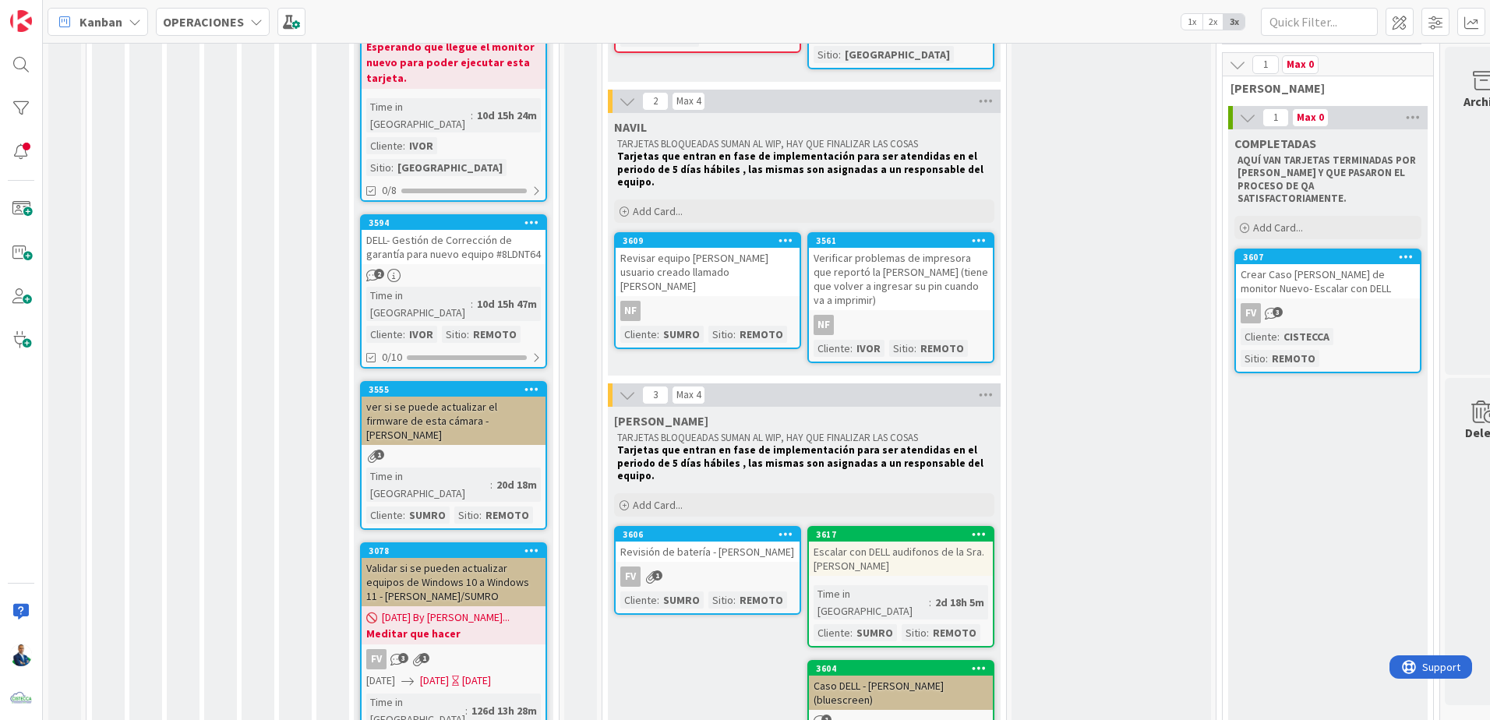
scroll to position [0, 0]
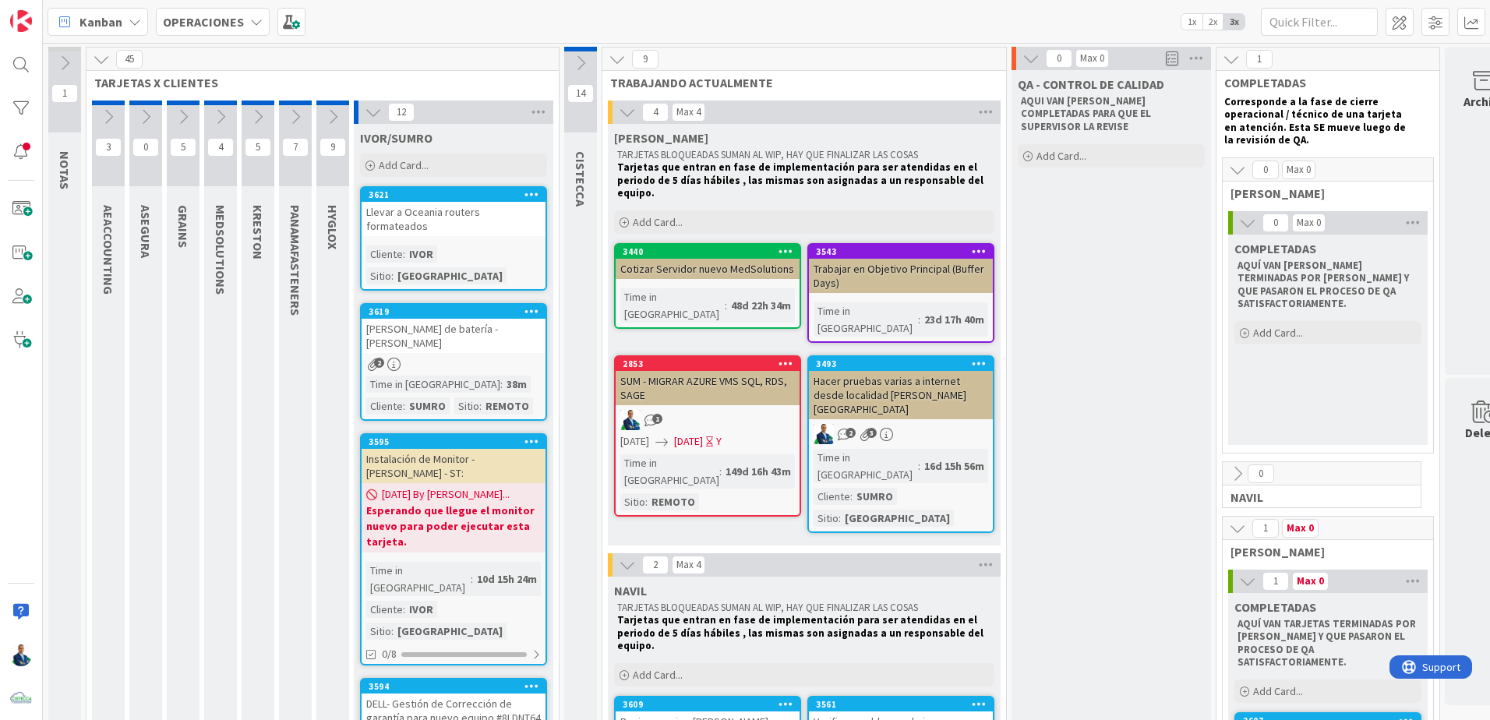
click at [376, 115] on icon at bounding box center [373, 112] width 17 height 17
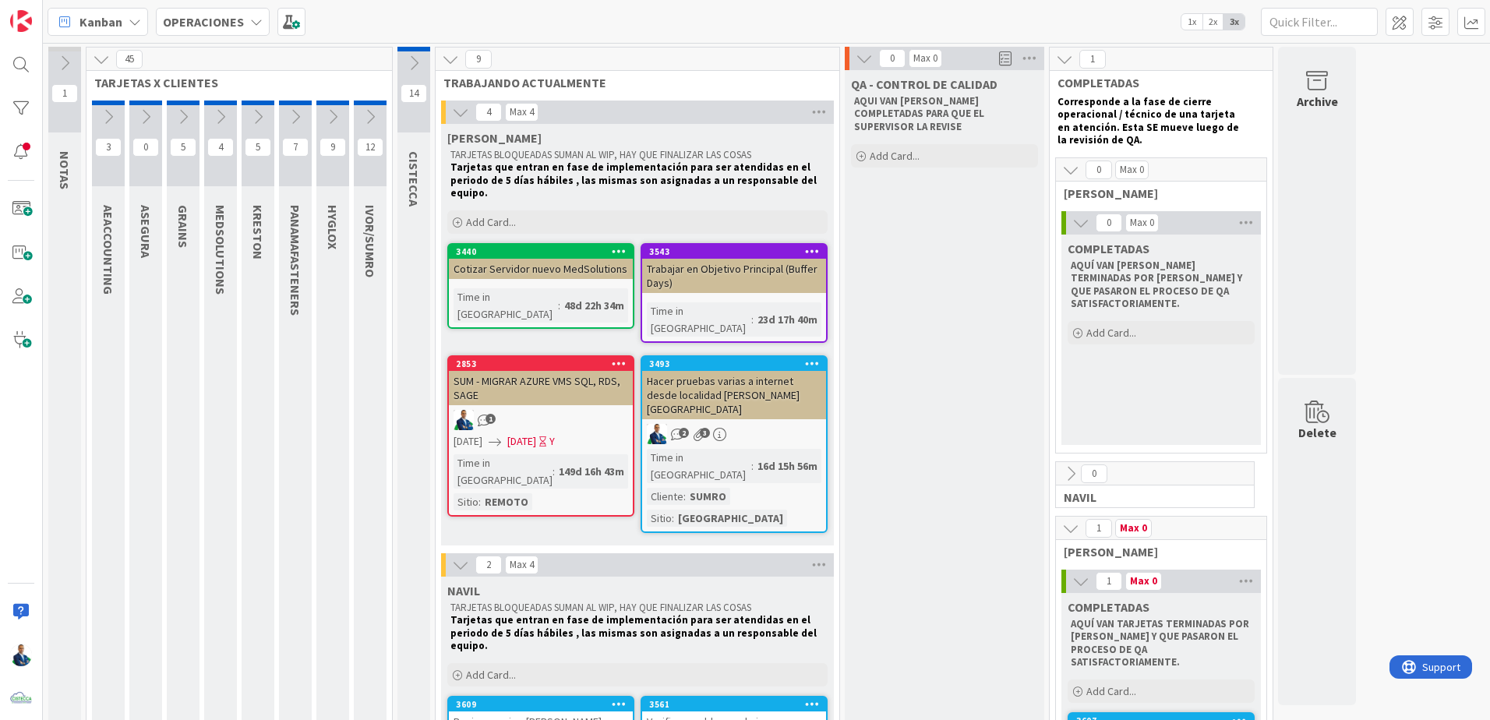
click at [334, 114] on icon at bounding box center [332, 116] width 17 height 17
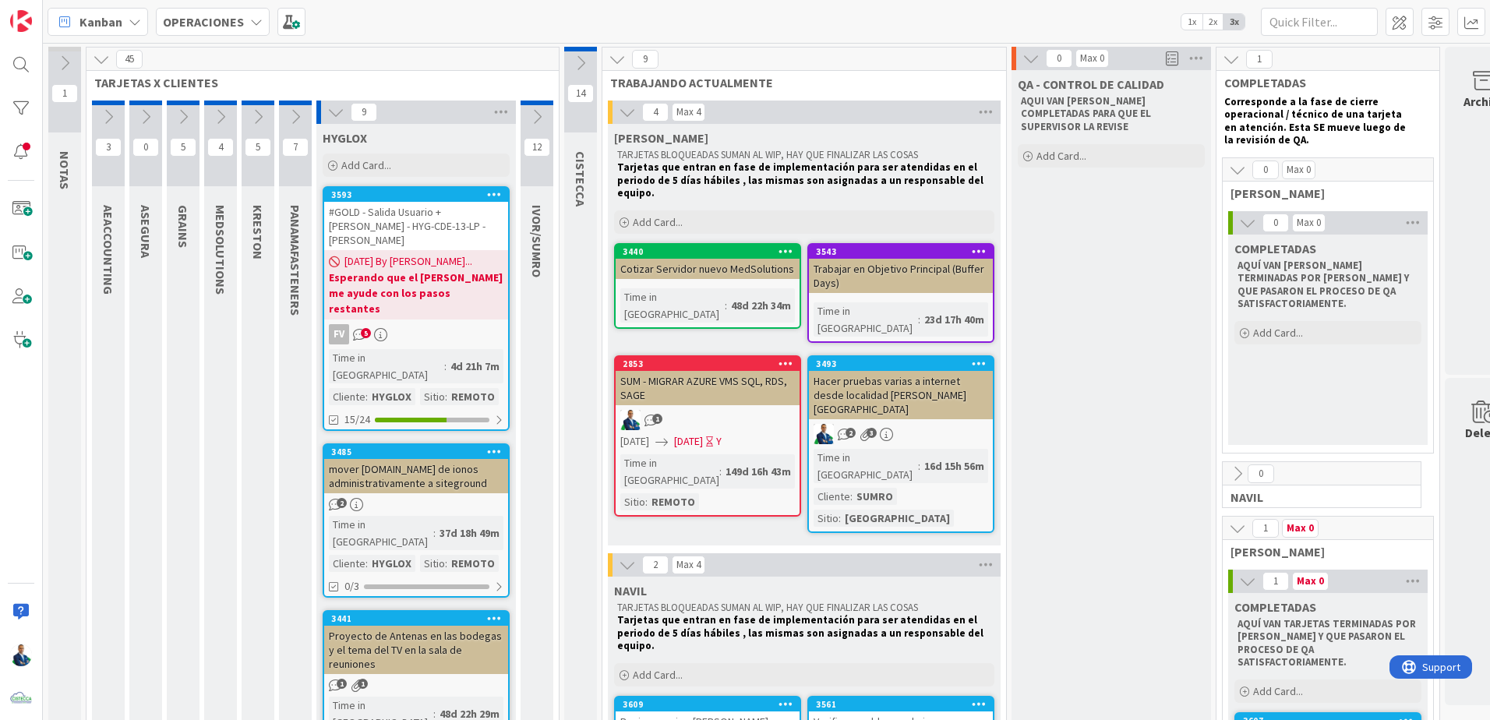
click at [445, 410] on div "15/24" at bounding box center [416, 419] width 184 height 19
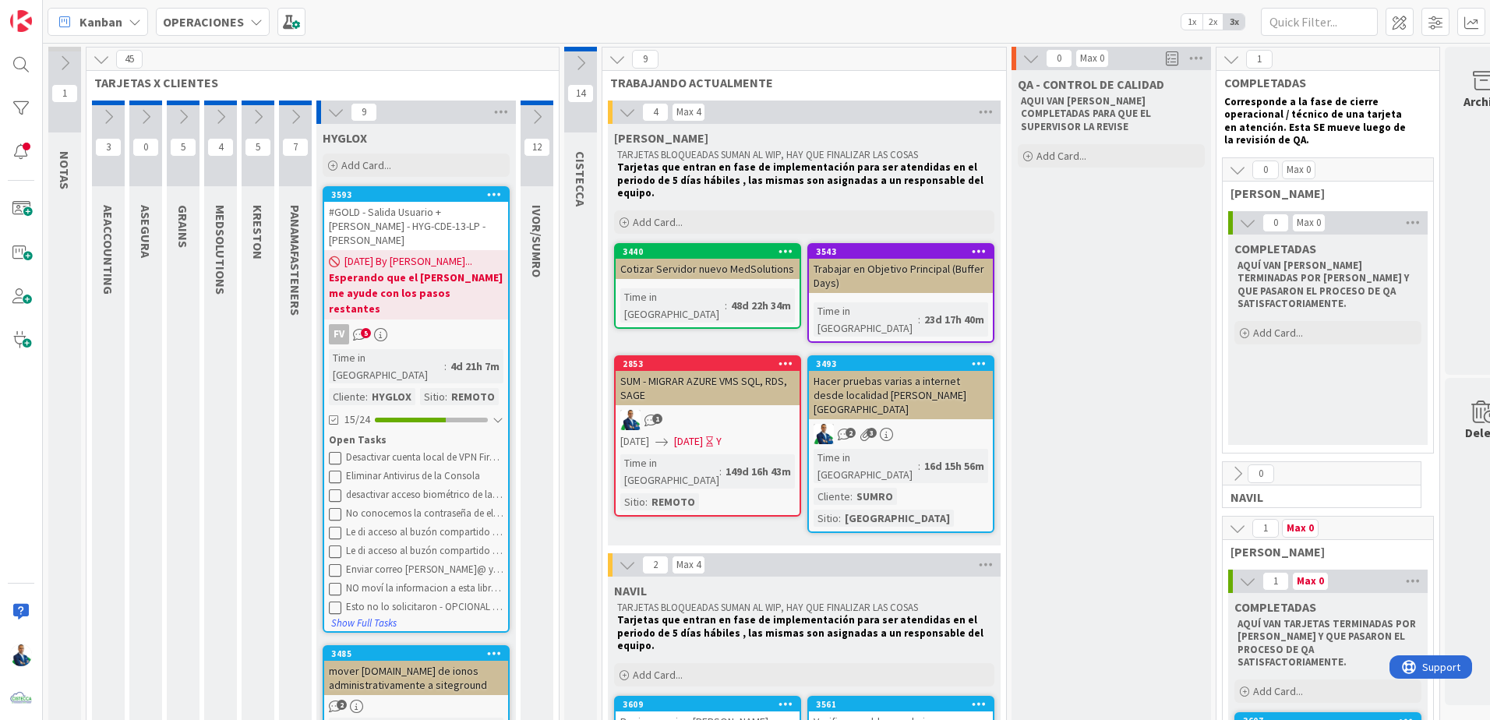
click at [334, 109] on icon at bounding box center [335, 112] width 17 height 17
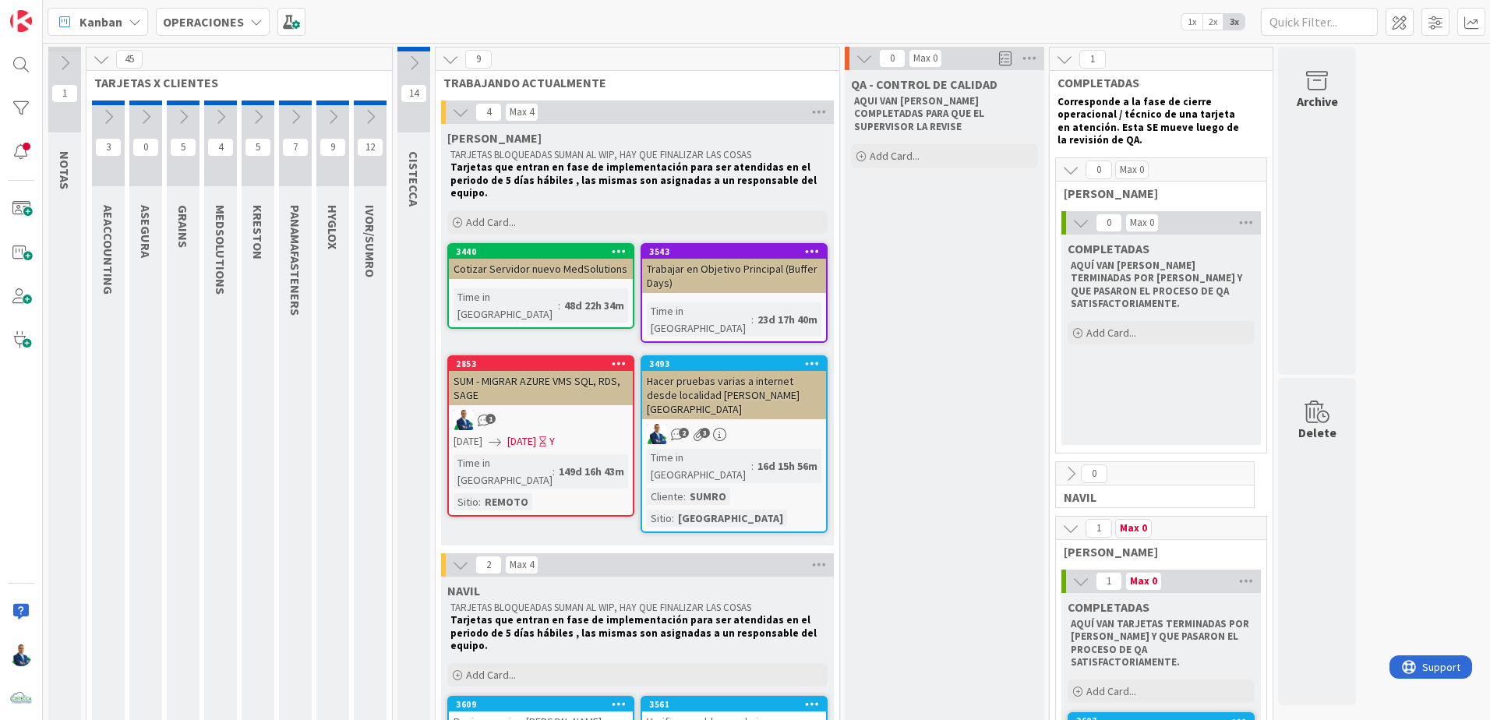
click at [297, 116] on icon at bounding box center [295, 116] width 17 height 17
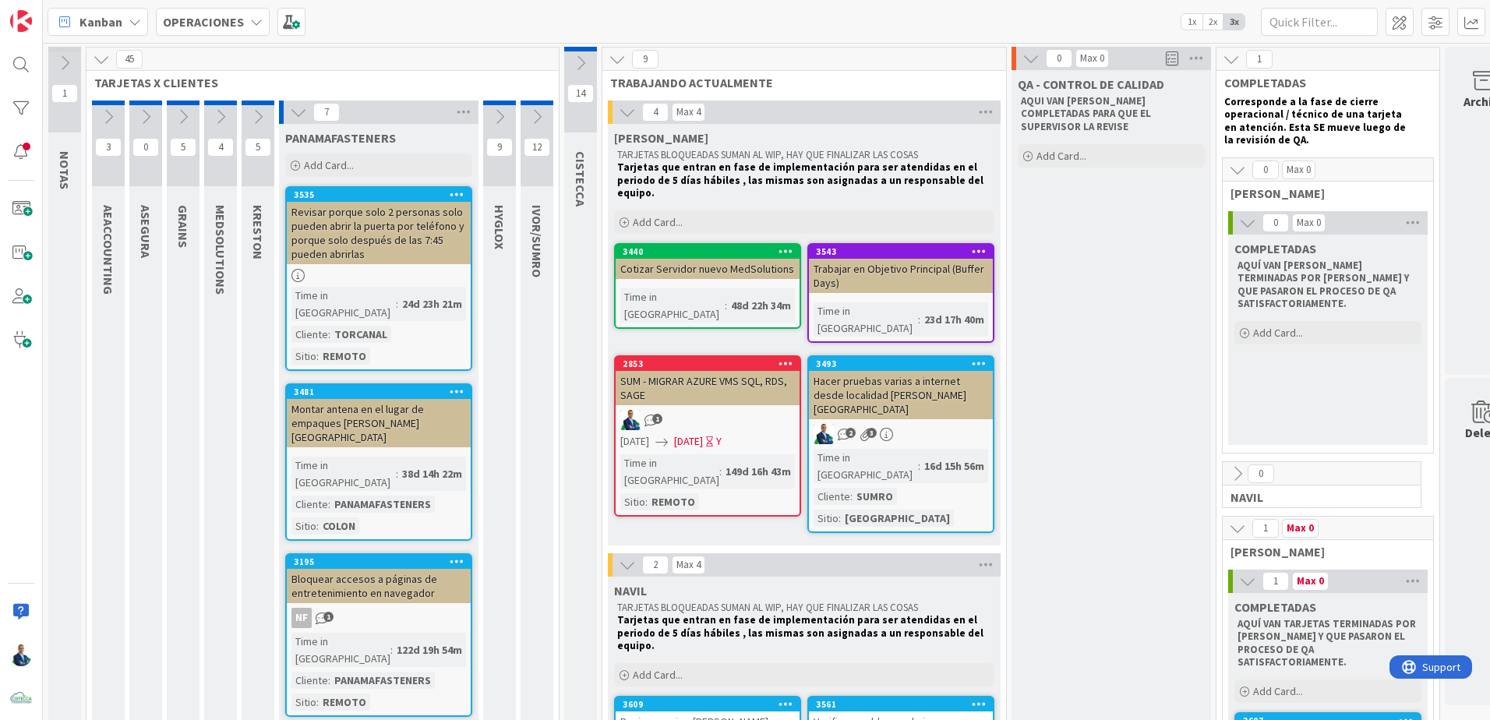
click at [261, 124] on icon at bounding box center [257, 116] width 17 height 17
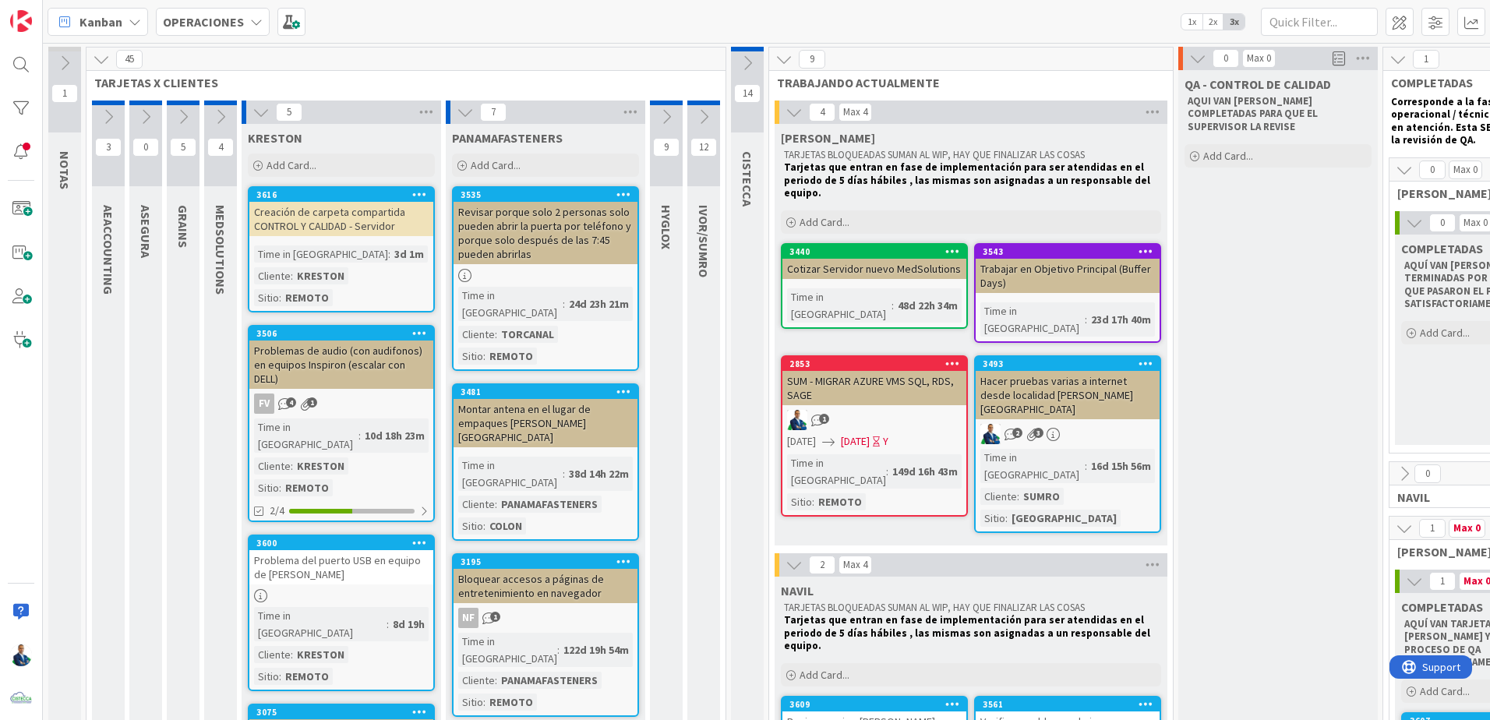
click at [376, 509] on div at bounding box center [351, 511] width 125 height 5
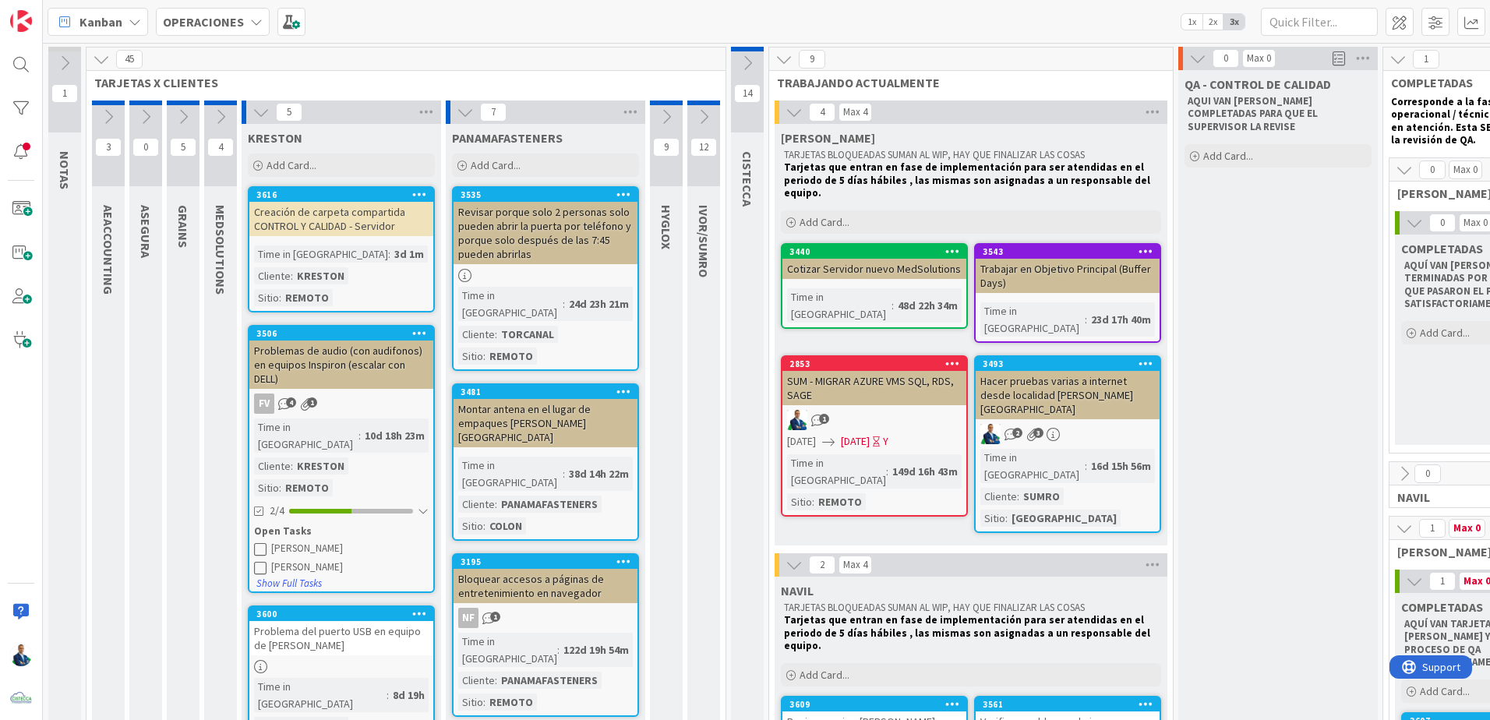
click at [352, 344] on div "Problemas de audio (con audifonos) en equipos Inspiron (escalar con DELL)" at bounding box center [341, 365] width 184 height 48
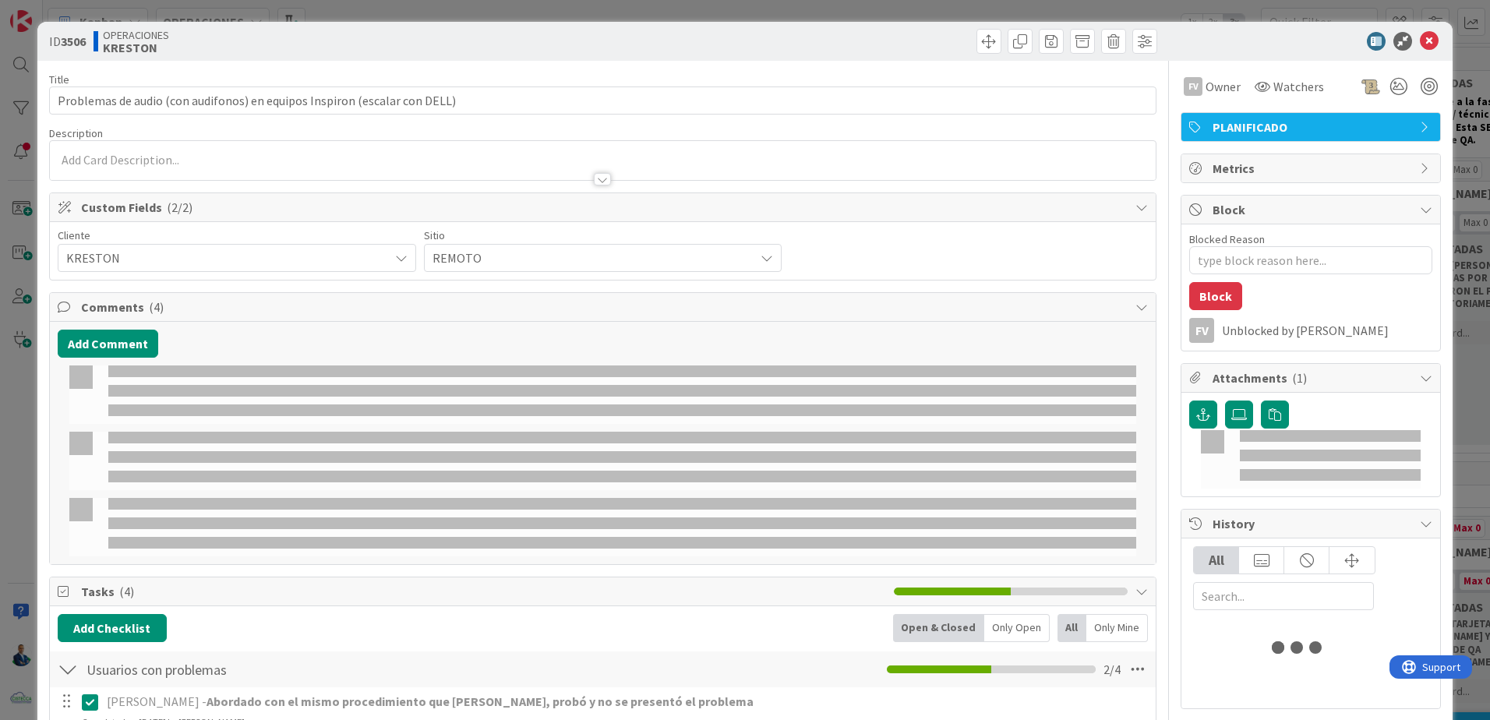
type textarea "x"
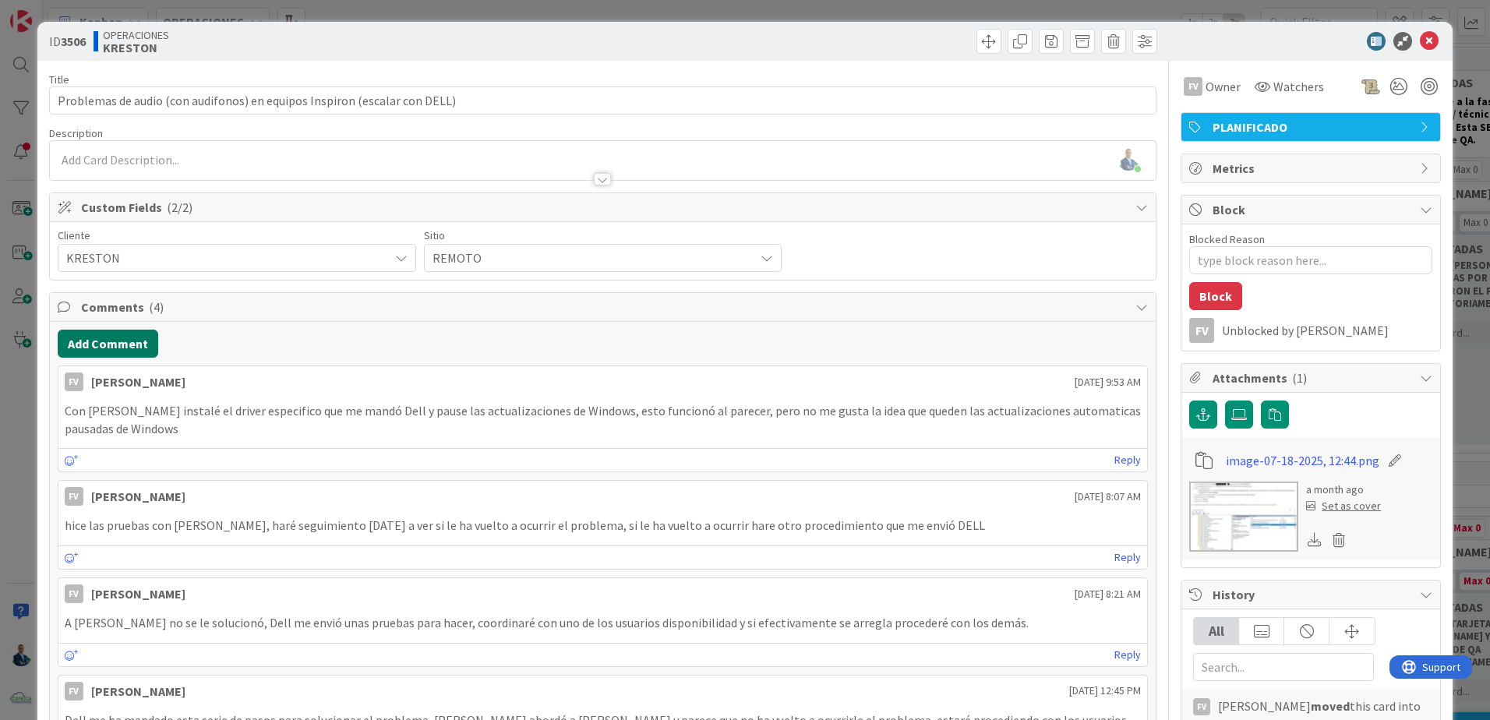
click at [154, 337] on button "Add Comment" at bounding box center [108, 344] width 101 height 28
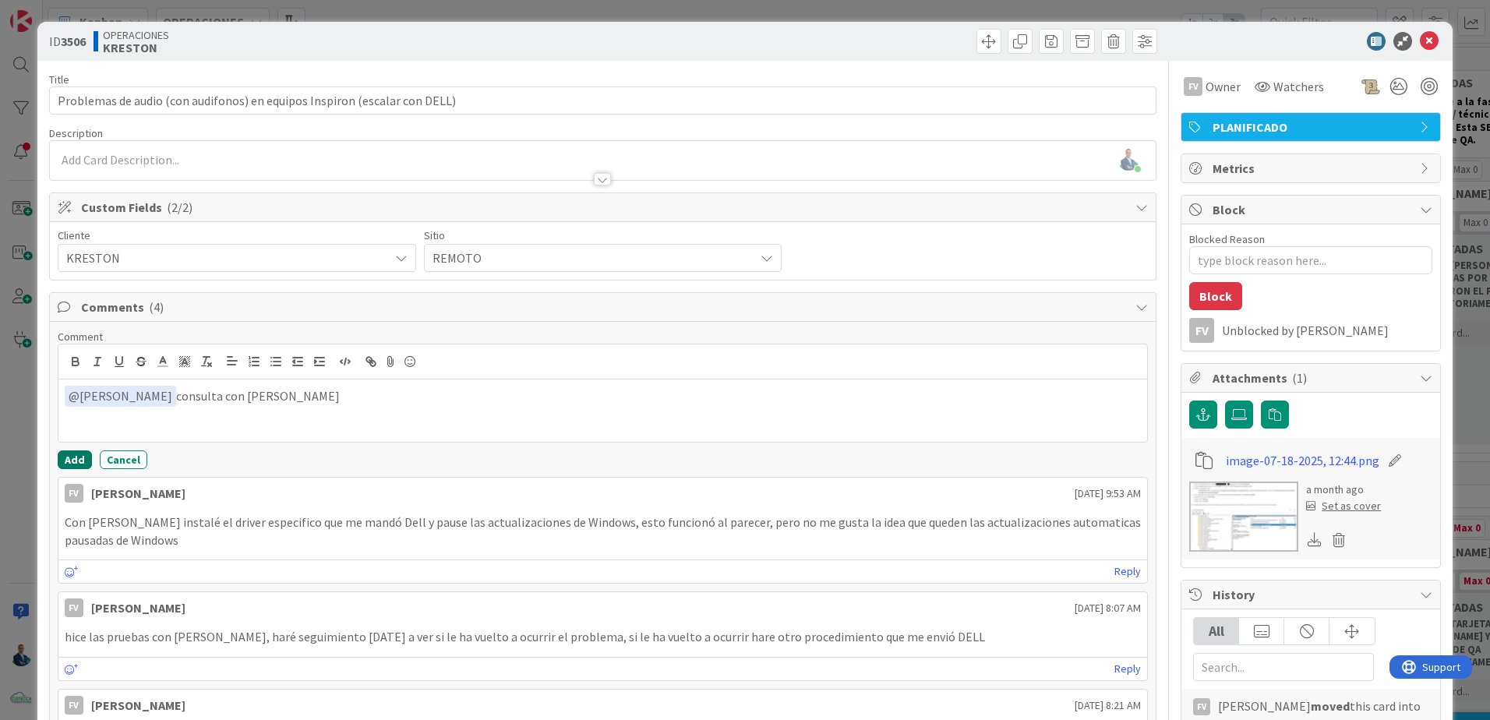
click at [65, 453] on button "Add" at bounding box center [75, 459] width 34 height 19
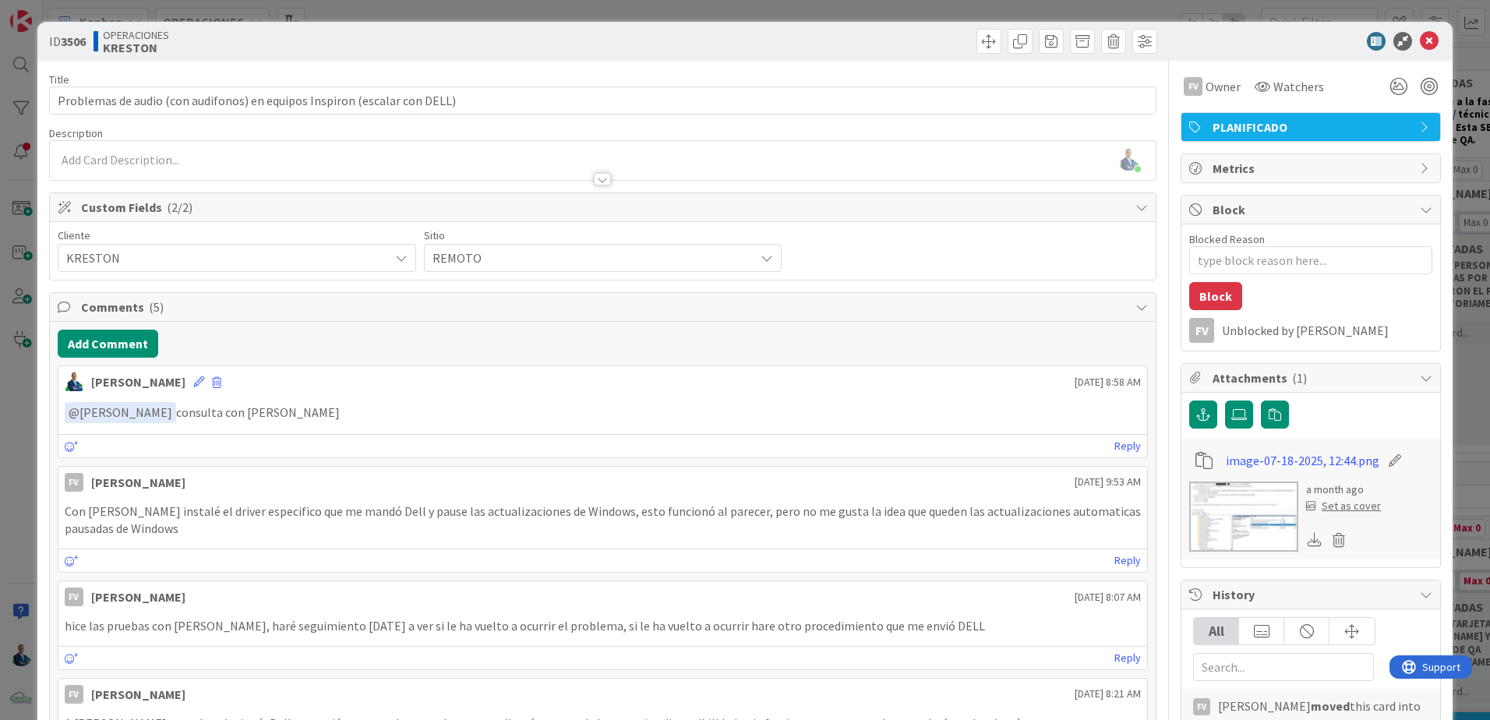
click at [1460, 308] on div "ID 3506 OPERACIONES [PERSON_NAME] Title 73 / 128 Problemas de audio (con audifo…" at bounding box center [745, 360] width 1490 height 720
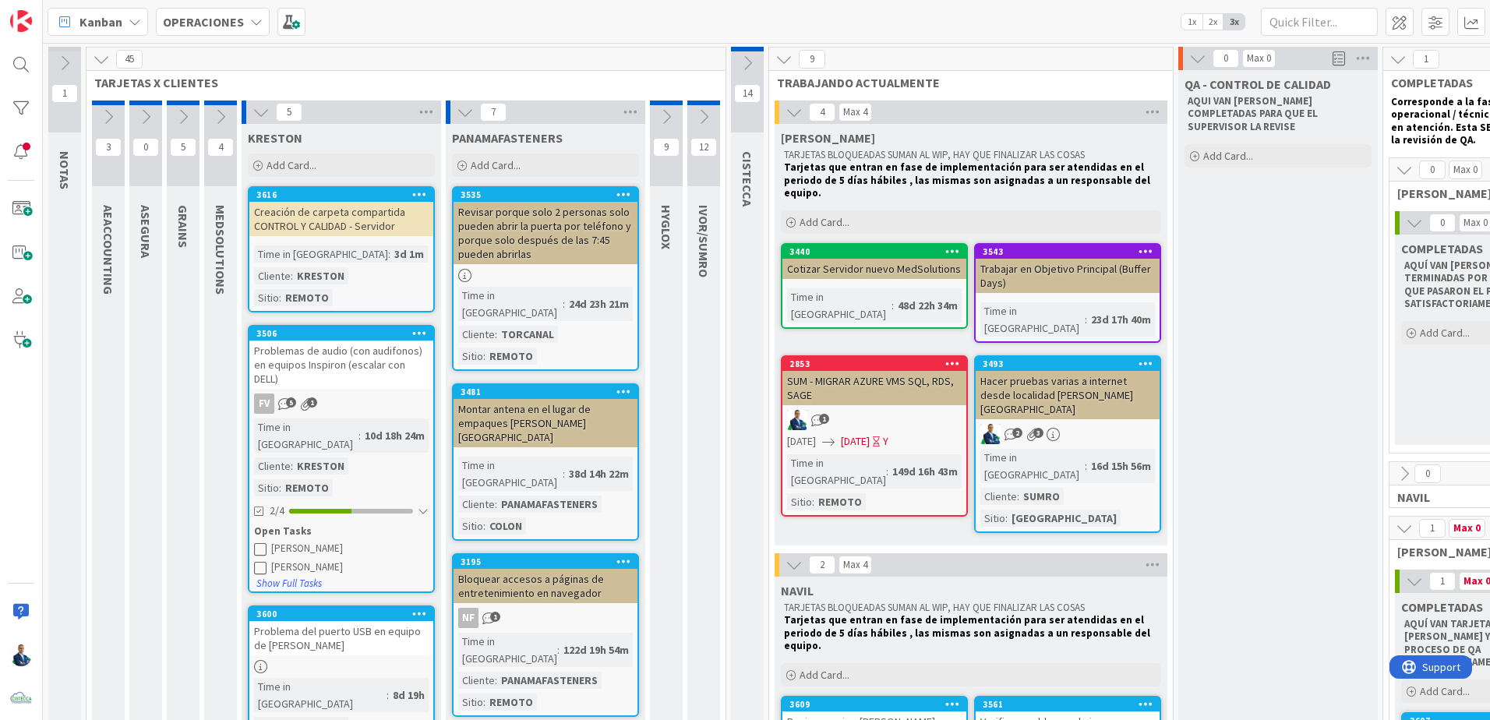
click at [214, 113] on icon at bounding box center [220, 116] width 17 height 17
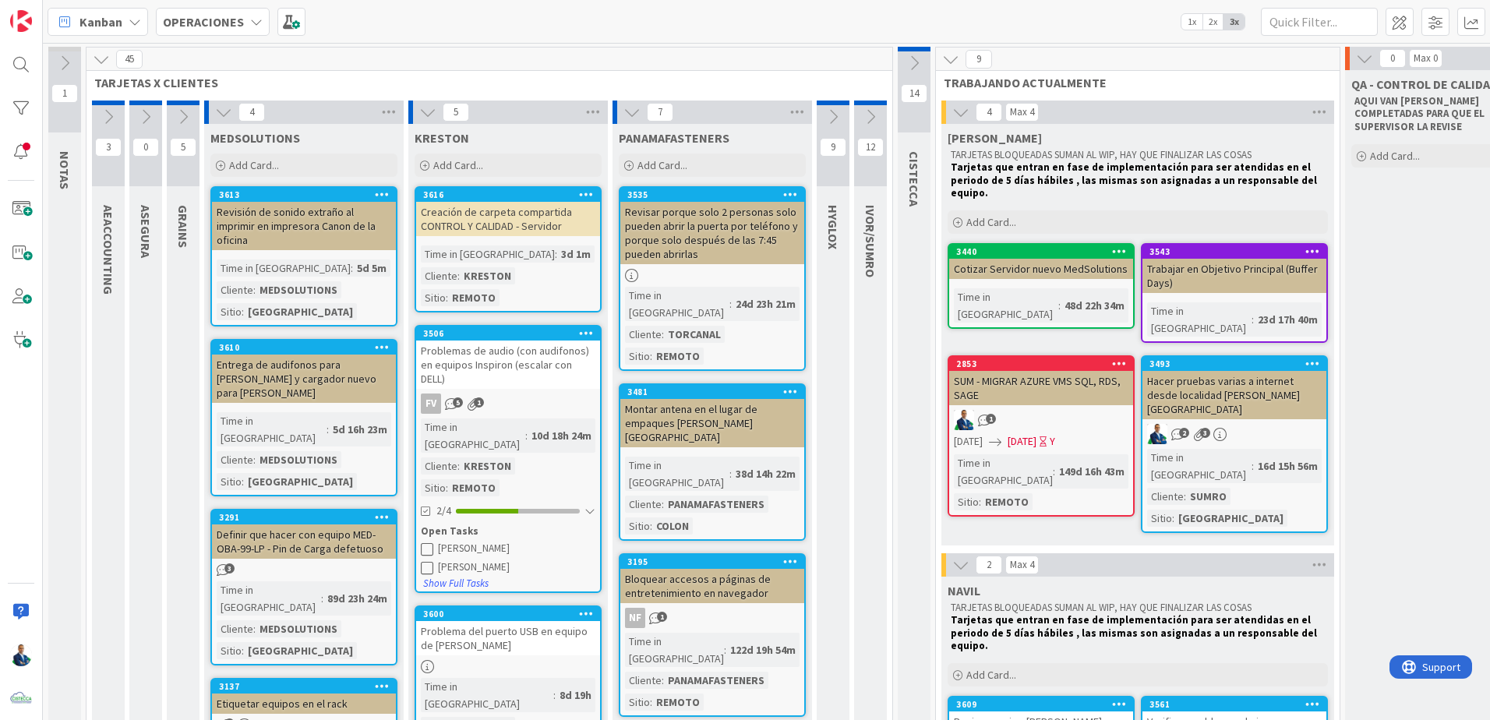
scroll to position [156, 0]
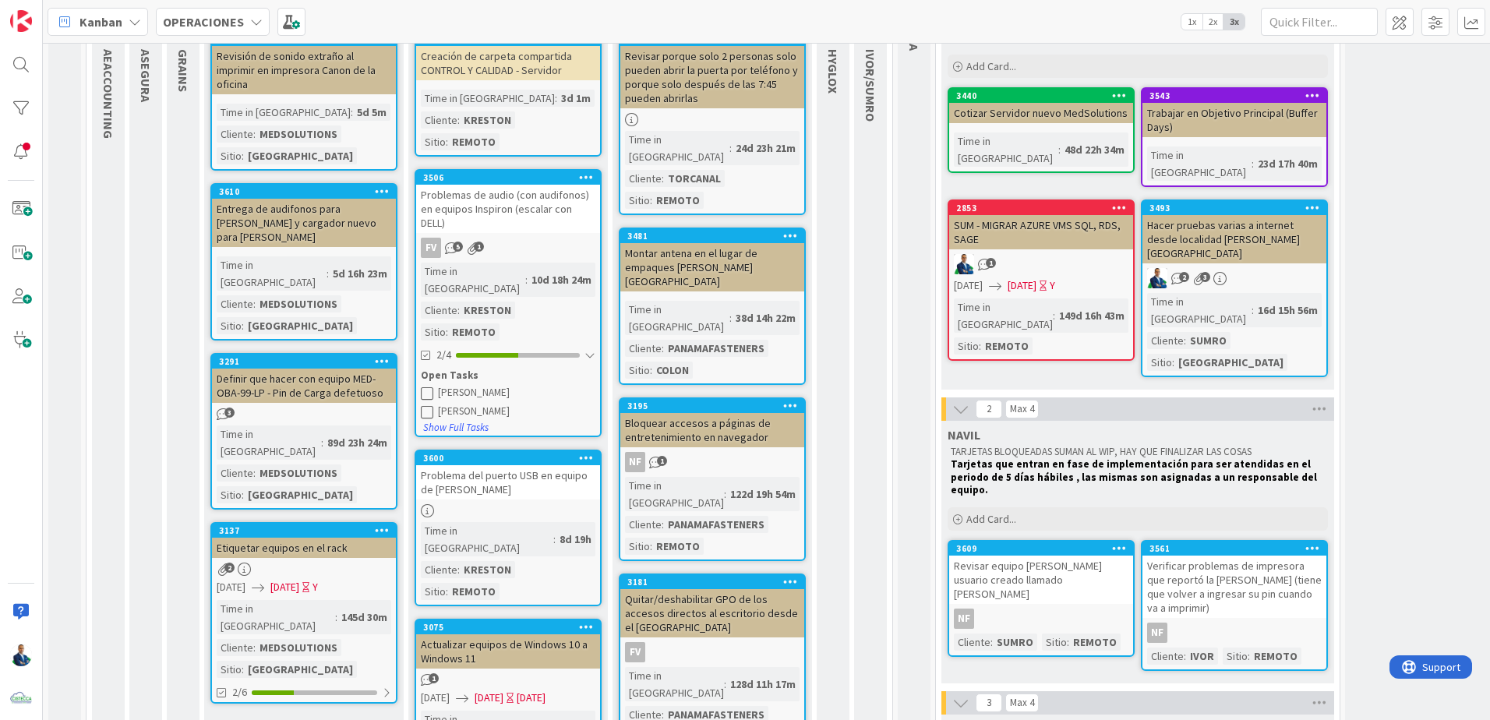
click at [385, 355] on icon at bounding box center [382, 360] width 15 height 11
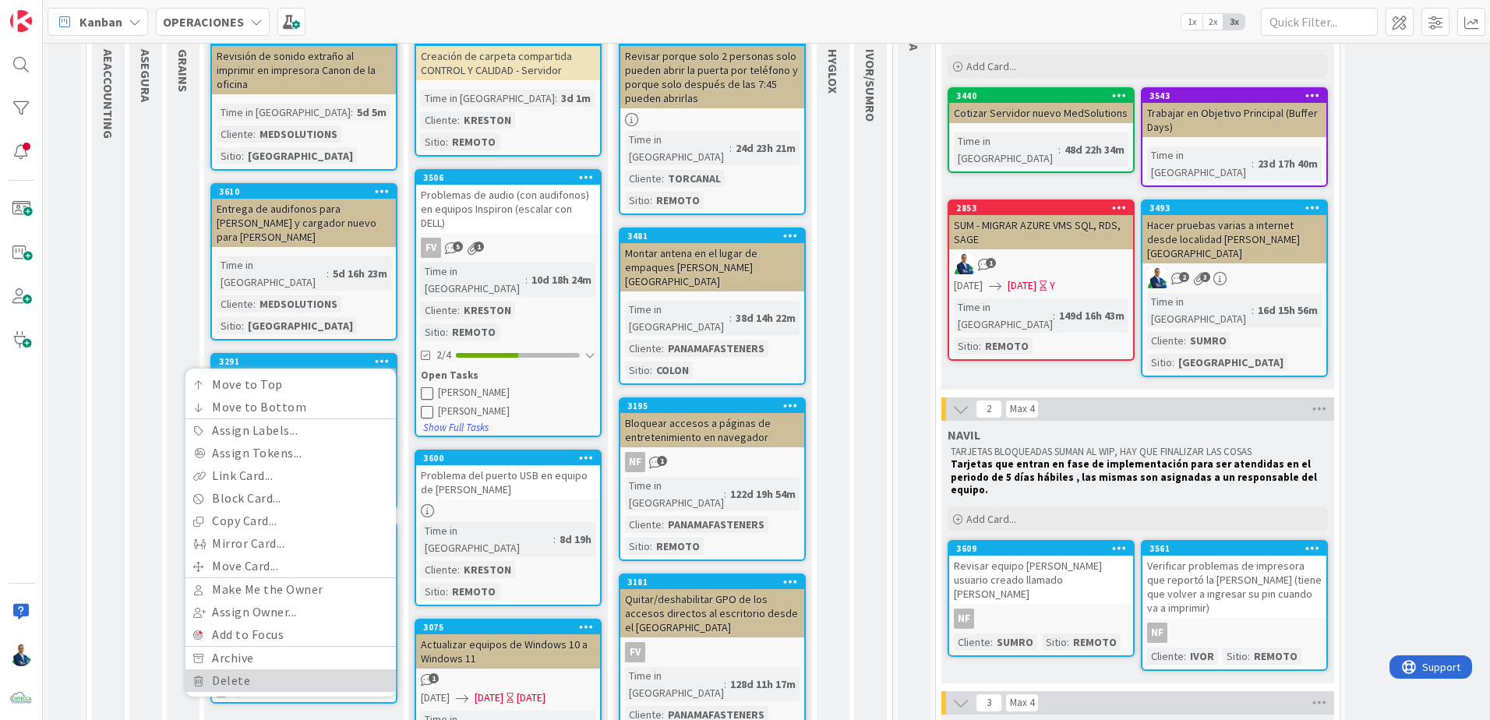
click at [298, 669] on link "Delete" at bounding box center [290, 680] width 210 height 23
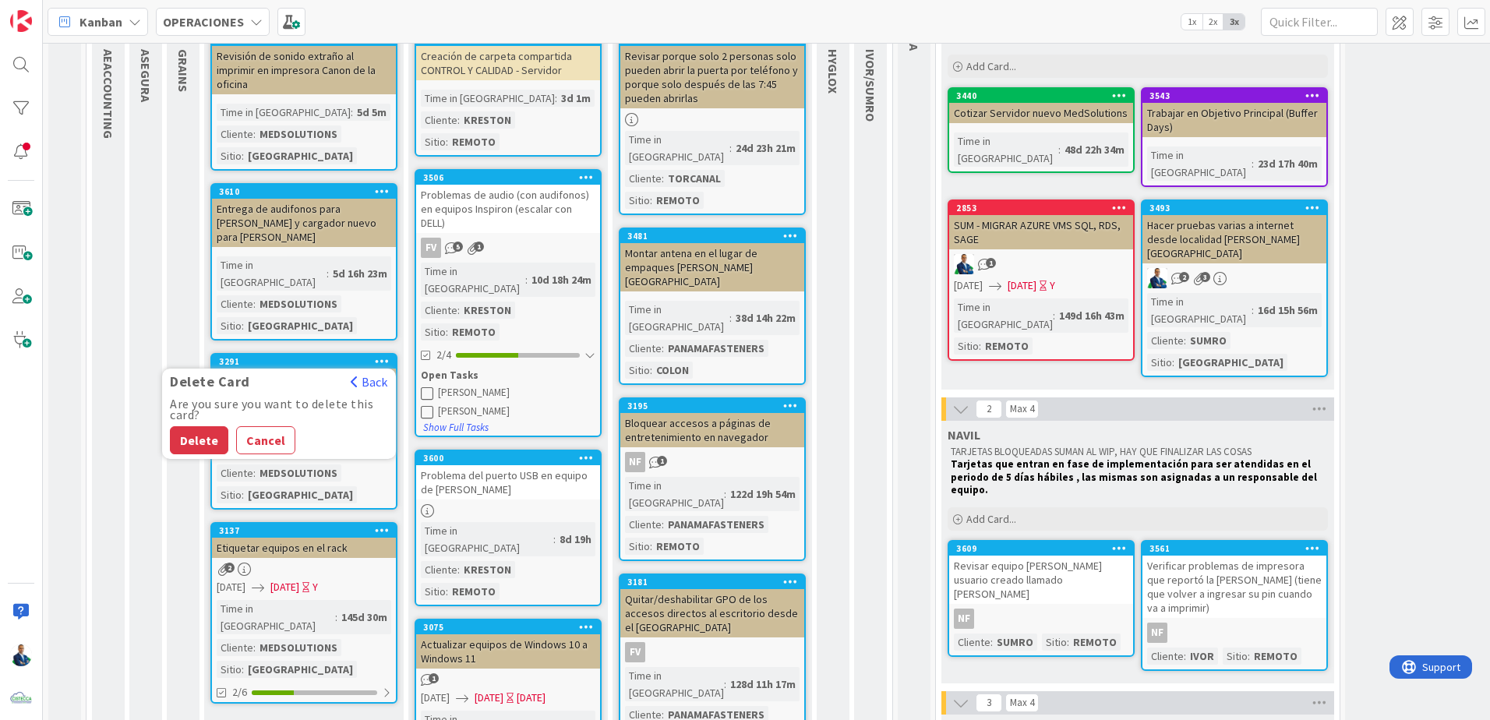
click at [196, 426] on button "Delete" at bounding box center [199, 440] width 58 height 28
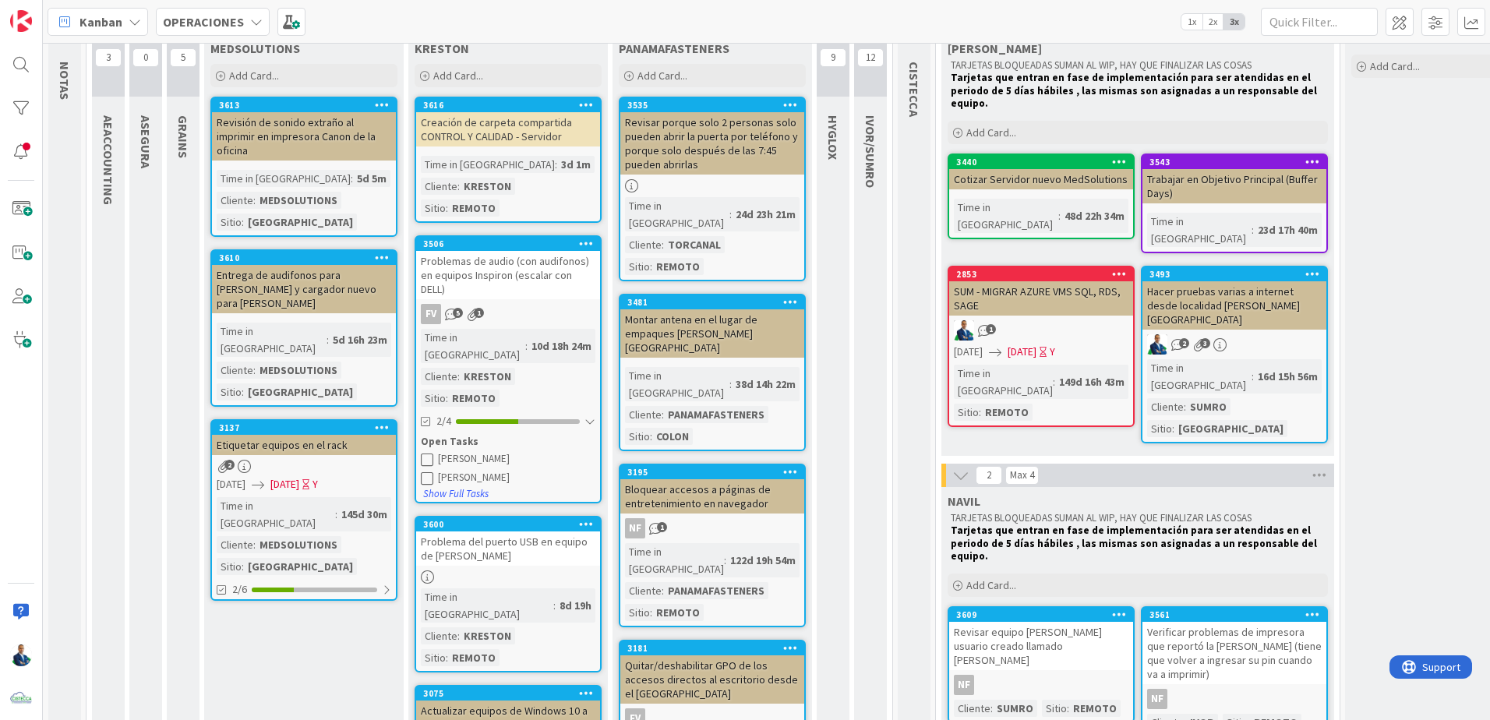
scroll to position [0, 0]
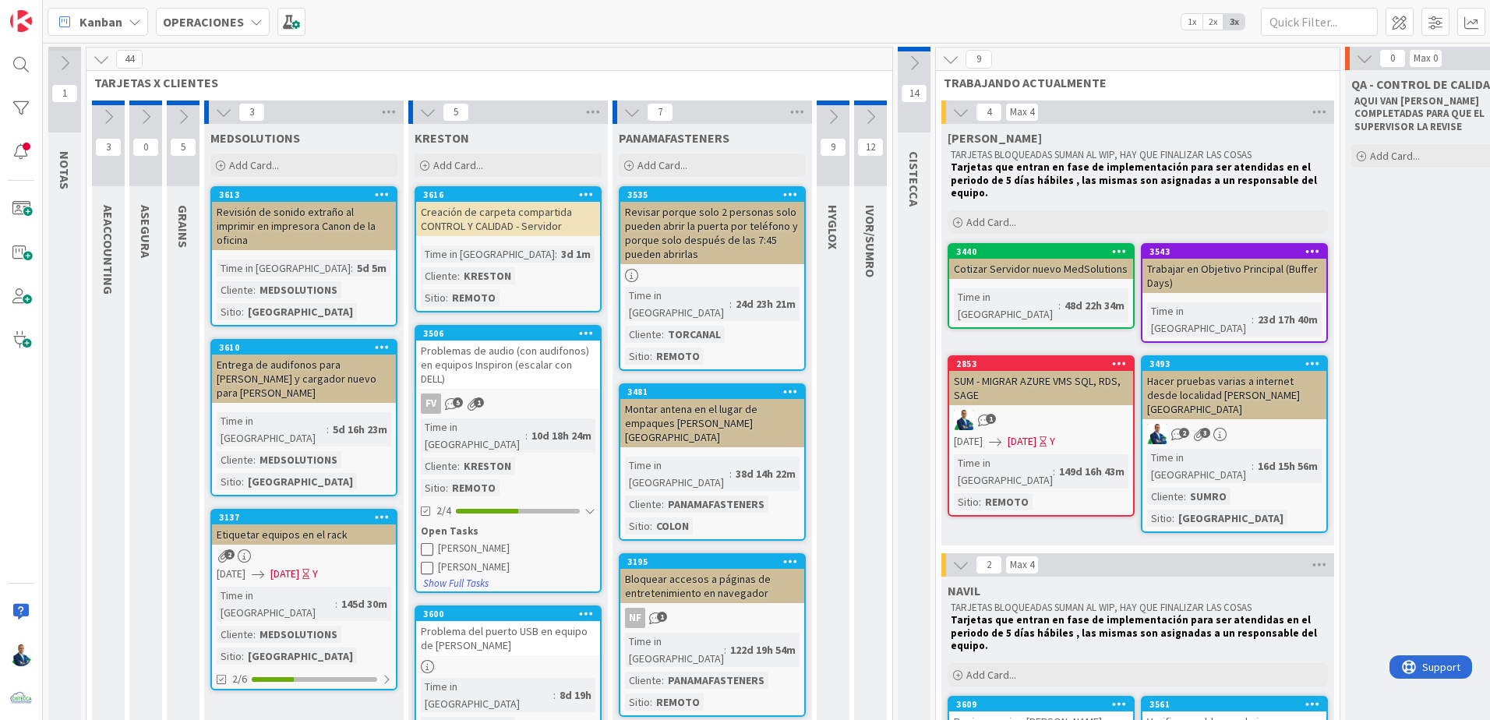
click at [180, 125] on button at bounding box center [183, 116] width 33 height 23
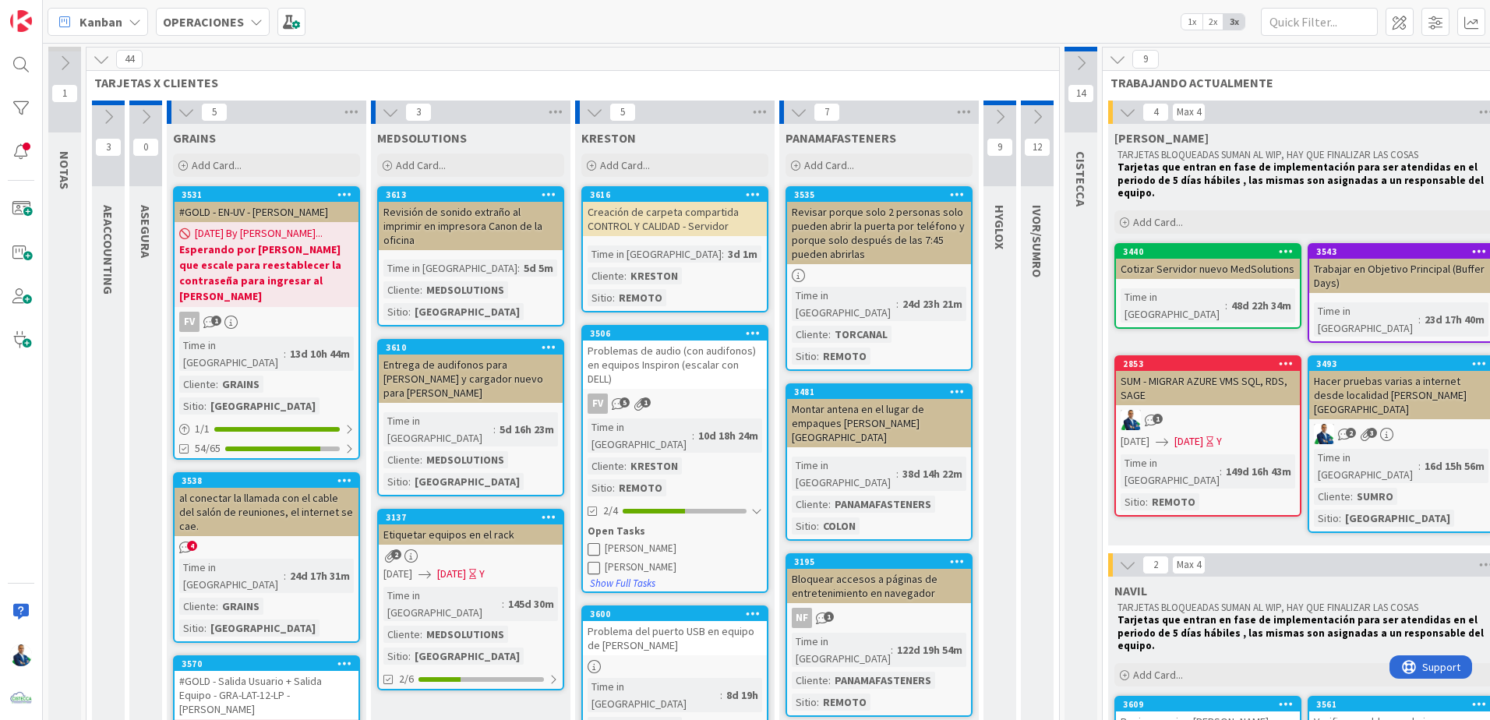
scroll to position [78, 0]
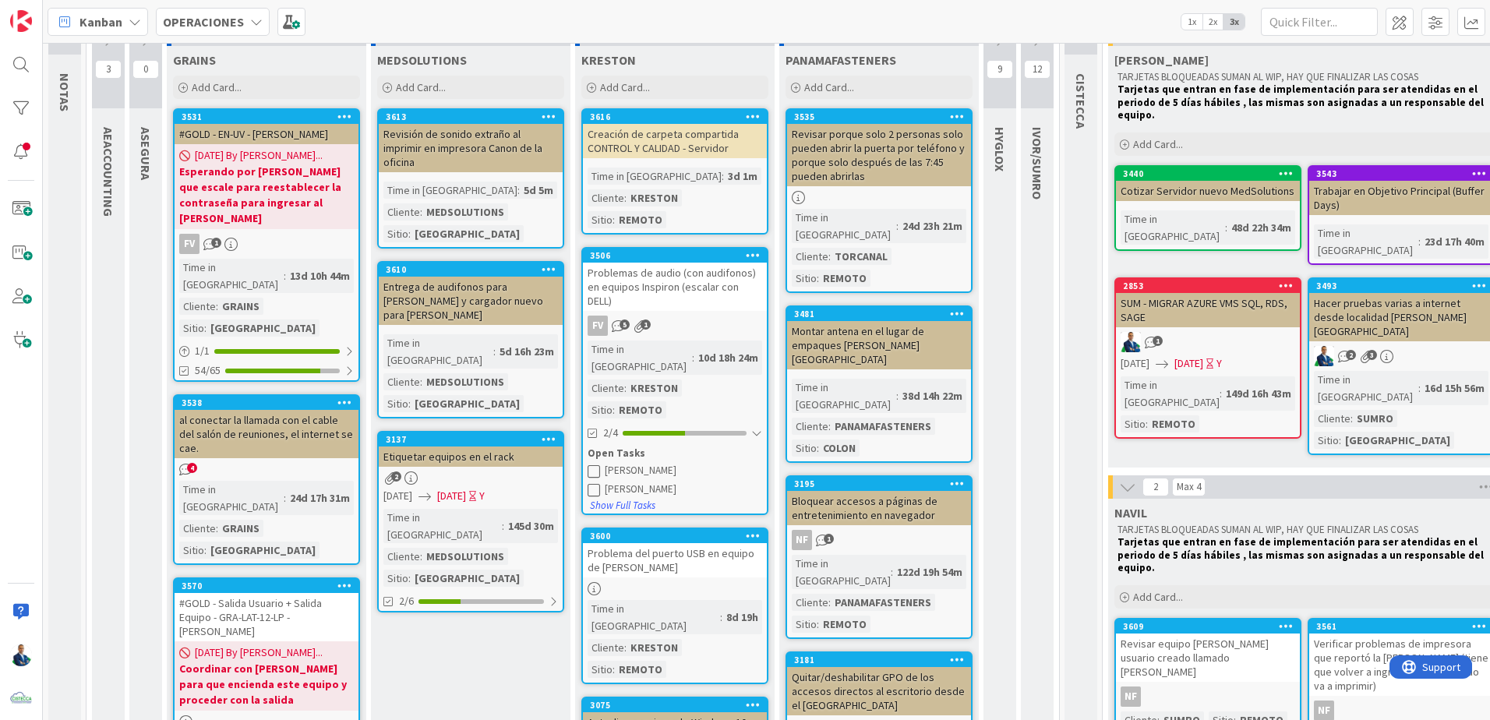
click at [270, 127] on div "#GOLD - EN-UV - [PERSON_NAME]" at bounding box center [267, 134] width 184 height 20
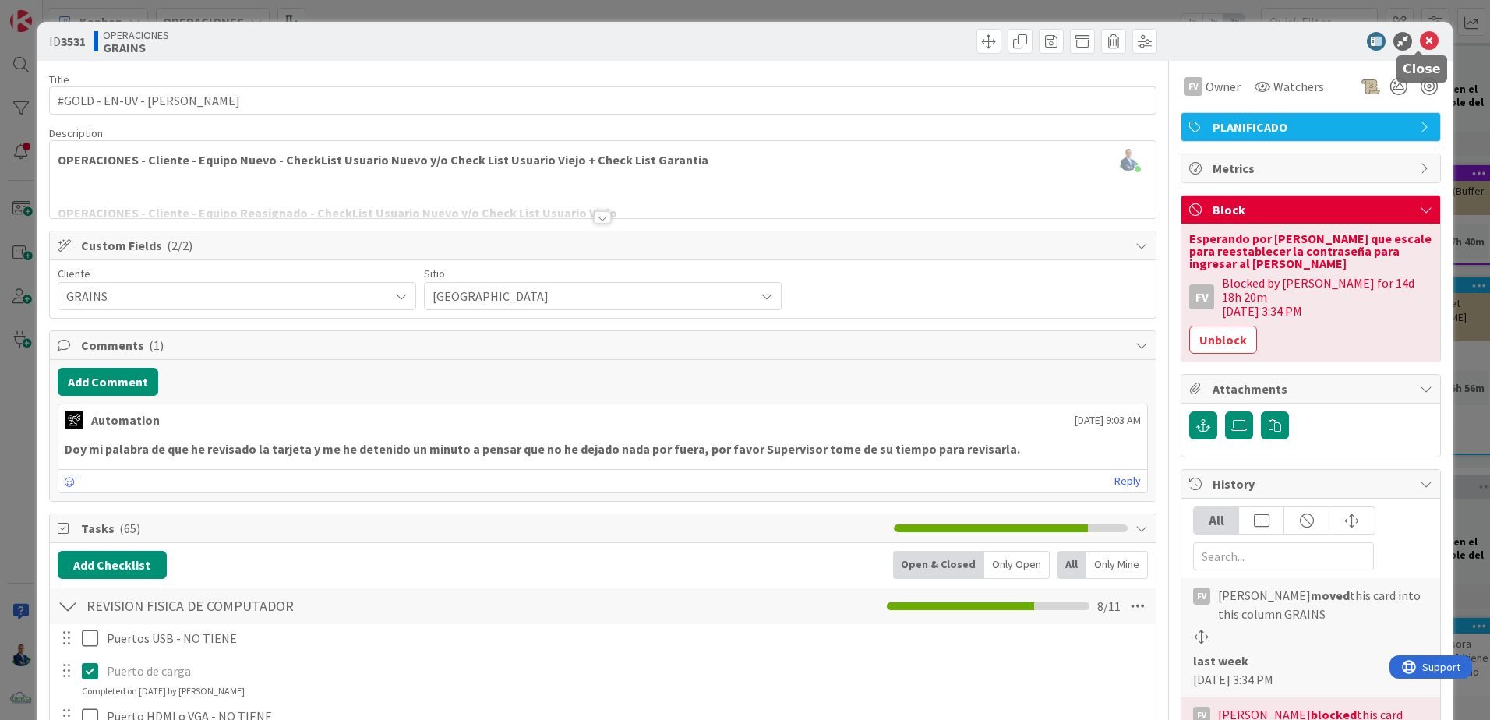
click at [1420, 48] on icon at bounding box center [1429, 41] width 19 height 19
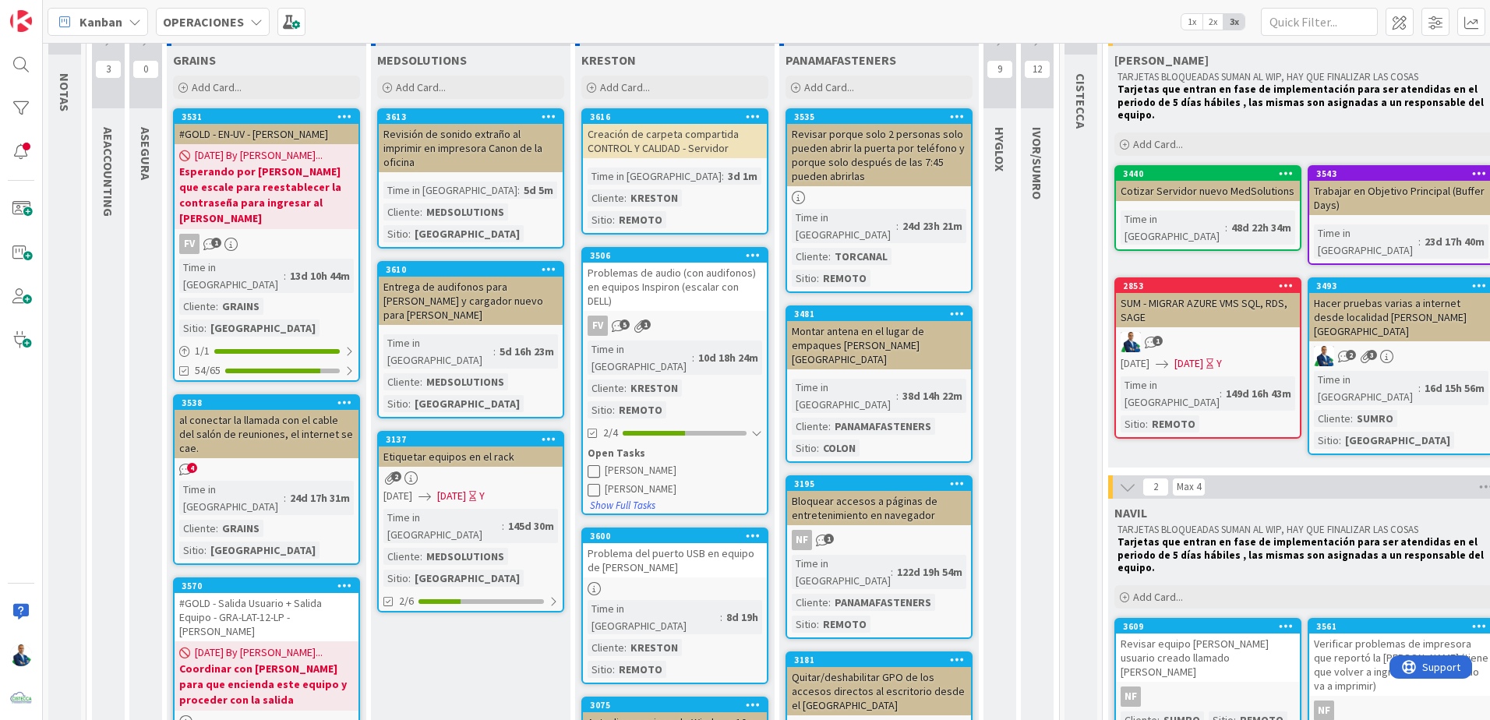
click at [277, 410] on div "al conectar la llamada con el cable del salón de reuniones, el internet se cae." at bounding box center [267, 434] width 184 height 48
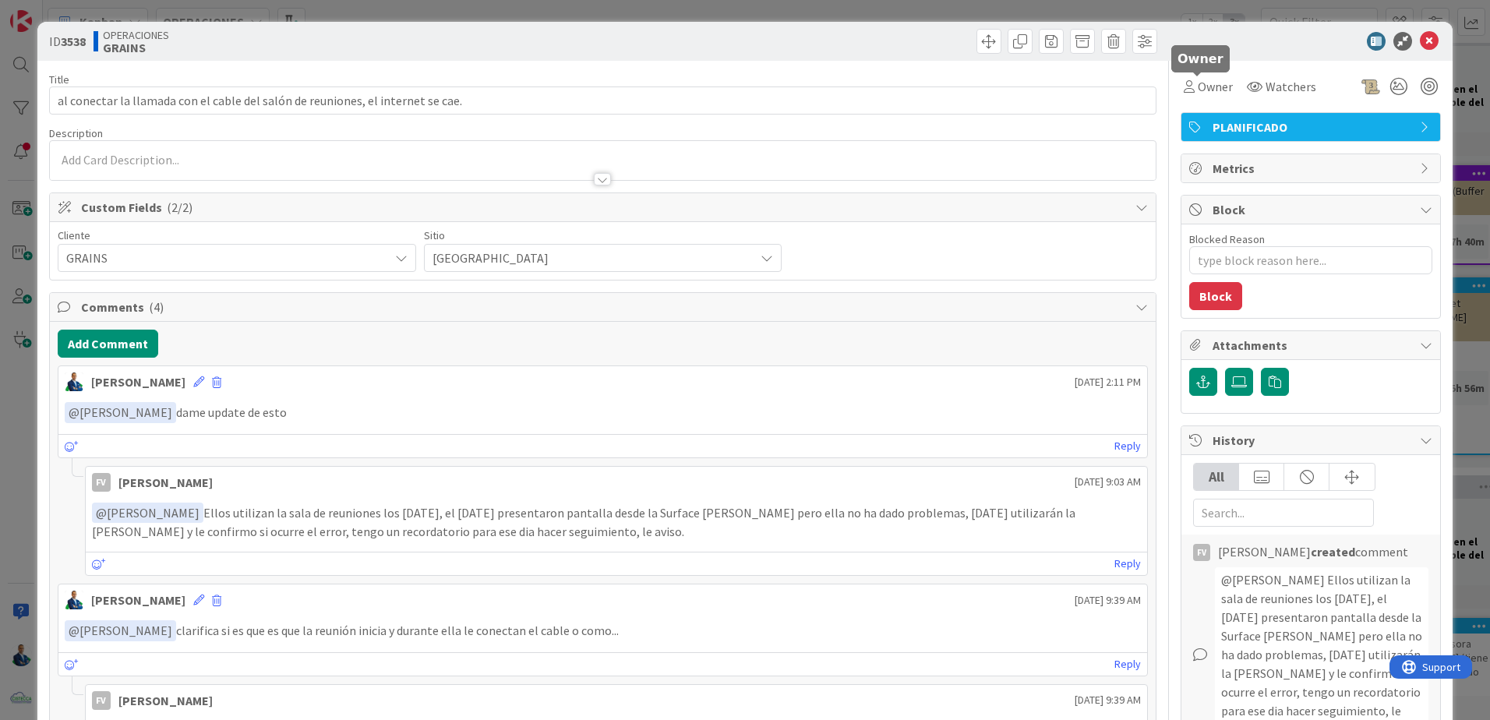
click at [1199, 94] on span "Owner" at bounding box center [1215, 86] width 35 height 19
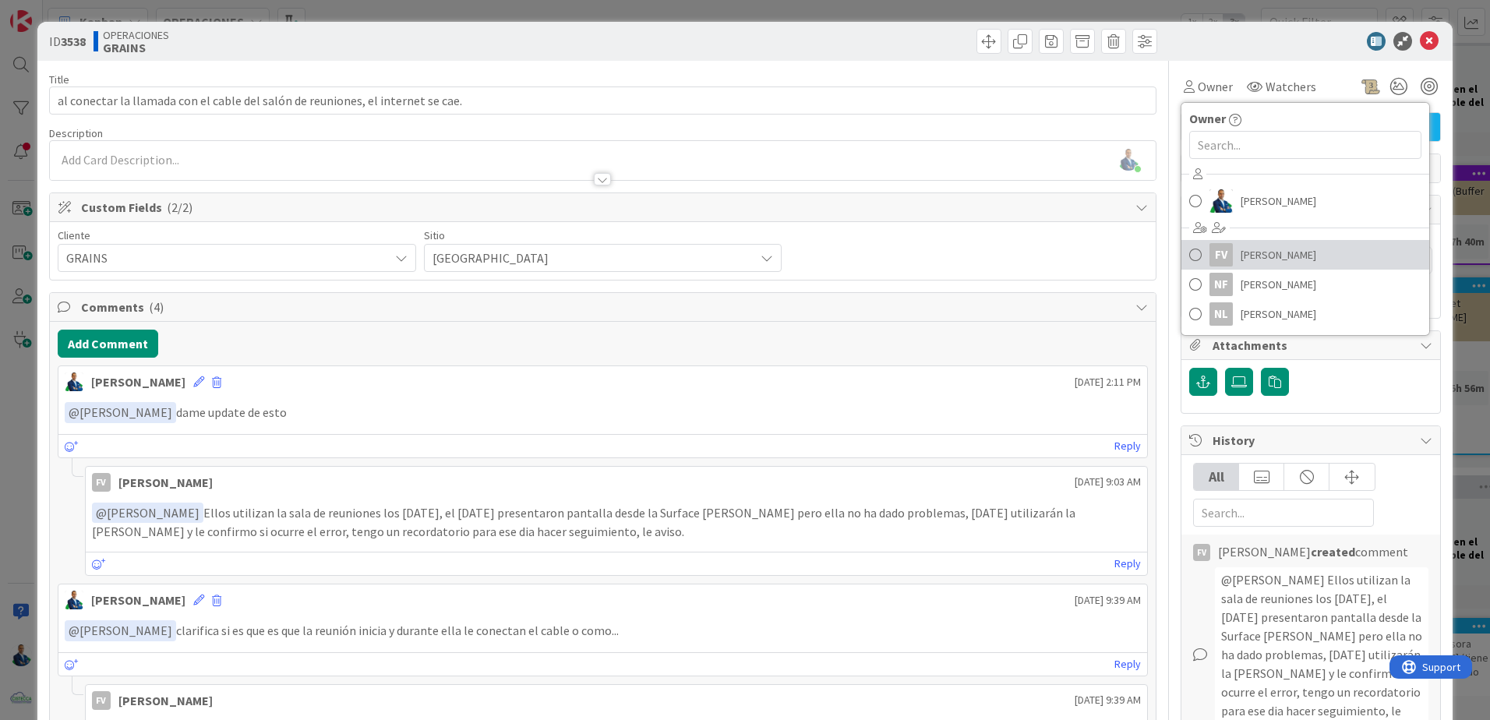
click at [1241, 264] on span "[PERSON_NAME]" at bounding box center [1279, 254] width 76 height 23
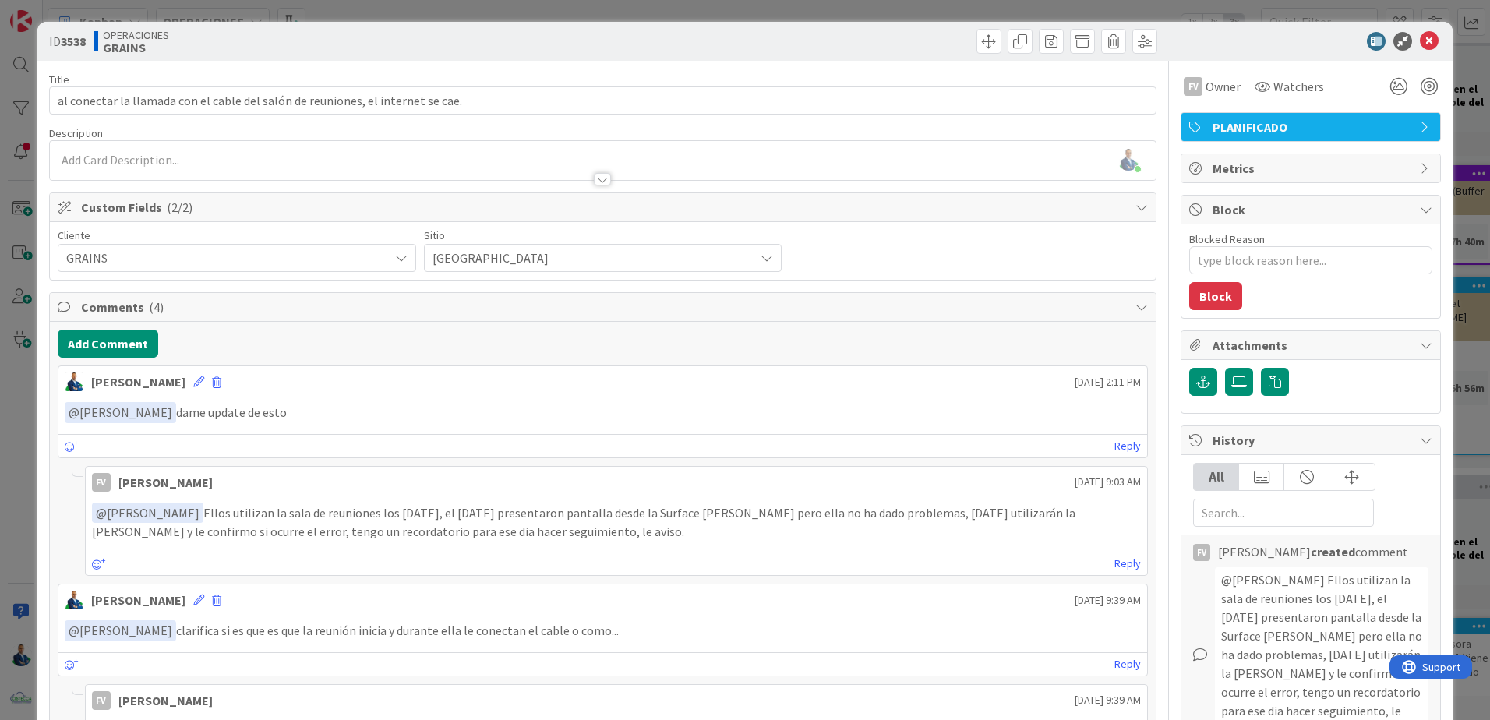
click at [1471, 213] on div "ID 3538 OPERACIONES GRAINS Title 80 / 128 al conectar la llamada con el cable d…" at bounding box center [745, 360] width 1490 height 720
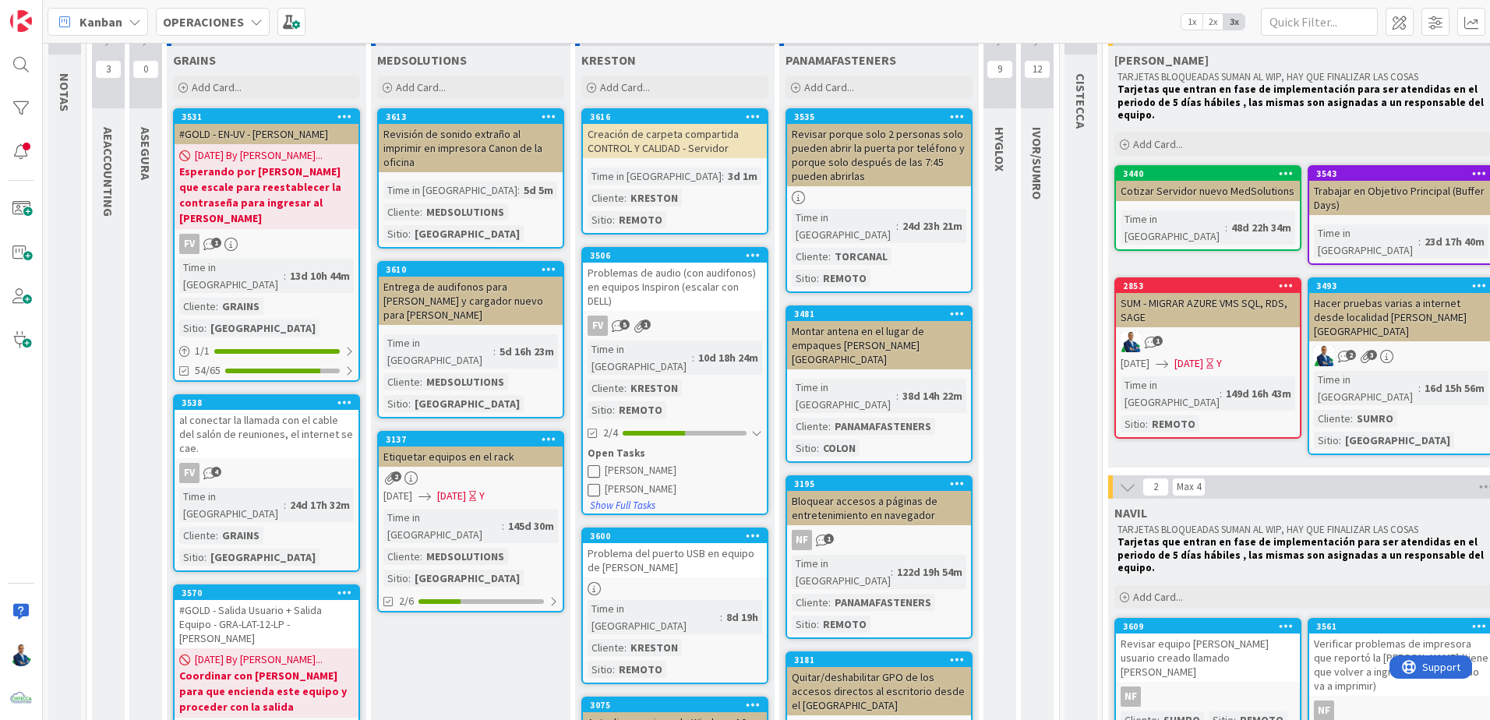
scroll to position [234, 0]
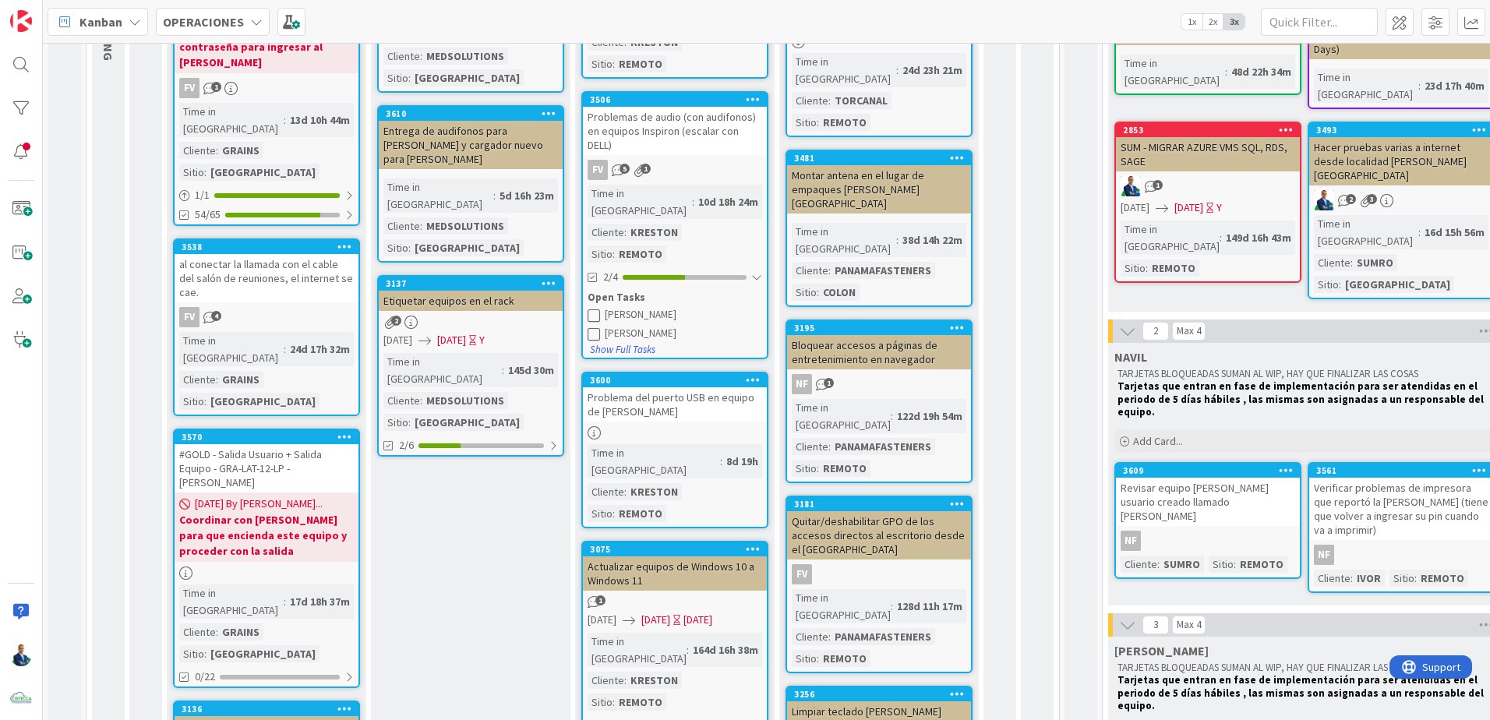
click at [254, 444] on div "#GOLD - Salida Usuario + Salida Equipo - GRA-LAT-12-LP - [PERSON_NAME]" at bounding box center [267, 468] width 184 height 48
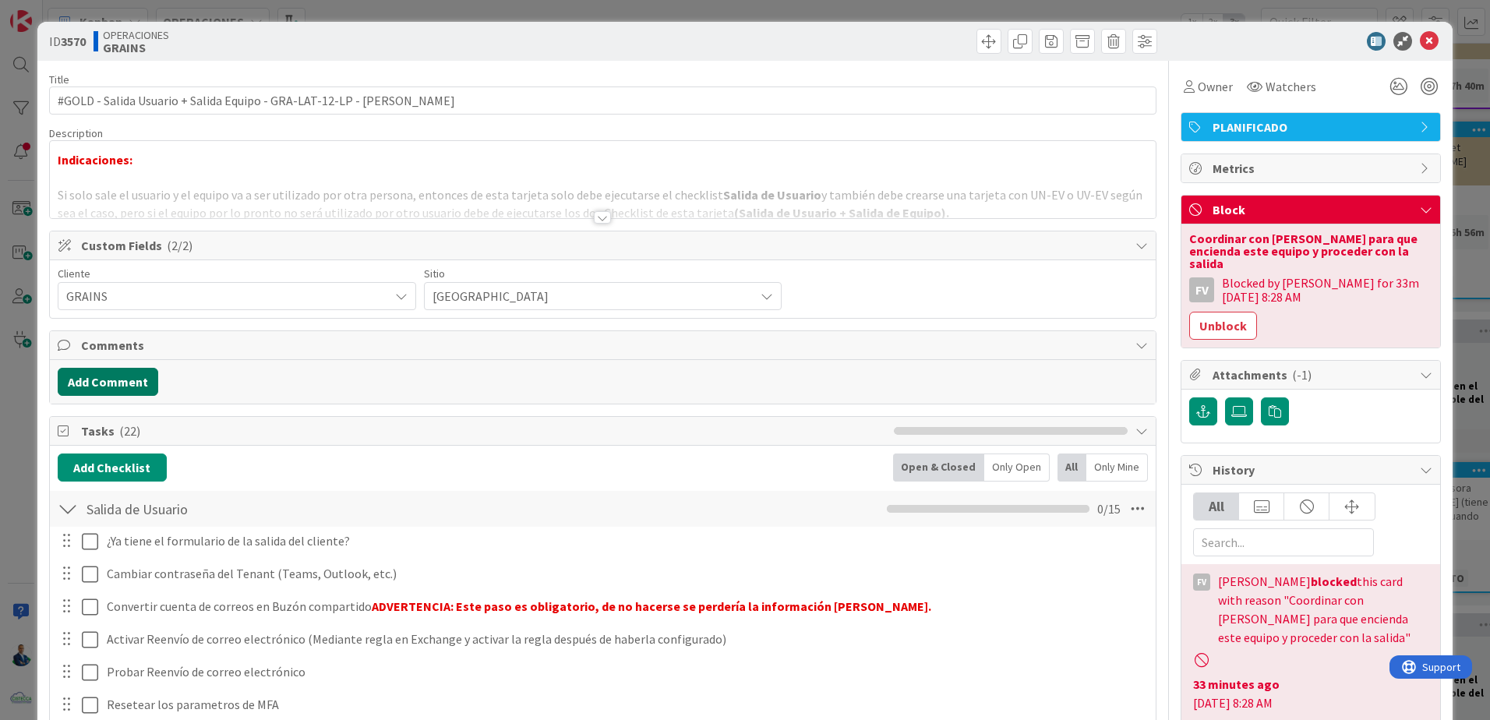
click at [133, 382] on button "Add Comment" at bounding box center [108, 382] width 101 height 28
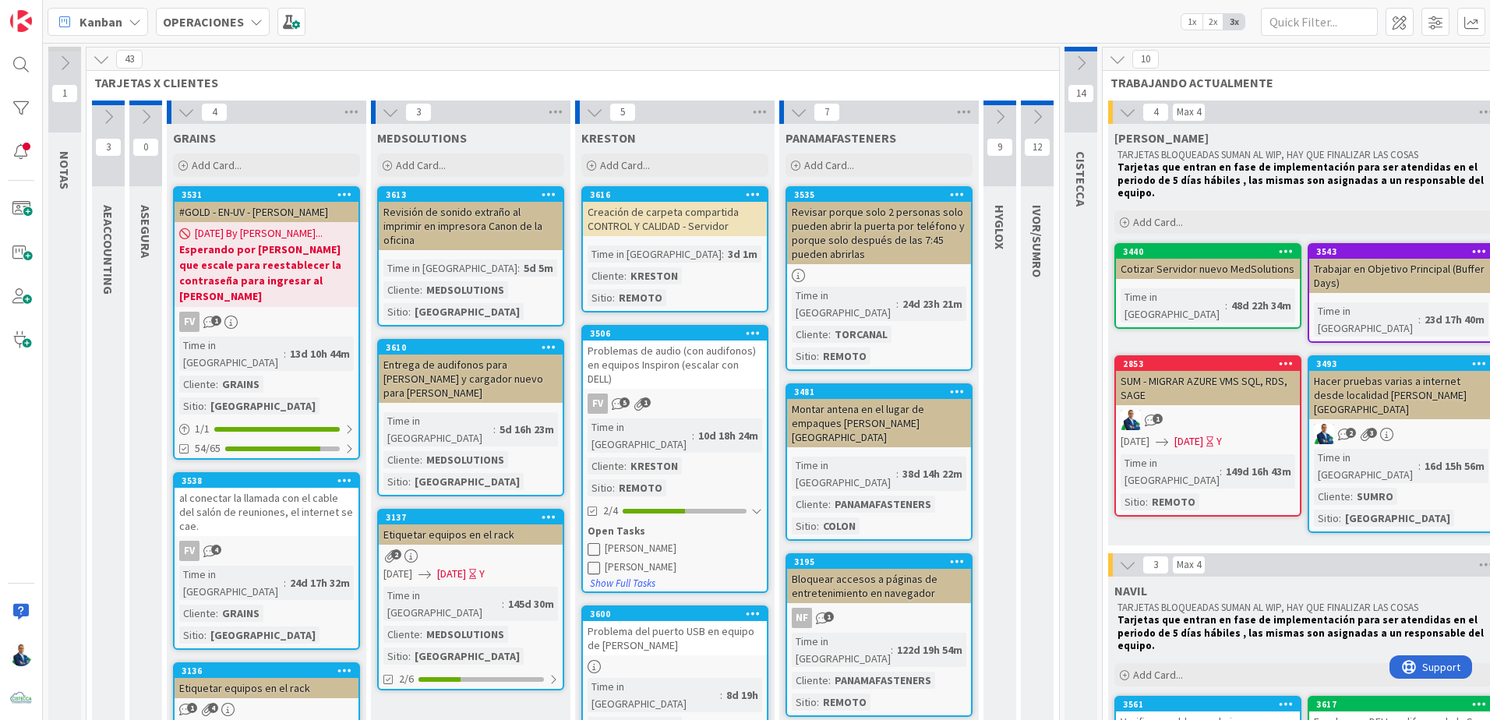
click at [107, 118] on icon at bounding box center [108, 116] width 17 height 17
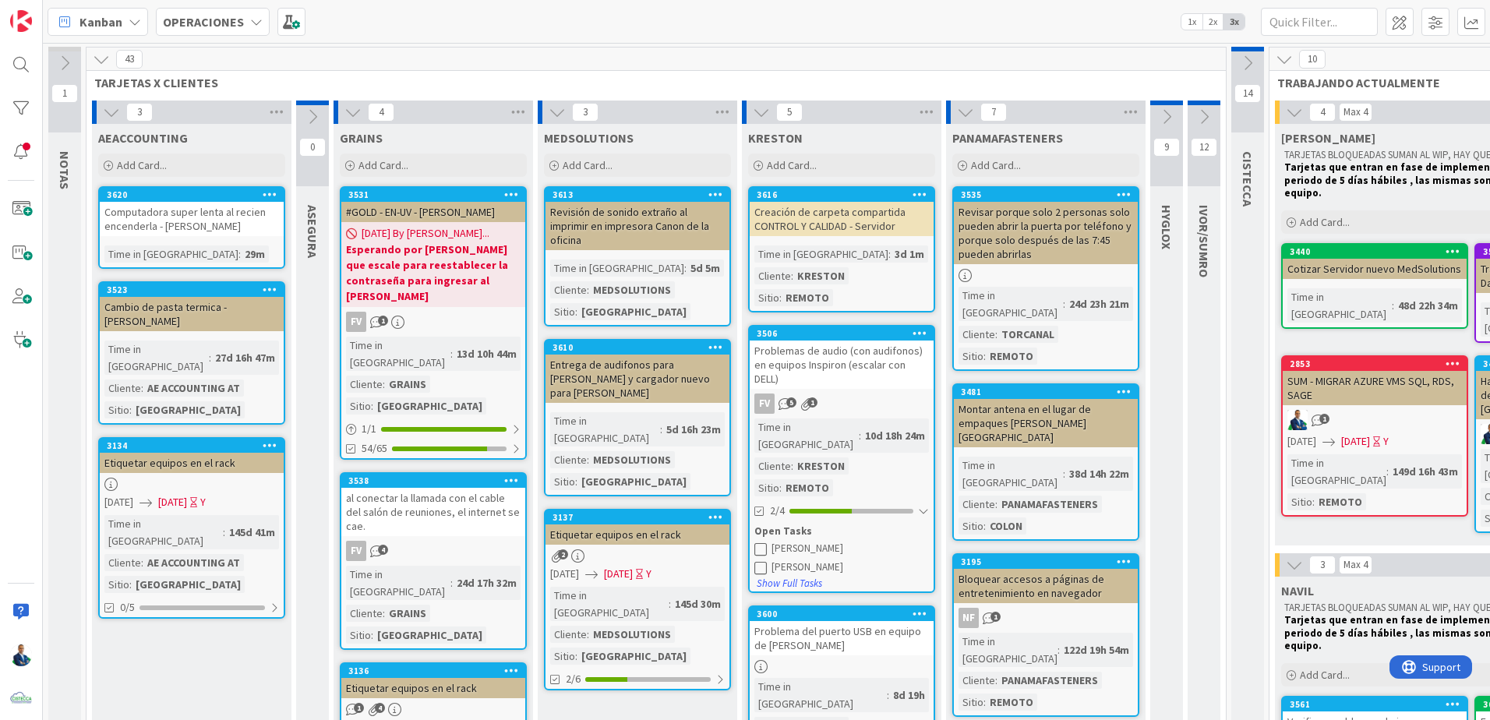
click at [206, 231] on div "Computadora super lenta al recien encenderla - [PERSON_NAME]" at bounding box center [192, 219] width 184 height 34
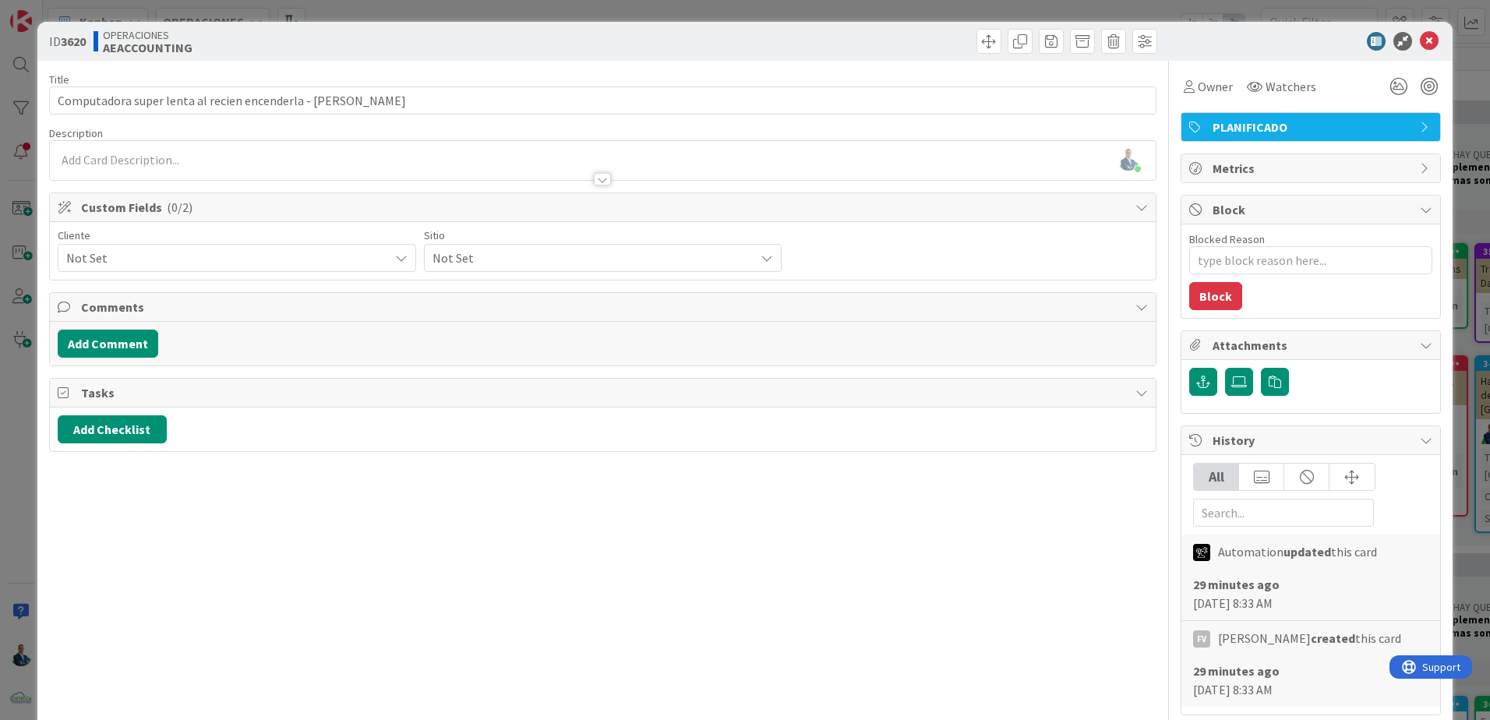
click at [1454, 212] on div "ID 3620 OPERACIONES AEACCOUNTING Title 63 / 128 Computadora super lenta al reci…" at bounding box center [745, 360] width 1490 height 720
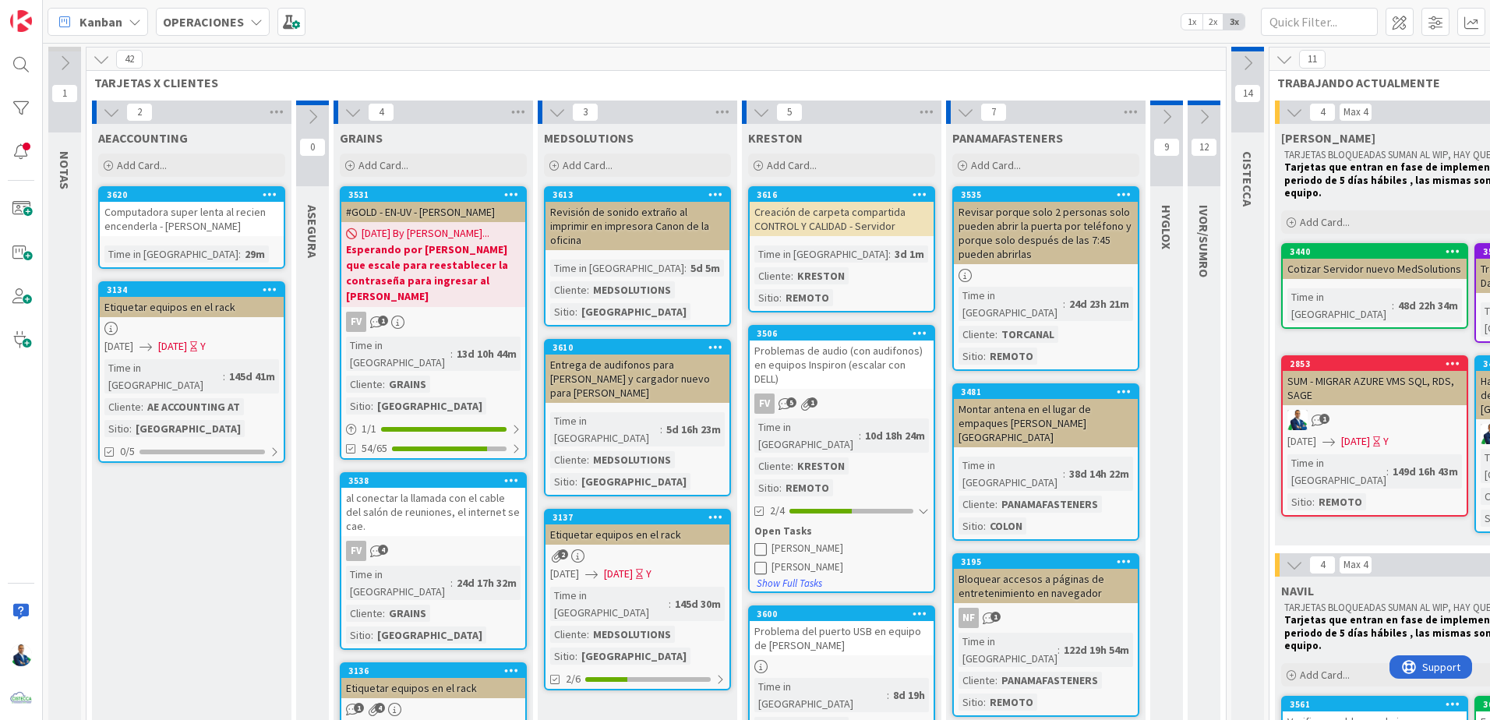
click at [63, 65] on icon at bounding box center [64, 63] width 17 height 17
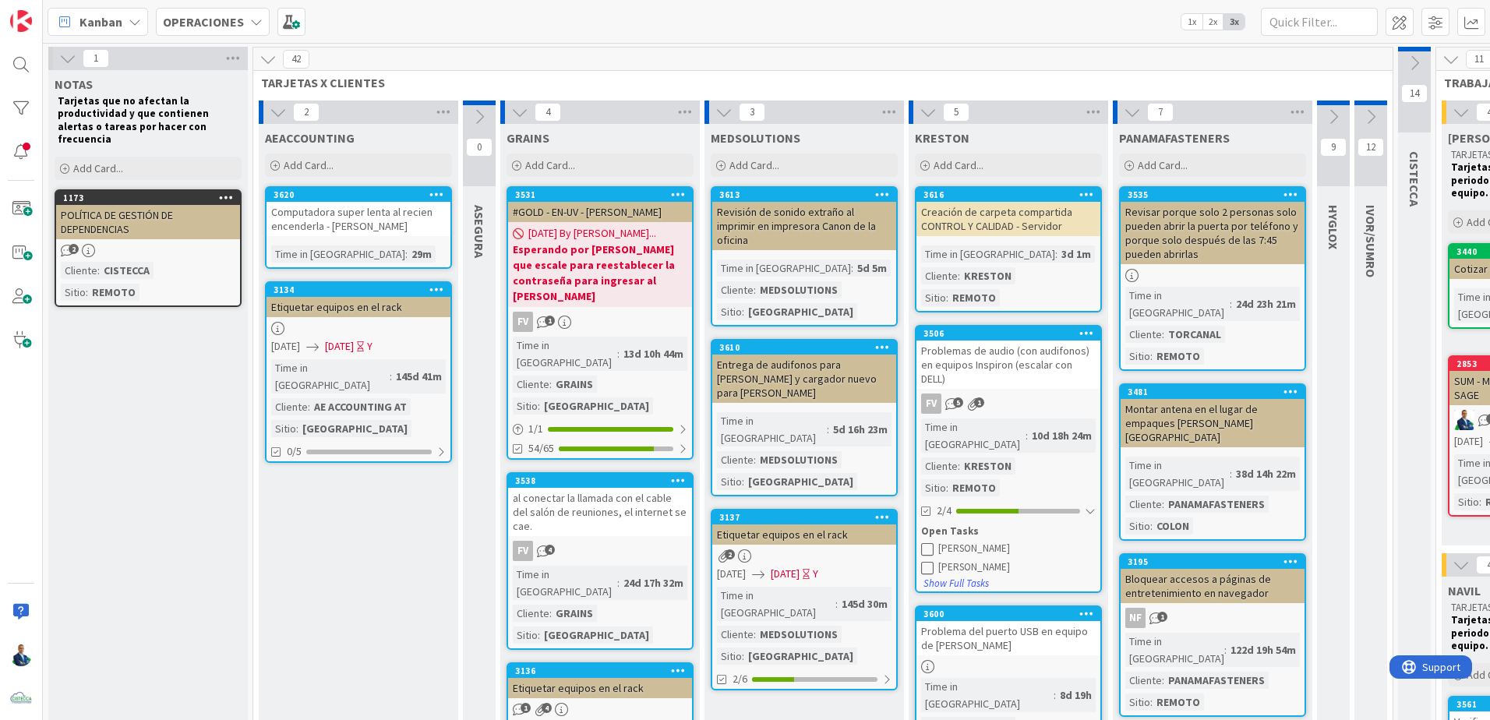
click at [300, 203] on div "Computadora super lenta al recien encenderla - [PERSON_NAME]" at bounding box center [359, 219] width 184 height 34
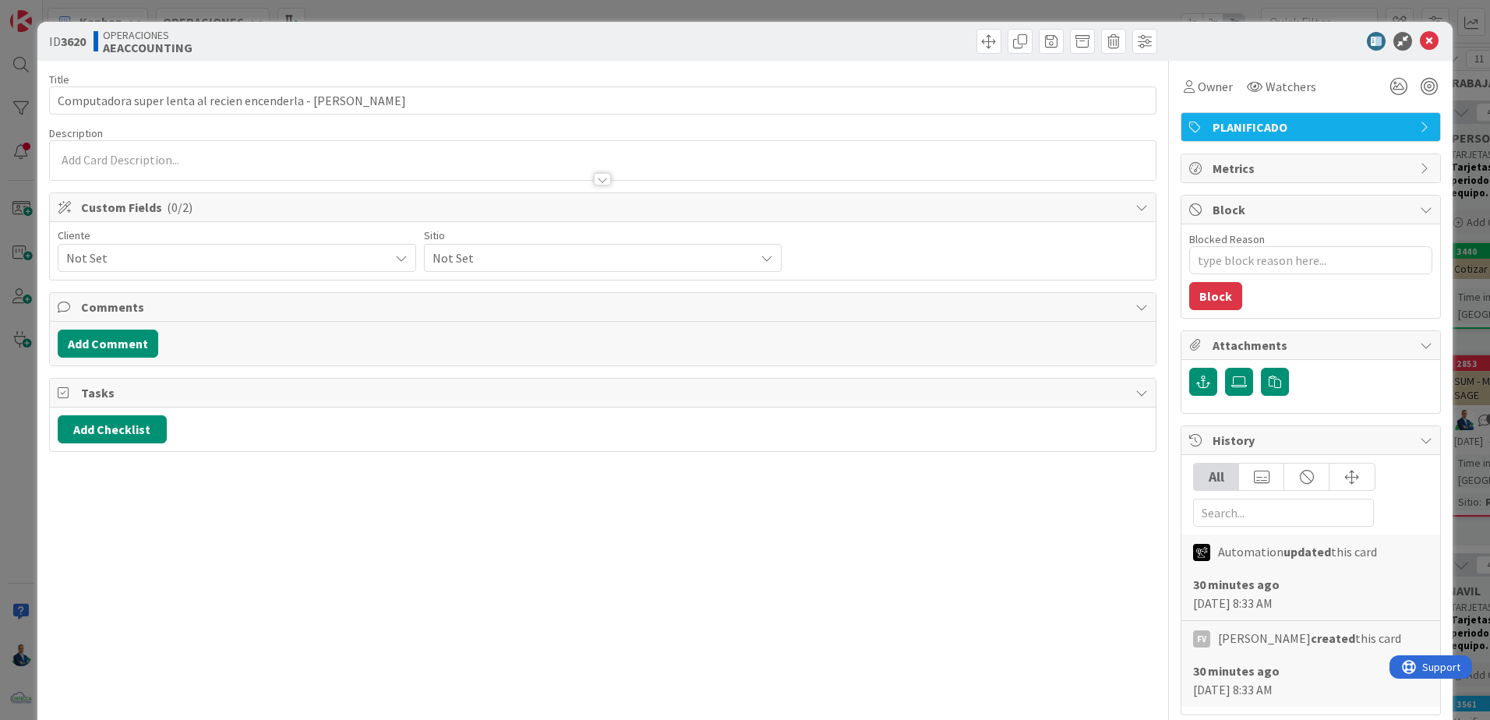
click at [284, 264] on span "Not Set" at bounding box center [223, 258] width 315 height 22
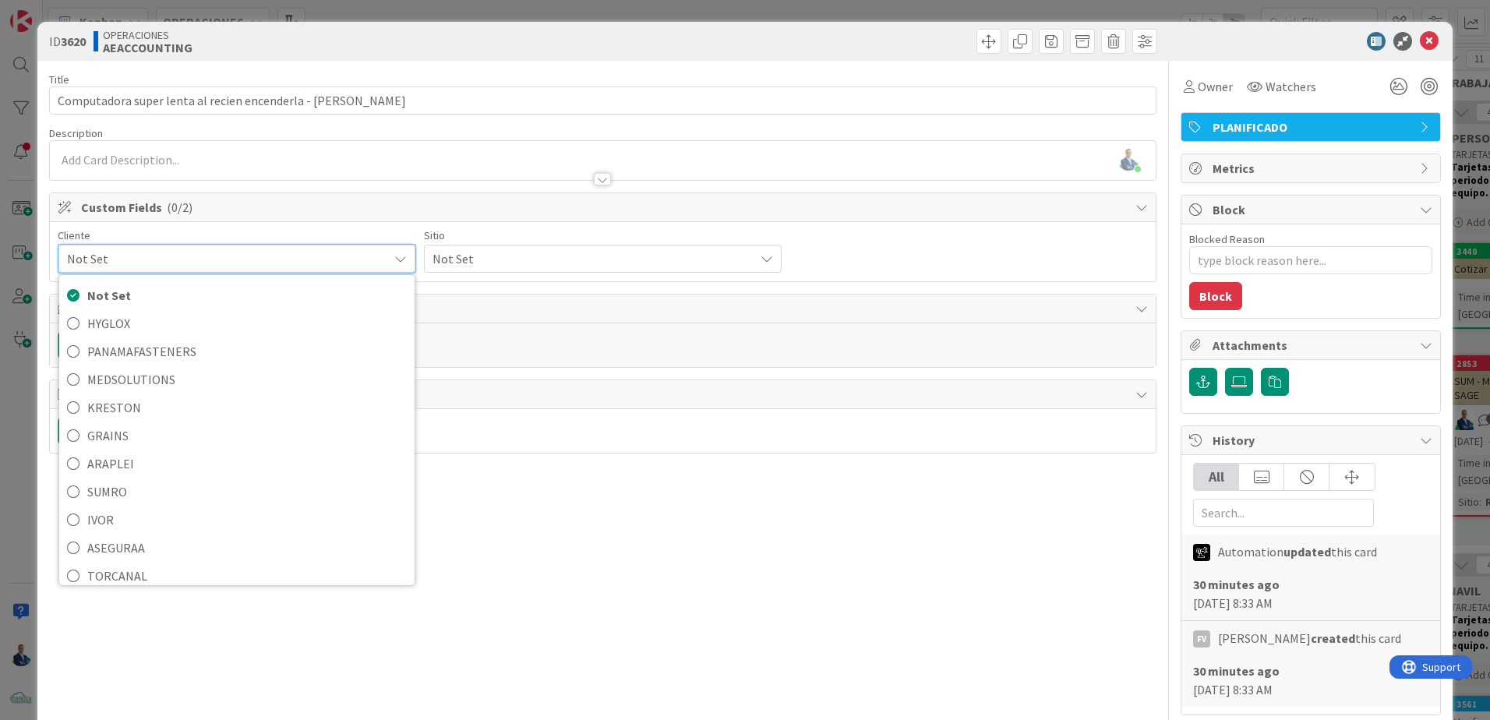
drag, startPoint x: 130, startPoint y: 548, endPoint x: 570, endPoint y: 399, distance: 464.0
click at [570, 399] on span "Tasks" at bounding box center [604, 394] width 1047 height 19
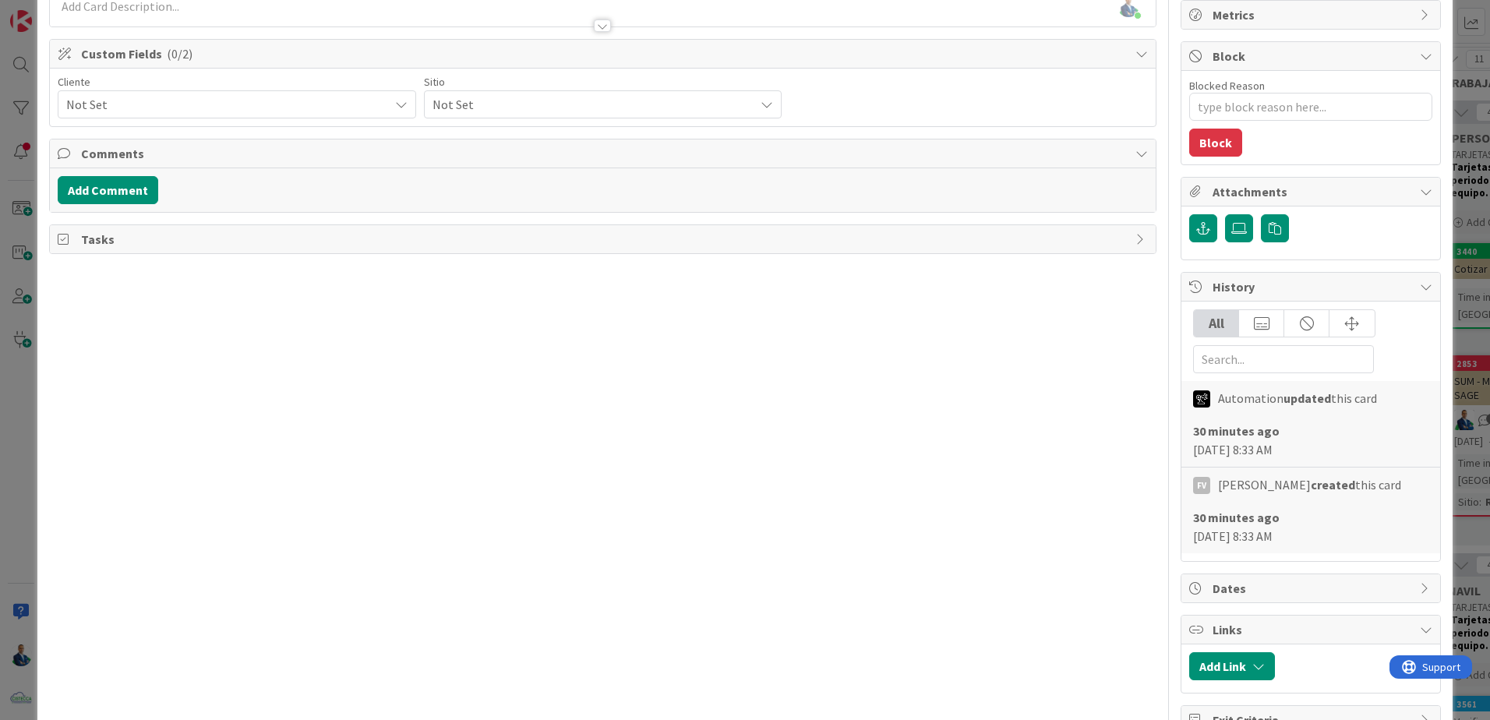
scroll to position [78, 0]
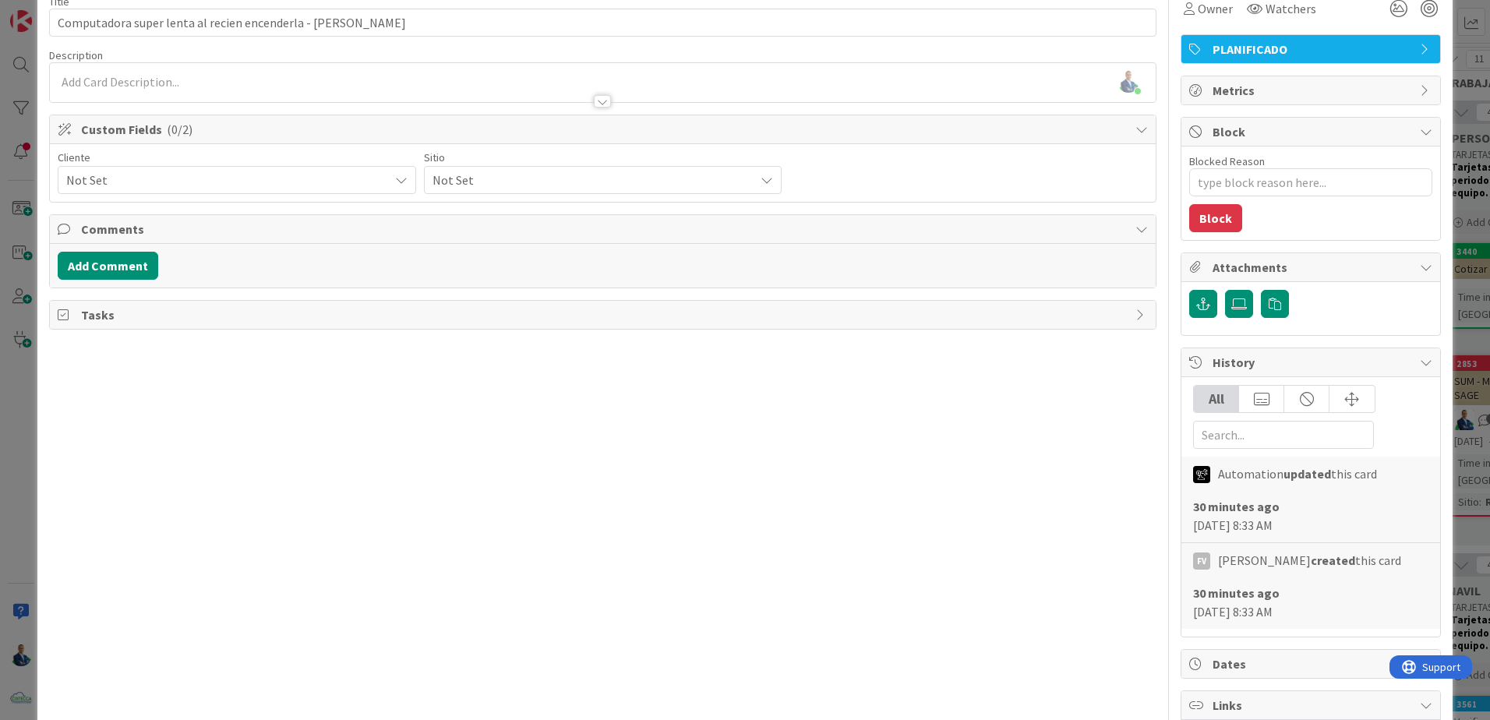
click at [164, 168] on div "Not Set" at bounding box center [237, 180] width 358 height 28
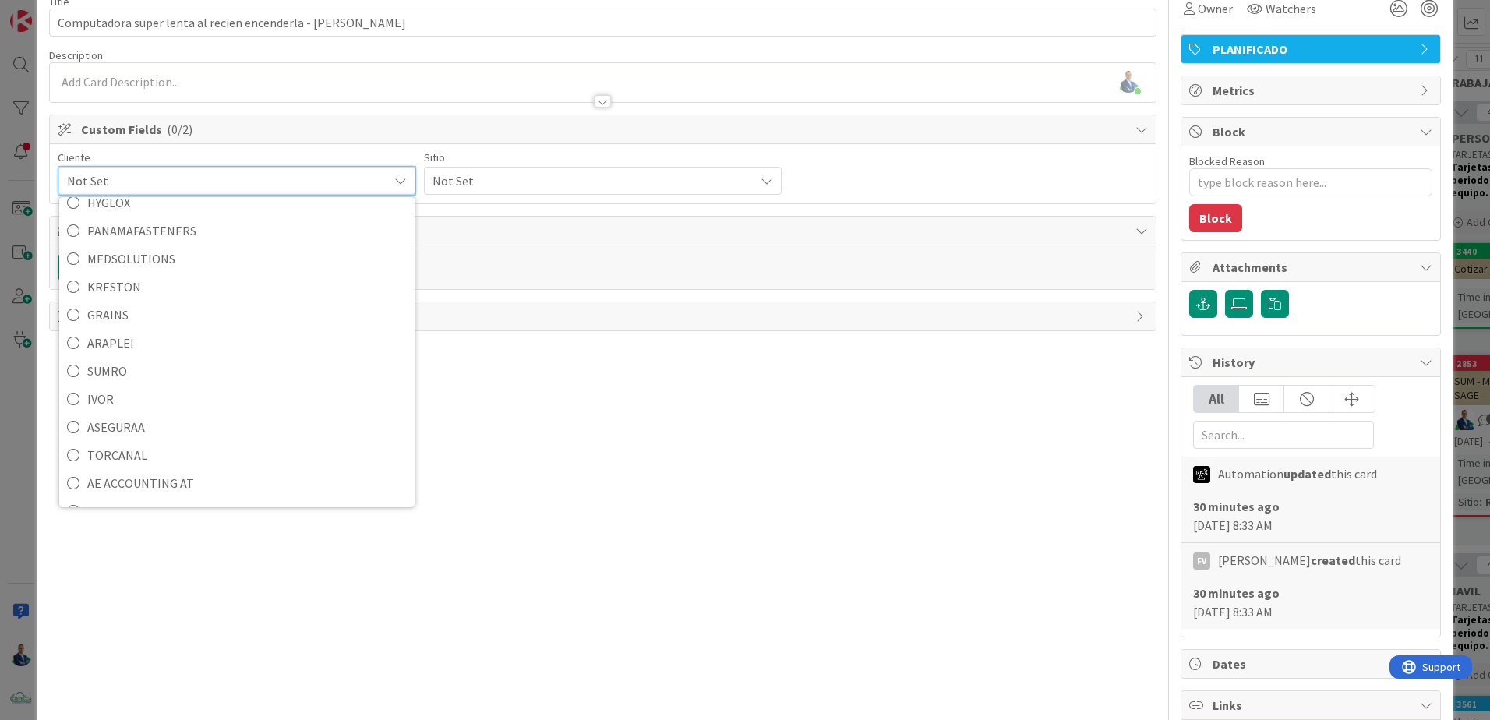
scroll to position [67, 0]
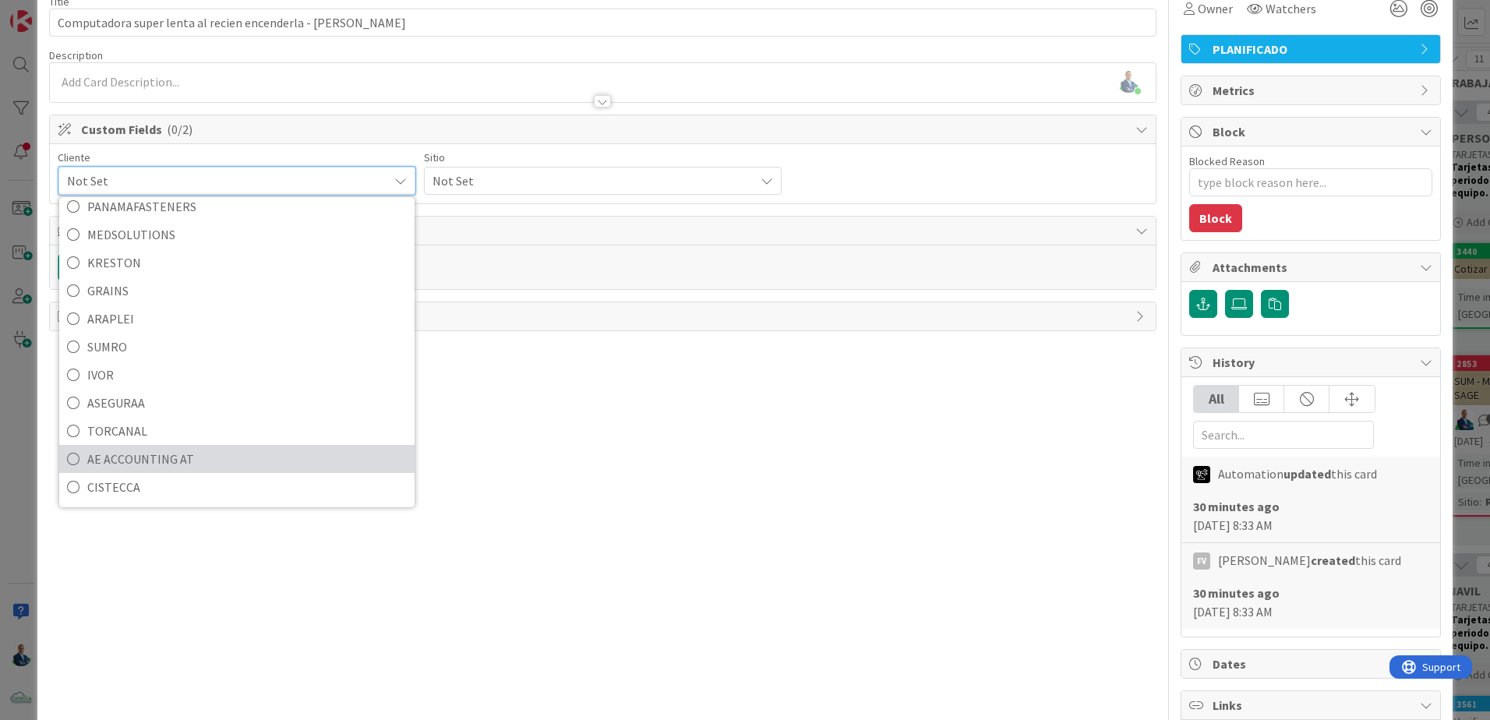
click at [154, 448] on span "AE ACCOUNTING AT" at bounding box center [247, 458] width 320 height 23
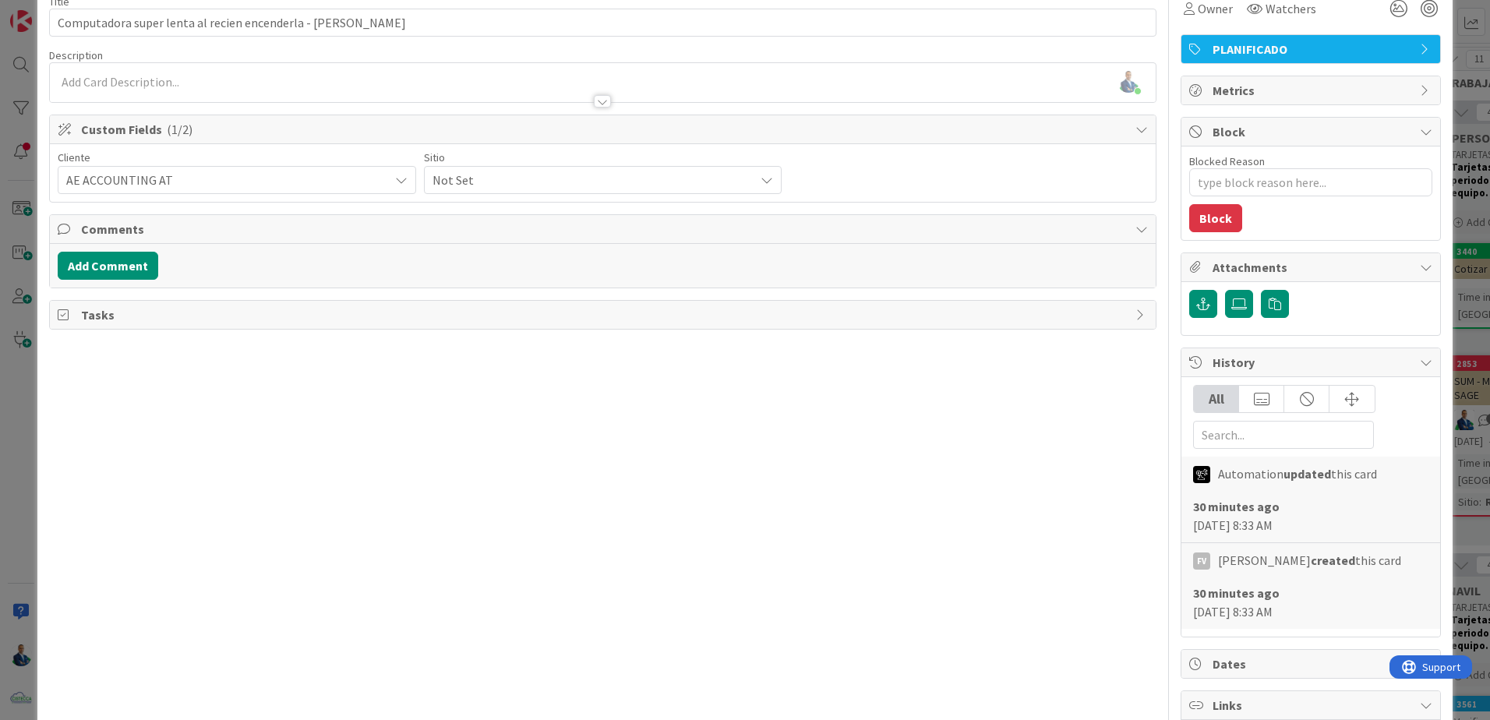
click at [381, 173] on span "Not Set" at bounding box center [223, 180] width 315 height 22
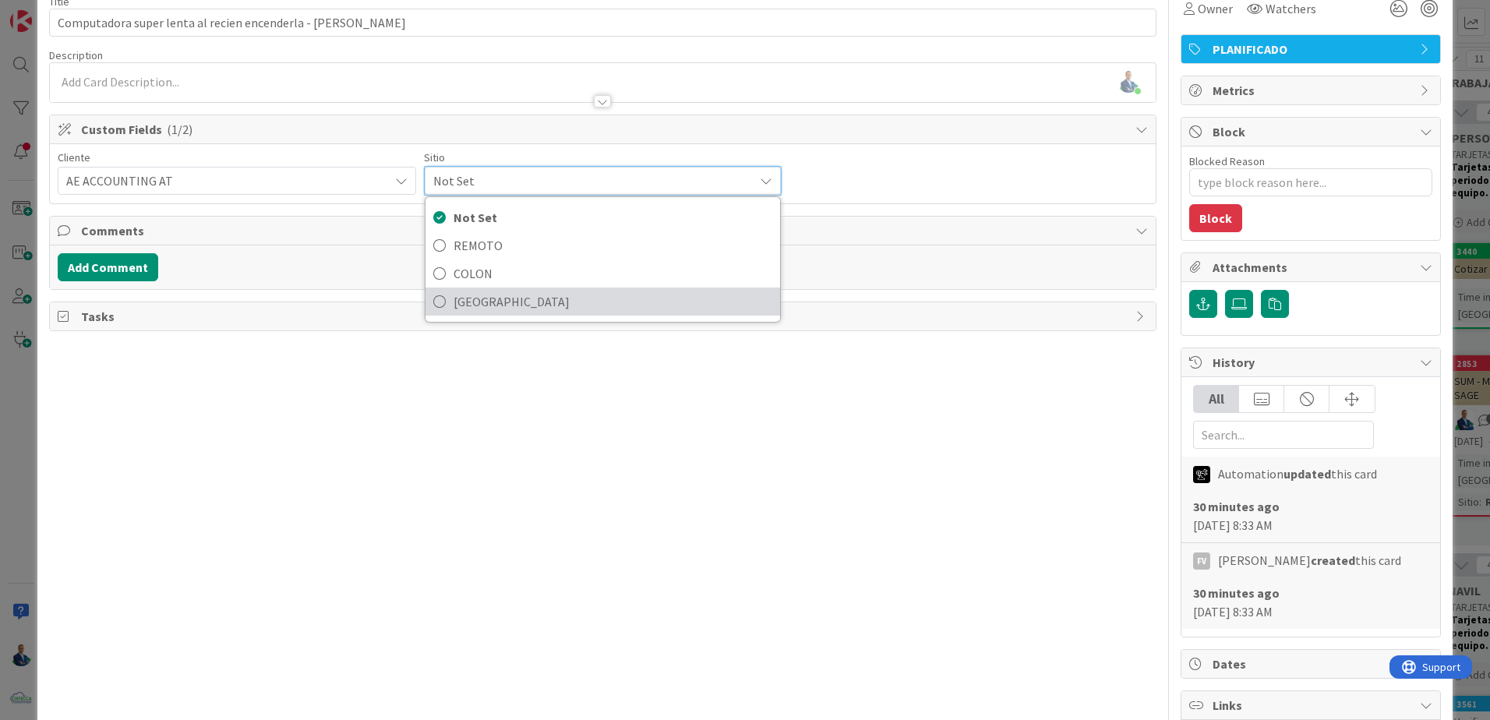
click at [497, 293] on span "[GEOGRAPHIC_DATA]" at bounding box center [614, 301] width 320 height 23
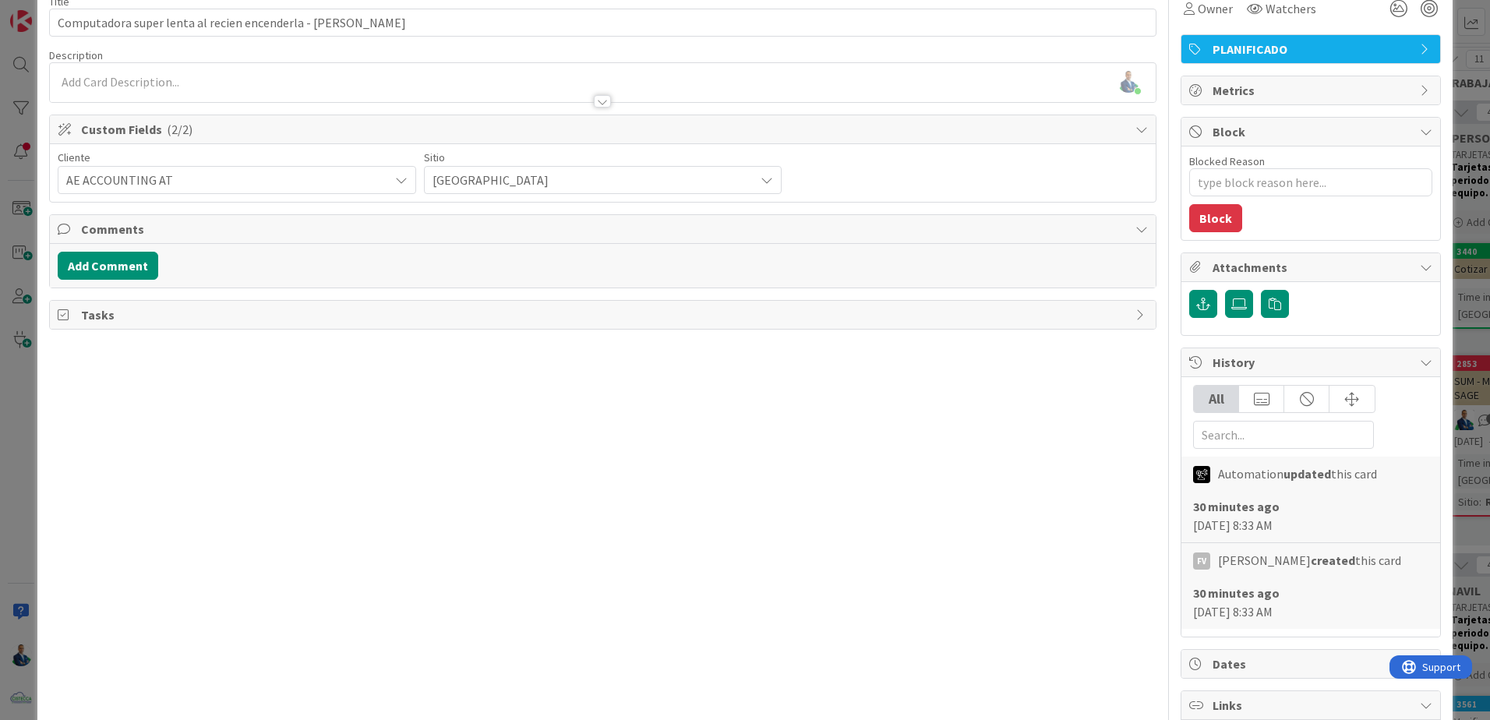
type textarea "x"
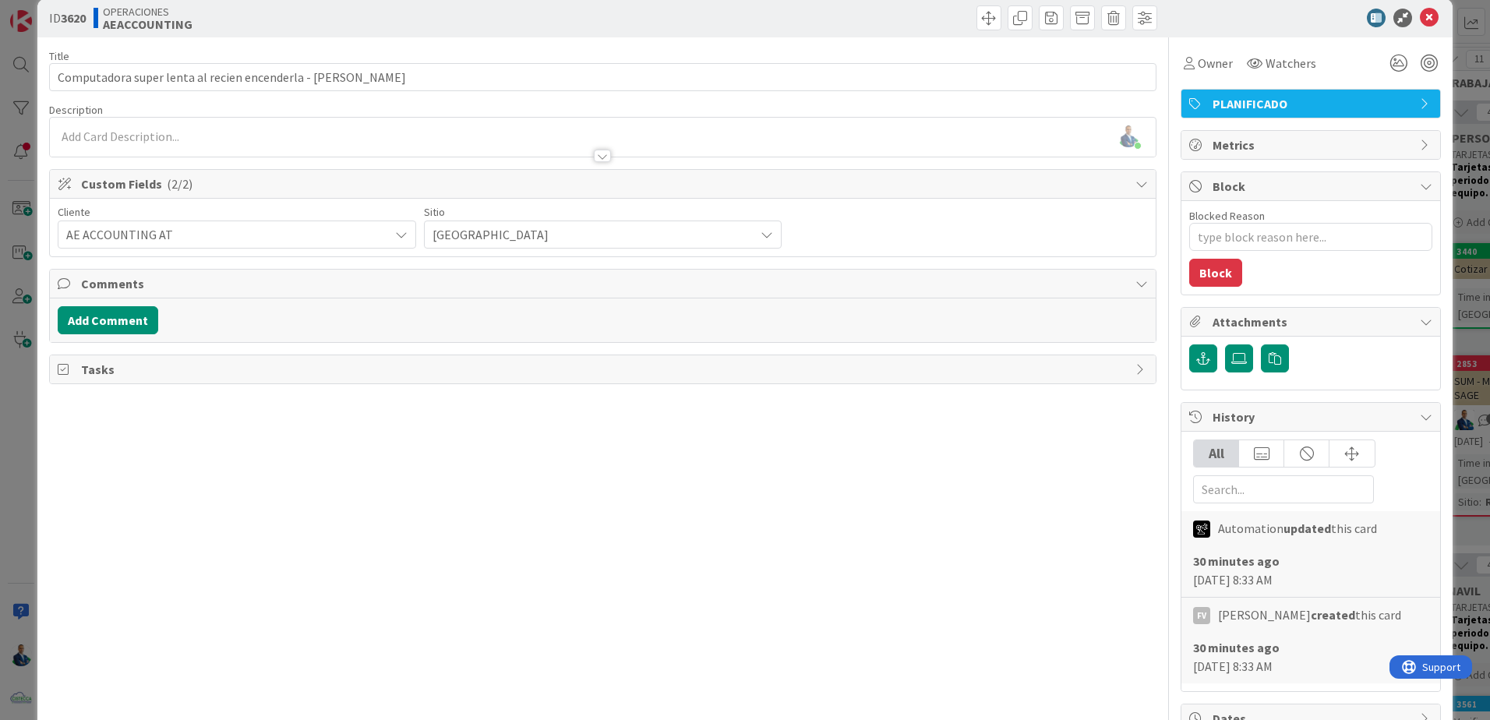
scroll to position [0, 0]
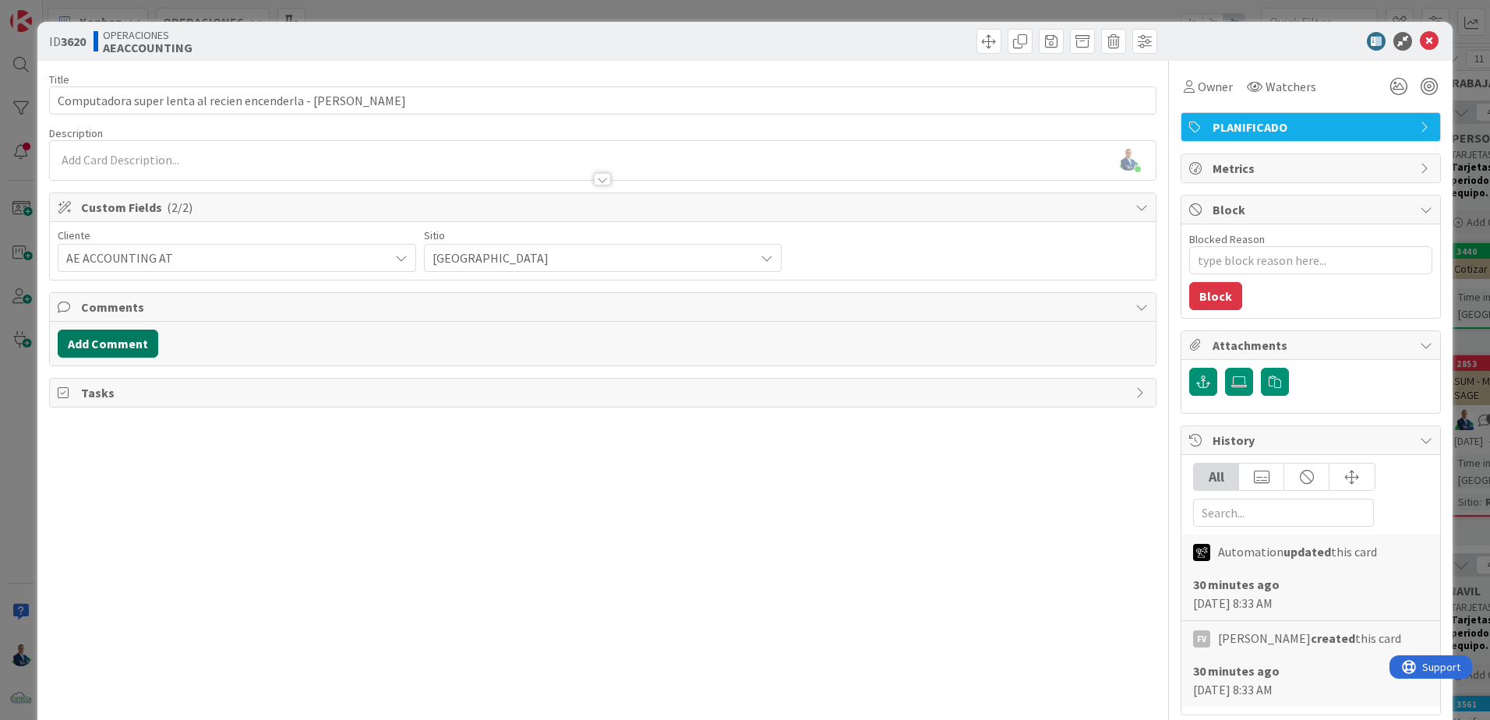
click at [129, 334] on button "Add Comment" at bounding box center [108, 344] width 101 height 28
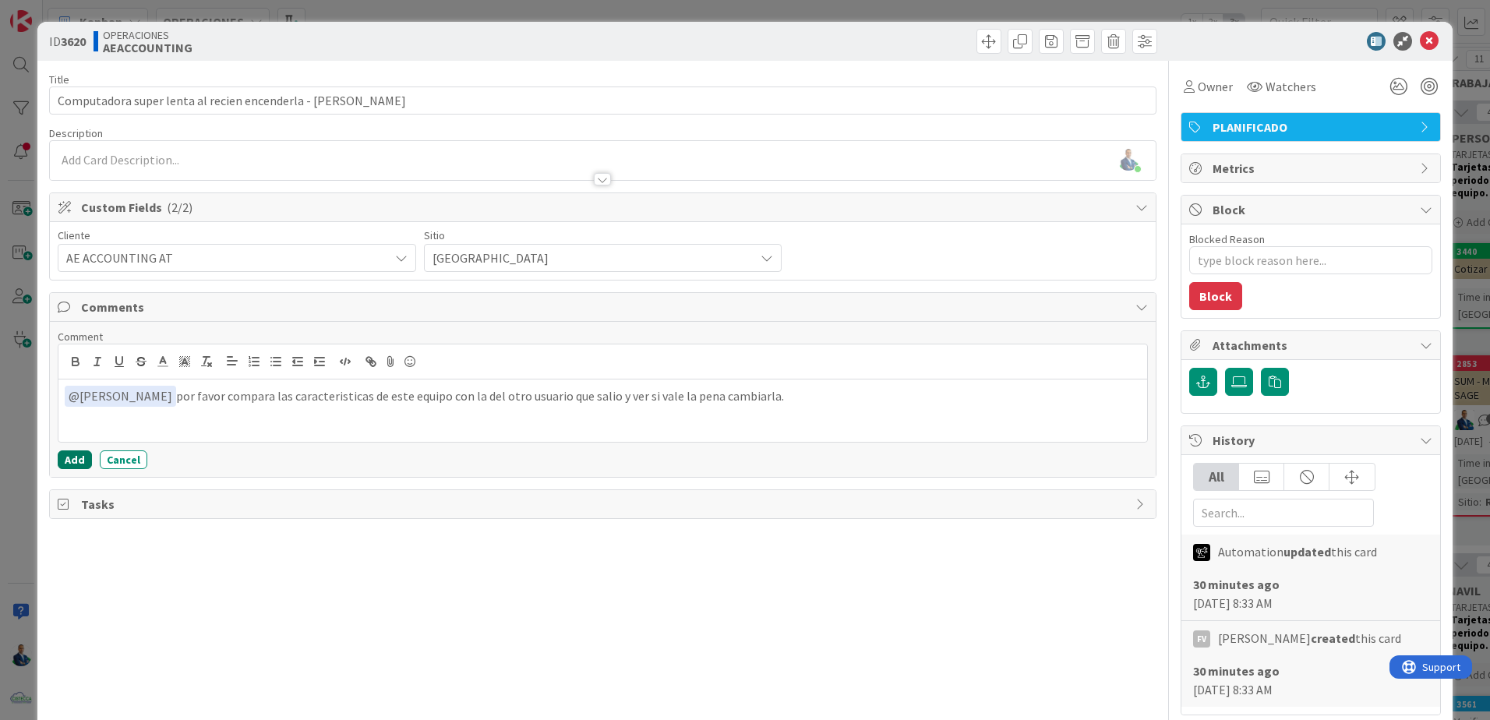
click at [80, 466] on button "Add" at bounding box center [75, 459] width 34 height 19
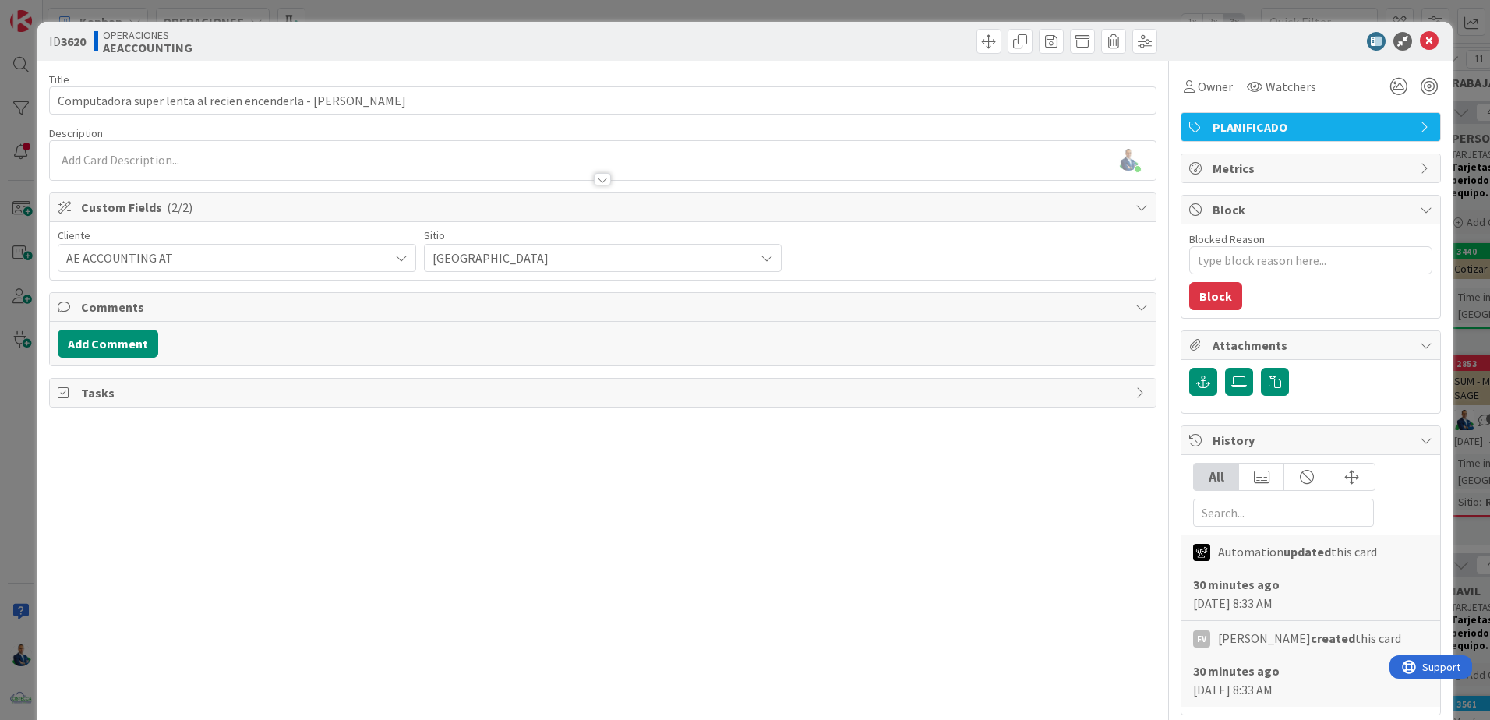
type textarea "x"
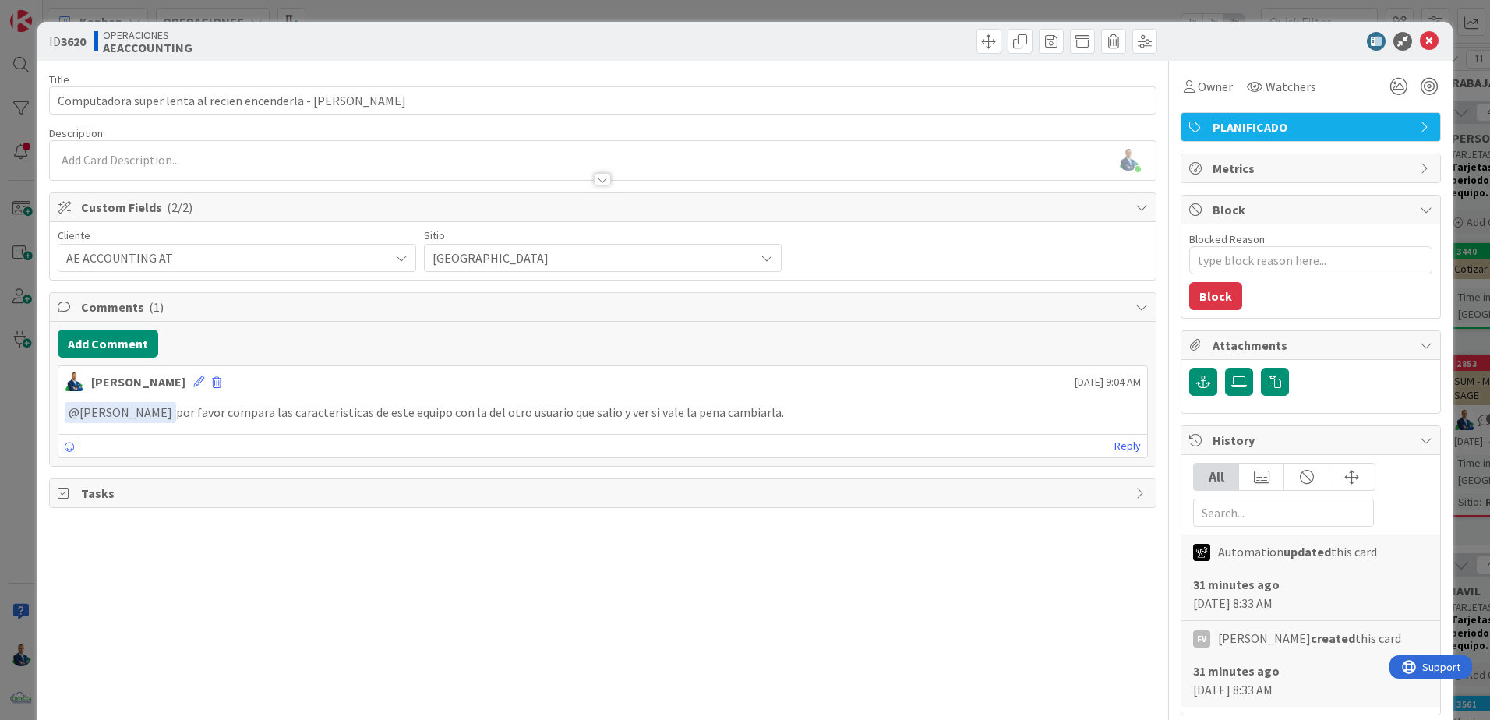
click at [1462, 222] on div "ID 3620 OPERACIONES AEACCOUNTING Title 63 / 128 Computadora super lenta al reci…" at bounding box center [745, 360] width 1490 height 720
